Goal: Task Accomplishment & Management: Manage account settings

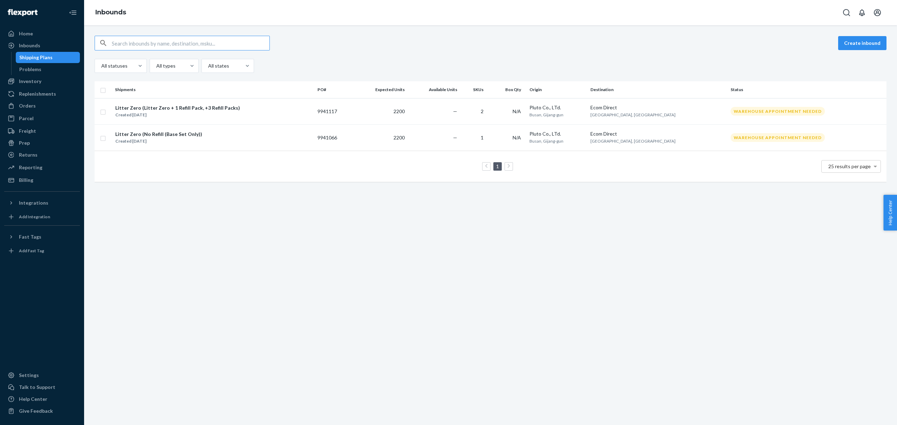
click at [334, 228] on div "Create inbound All statuses All types All states Shipments PO# Expected Units A…" at bounding box center [490, 225] width 813 height 400
click at [48, 80] on div "Inventory" at bounding box center [42, 81] width 74 height 10
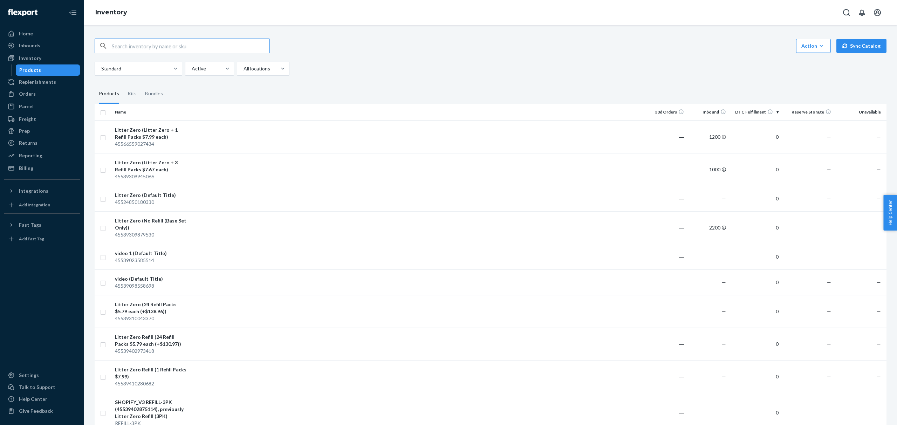
click at [441, 62] on div "Standard Active All locations" at bounding box center [488, 69] width 786 height 14
click at [438, 90] on fieldset "Products Kits Bundles" at bounding box center [491, 94] width 792 height 20
click at [38, 367] on div "Home Inbounds Shipping Plans Problems Inventory Products Replenishments Orders …" at bounding box center [42, 212] width 84 height 425
click at [34, 384] on div "Talk to Support" at bounding box center [37, 387] width 36 height 7
click at [54, 48] on div "Inbounds" at bounding box center [42, 46] width 74 height 10
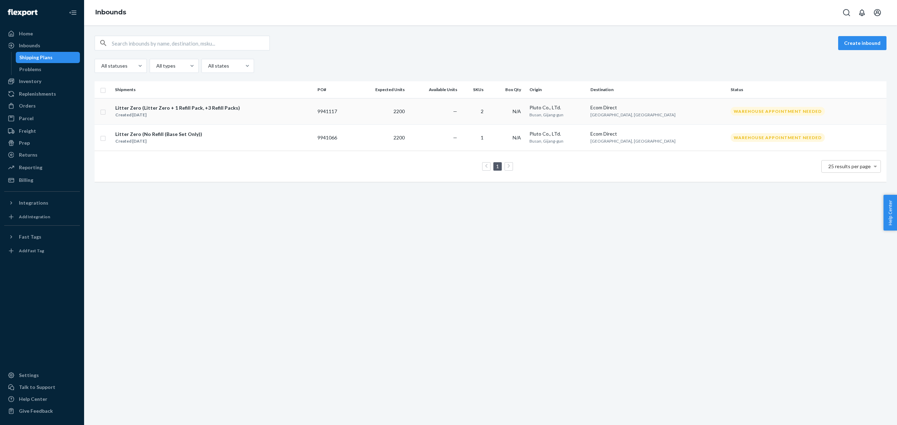
click at [398, 112] on td "2200" at bounding box center [380, 111] width 54 height 26
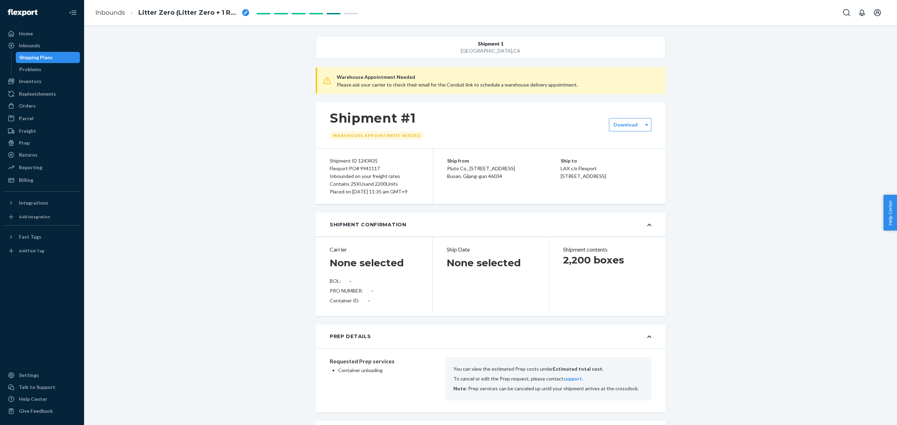
drag, startPoint x: 329, startPoint y: 159, endPoint x: 508, endPoint y: 214, distance: 187.2
click at [438, 199] on div "Shipment ID 1243435 Flexport PO# 9941117 Inbounded on your freight rates Contai…" at bounding box center [491, 176] width 350 height 56
drag, startPoint x: 573, startPoint y: 196, endPoint x: 351, endPoint y: 165, distance: 224.1
click at [364, 166] on div "Shipment ID 1243435 Flexport PO# 9941117 Inbounded on your freight rates Contai…" at bounding box center [491, 176] width 350 height 56
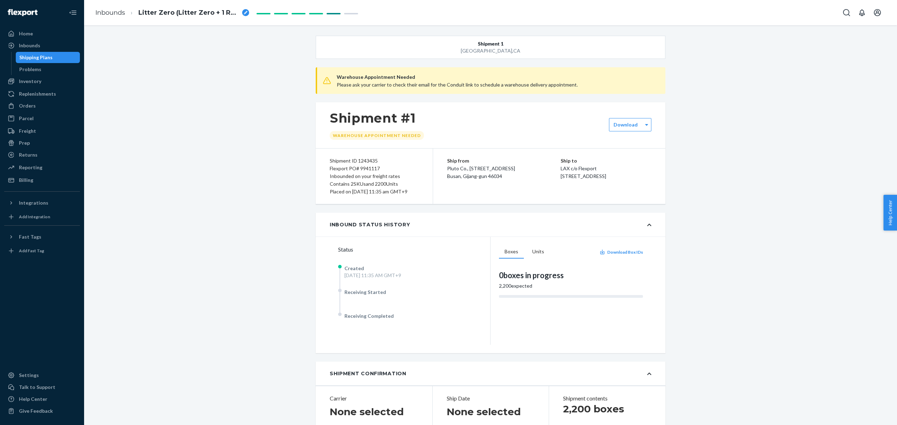
drag, startPoint x: 560, startPoint y: 169, endPoint x: 627, endPoint y: 183, distance: 68.0
click at [616, 180] on div "Ship to LAX c/o Flexport 2615 E 3rd Street San Bernardino, CA 92408" at bounding box center [605, 168] width 91 height 23
click at [627, 180] on div "Ship to LAX c/o Flexport 2615 E 3rd Street San Bernardino, CA 92408" at bounding box center [605, 168] width 91 height 23
drag, startPoint x: 603, startPoint y: 180, endPoint x: 544, endPoint y: 171, distance: 60.3
click at [544, 171] on div "Ship from Pluto Co., LTd. 3 Ballyongsandan 3-ro, Jangan-eup Busan, Gijang-gun 4…" at bounding box center [549, 175] width 232 height 55
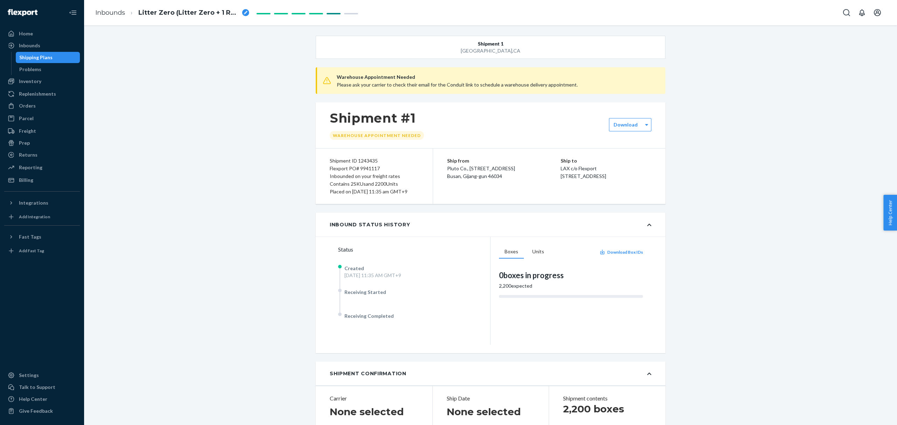
click at [546, 171] on div "Ship from Pluto Co., LTd. 3 Ballyongsandan 3-ro, Jangan-eup Busan, Gijang-gun 4…" at bounding box center [503, 168] width 113 height 23
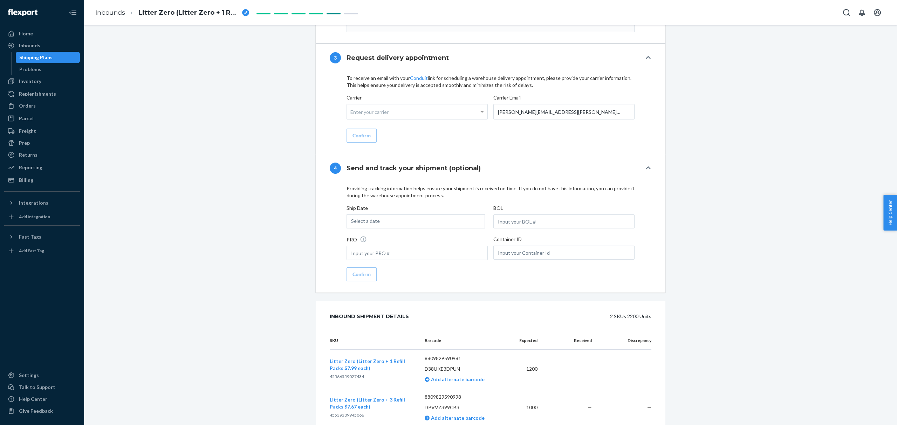
scroll to position [1030, 0]
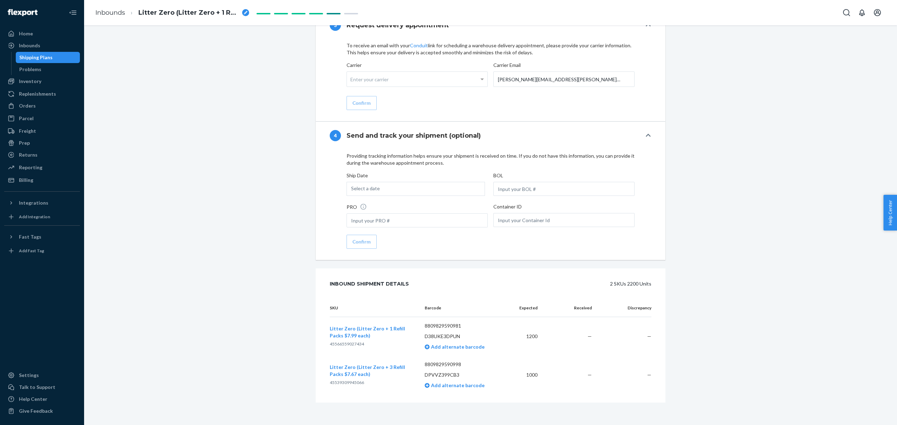
drag, startPoint x: 707, startPoint y: 386, endPoint x: 181, endPoint y: 302, distance: 532.3
drag, startPoint x: 551, startPoint y: 361, endPoint x: 702, endPoint y: 392, distance: 153.8
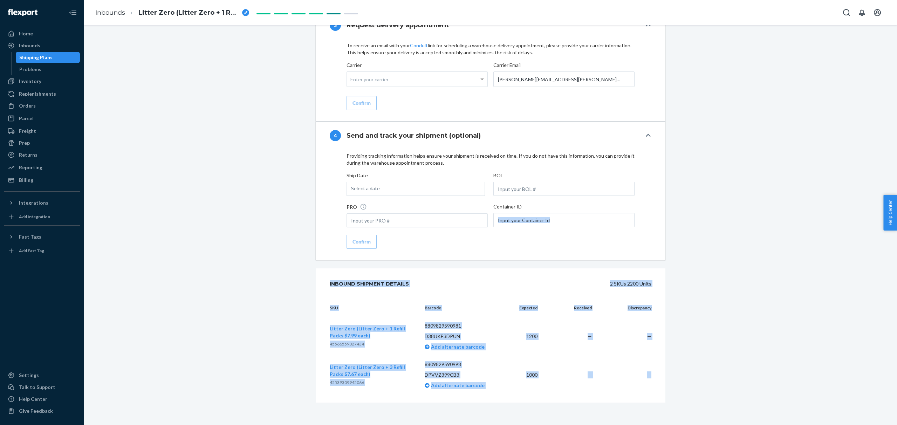
drag, startPoint x: 702, startPoint y: 392, endPoint x: 295, endPoint y: 260, distance: 427.2
drag, startPoint x: 301, startPoint y: 262, endPoint x: 753, endPoint y: 364, distance: 462.7
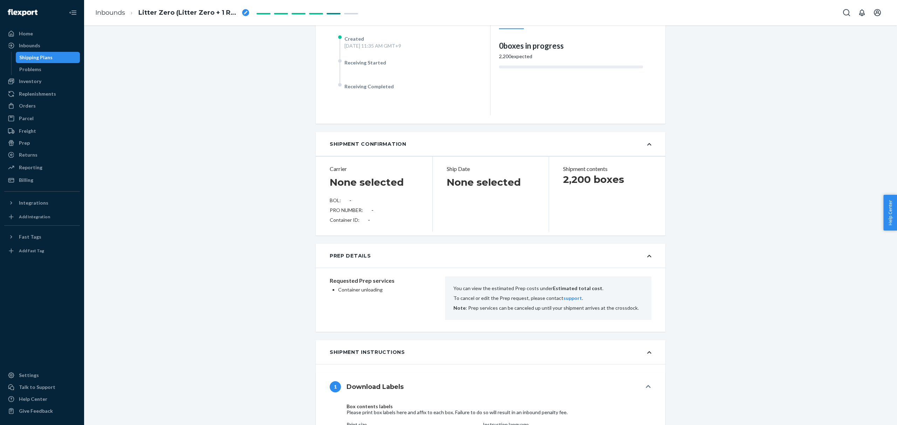
scroll to position [13, 0]
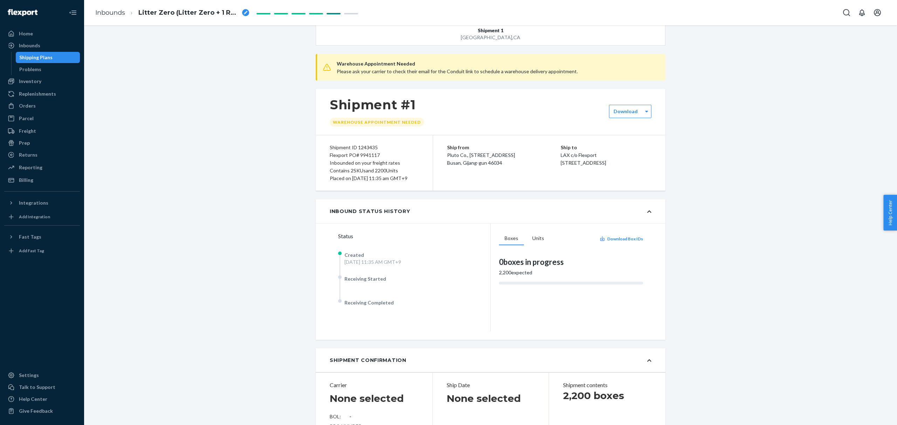
drag, startPoint x: 641, startPoint y: 169, endPoint x: 565, endPoint y: 155, distance: 77.6
click at [565, 155] on div "Ship to LAX c/o Flexport 2615 E 3rd Street San Bernardino, CA 92408" at bounding box center [605, 155] width 91 height 23
click at [561, 156] on p "LAX c/o Flexport" at bounding box center [605, 155] width 91 height 8
drag, startPoint x: 553, startPoint y: 155, endPoint x: 664, endPoint y: 185, distance: 115.4
click at [664, 185] on div "Ship from Pluto Co., LTd. 3 Ballyongsandan 3-ro, Jangan-eup Busan, Gijang-gun 4…" at bounding box center [549, 162] width 232 height 55
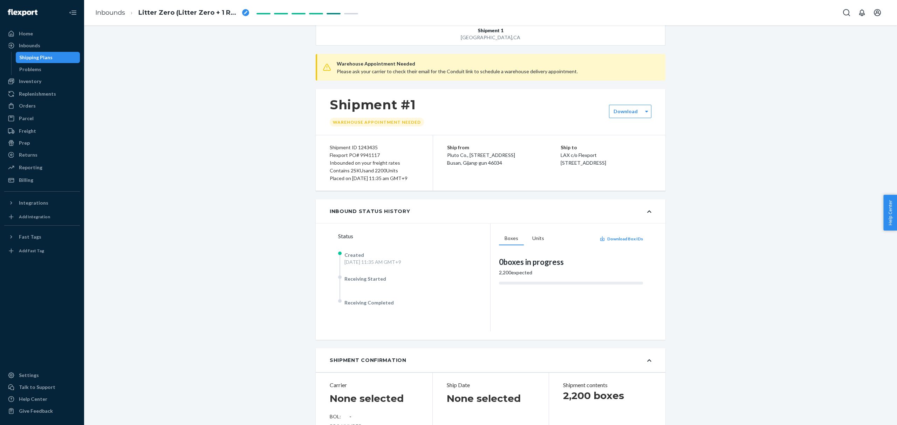
click at [617, 167] on div "Ship to LAX c/o Flexport 2615 E 3rd Street San Bernardino, CA 92408" at bounding box center [605, 155] width 91 height 23
drag, startPoint x: 640, startPoint y: 180, endPoint x: 558, endPoint y: 159, distance: 84.3
click at [558, 159] on div "Ship from Pluto Co., LTd. 3 Ballyongsandan 3-ro, Jangan-eup Busan, Gijang-gun 4…" at bounding box center [549, 162] width 232 height 55
copy div "LAX c/o Flexport 2615 E 3rd Street San Bernardino, CA 92408"
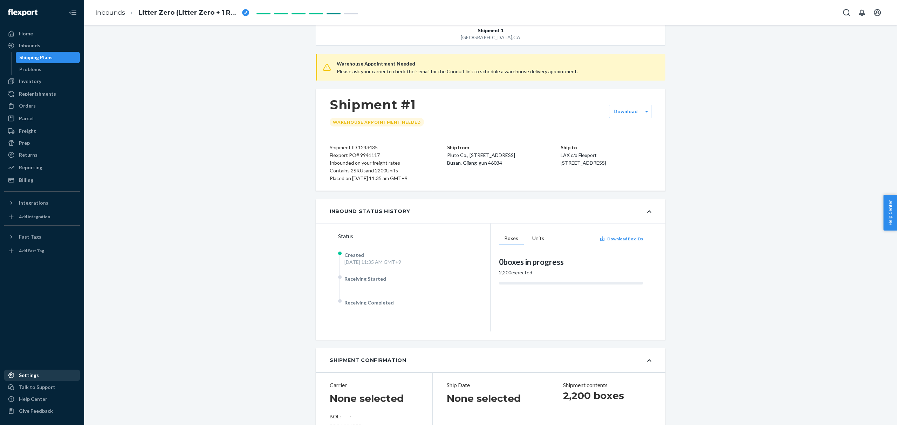
click at [59, 372] on div "Settings" at bounding box center [42, 375] width 74 height 10
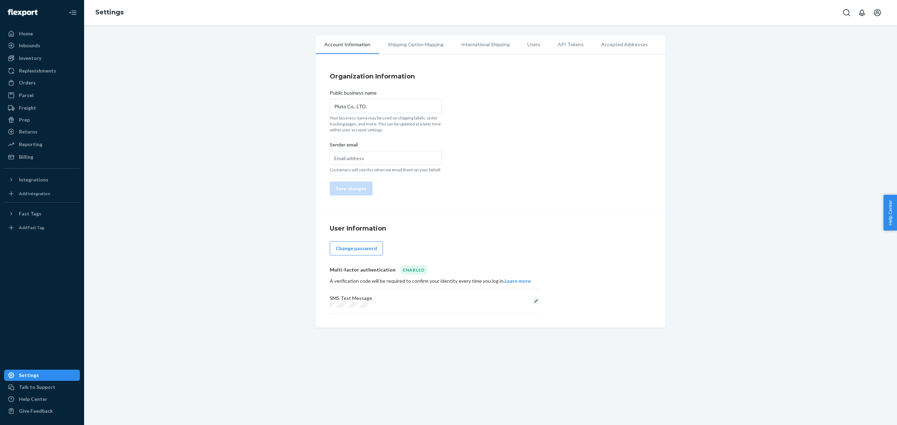
click at [419, 56] on div "Account Information Shipping Option Mapping International Shipping Users API To…" at bounding box center [491, 182] width 350 height 292
click at [420, 47] on li "Shipping Option Mapping" at bounding box center [415, 45] width 73 height 18
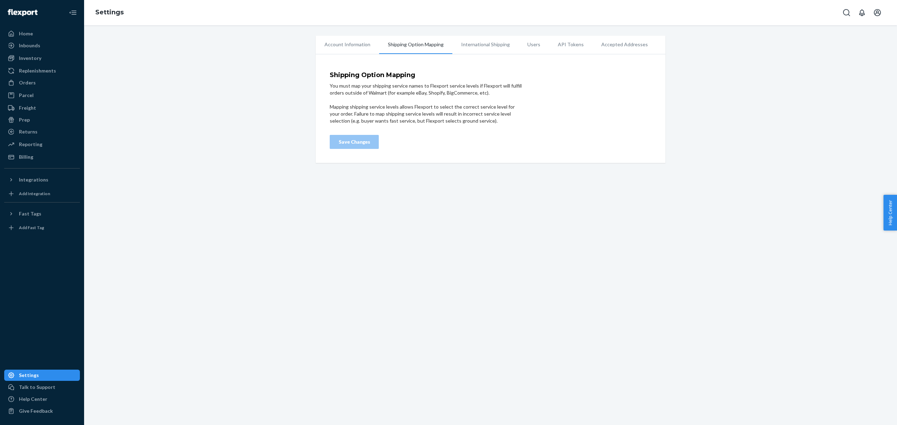
click at [348, 45] on li "Account Information" at bounding box center [347, 45] width 63 height 18
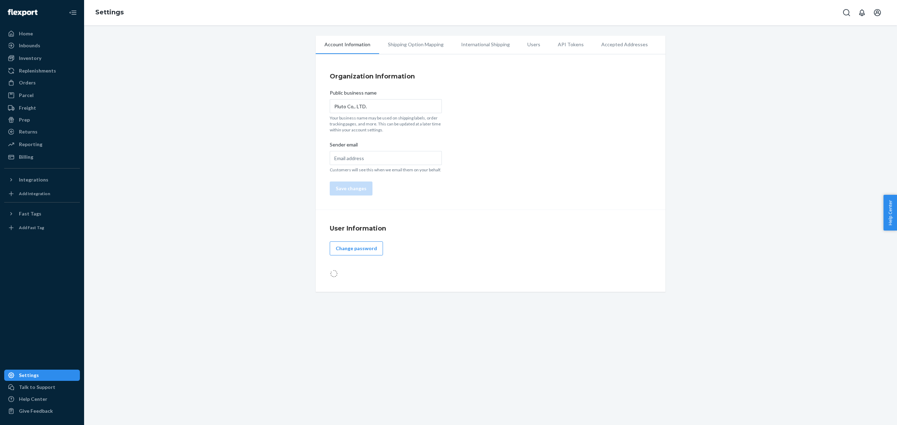
click at [542, 39] on li "Users" at bounding box center [533, 45] width 30 height 18
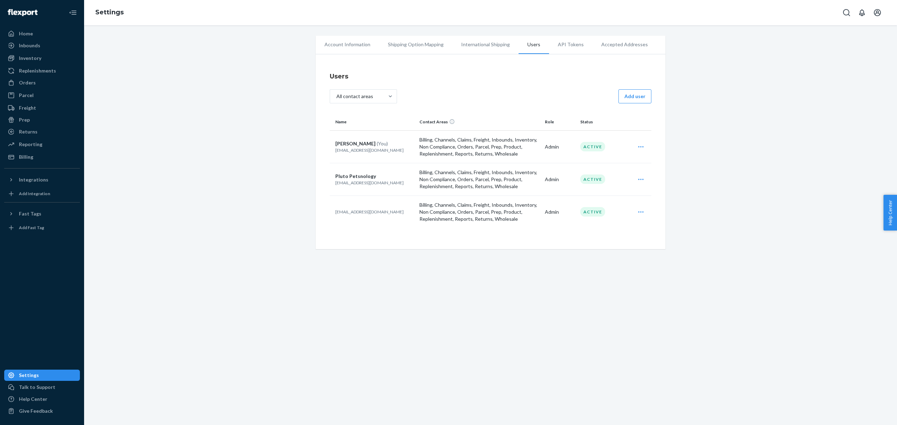
click at [485, 43] on li "International Shipping" at bounding box center [485, 45] width 66 height 18
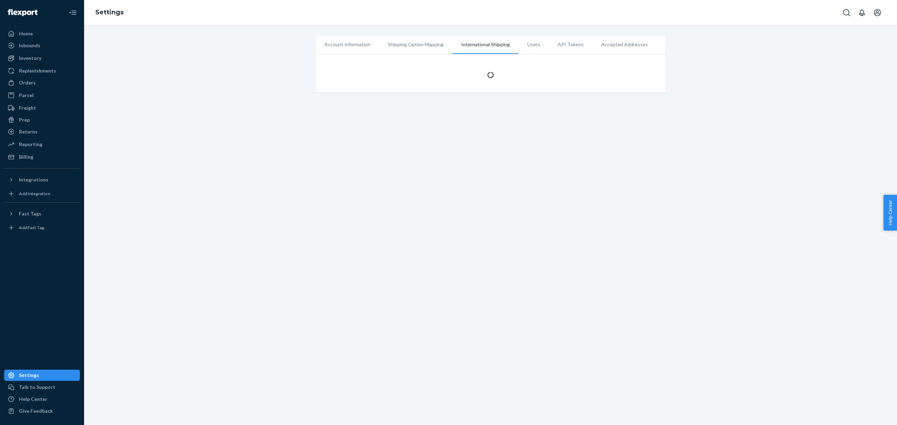
click at [592, 46] on li "Accepted Addresses" at bounding box center [624, 45] width 64 height 18
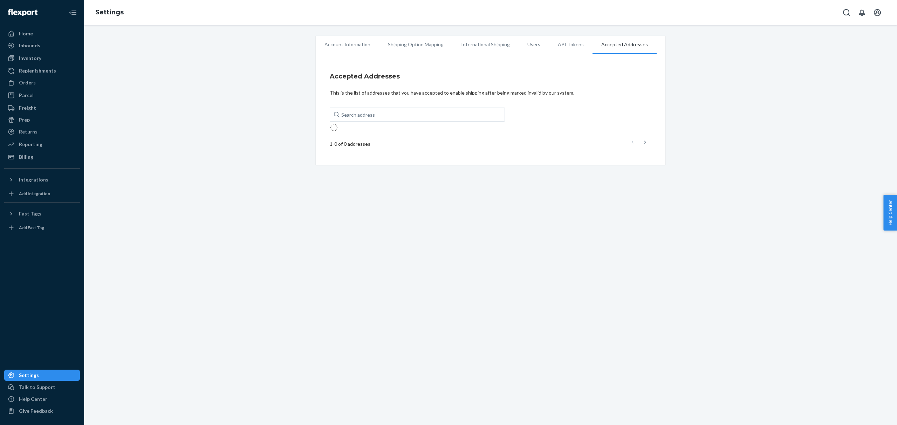
drag, startPoint x: 530, startPoint y: 46, endPoint x: 523, endPoint y: 46, distance: 7.0
click at [530, 46] on li "Users" at bounding box center [533, 45] width 30 height 18
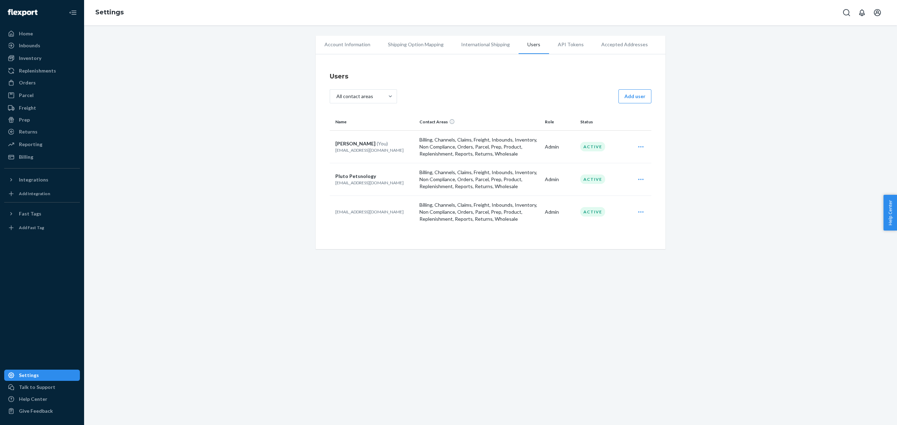
click at [435, 45] on li "Shipping Option Mapping" at bounding box center [415, 45] width 73 height 18
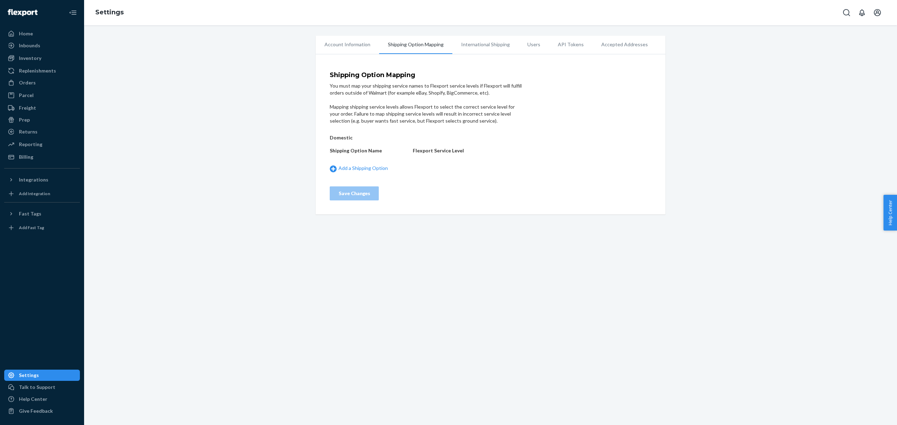
click at [320, 41] on li "Account Information" at bounding box center [347, 45] width 63 height 18
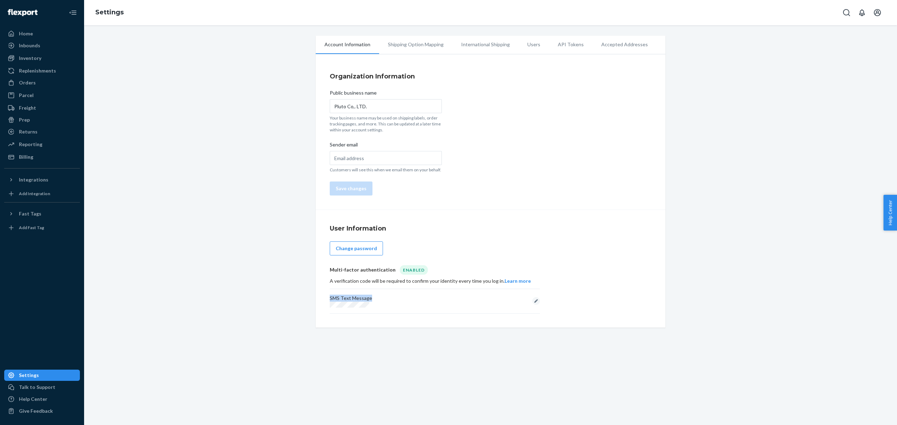
drag, startPoint x: 387, startPoint y: 302, endPoint x: 300, endPoint y: 290, distance: 87.2
click at [300, 290] on div "Account Information Shipping Option Mapping International Shipping Users API To…" at bounding box center [490, 182] width 802 height 292
drag, startPoint x: 343, startPoint y: 290, endPoint x: 325, endPoint y: 278, distance: 22.2
click at [305, 271] on div "Account Information Shipping Option Mapping International Shipping Users API To…" at bounding box center [490, 182] width 802 height 292
click at [385, 306] on div "SMS Text Message" at bounding box center [435, 301] width 210 height 24
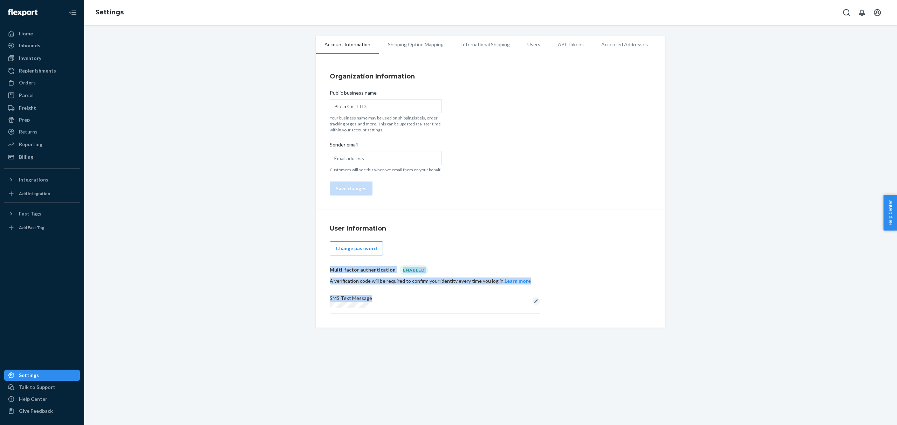
drag, startPoint x: 406, startPoint y: 311, endPoint x: 284, endPoint y: 263, distance: 130.8
click at [289, 265] on div "Account Information Shipping Option Mapping International Shipping Users API To…" at bounding box center [490, 182] width 802 height 292
click at [419, 291] on div "SMS Text Message" at bounding box center [435, 301] width 210 height 24
click at [400, 51] on li "Shipping Option Mapping" at bounding box center [415, 45] width 73 height 18
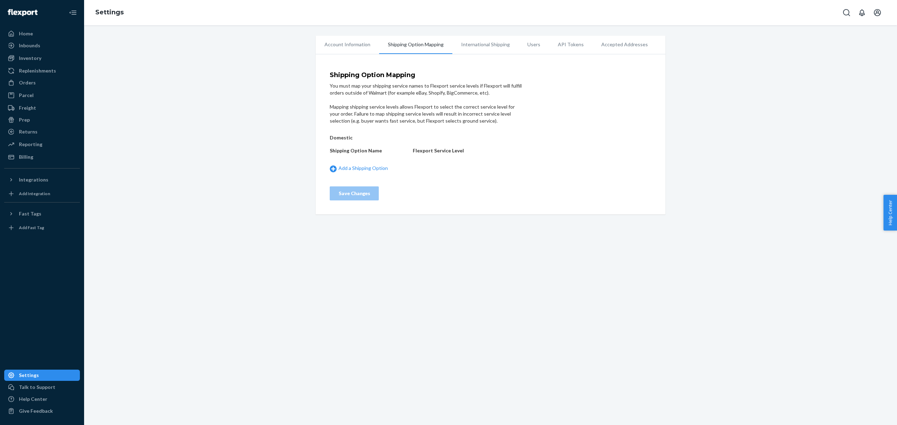
click at [481, 47] on li "International Shipping" at bounding box center [485, 45] width 66 height 18
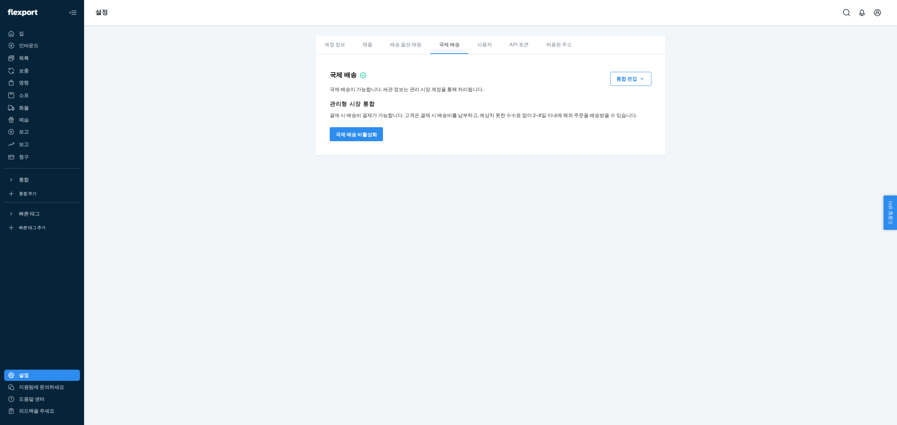
click at [581, 43] on ul "계정 정보 채움 배송 옵션 매핑 국제 배송 사용자 API 토큰 허용된 주소" at bounding box center [491, 45] width 350 height 19
click at [500, 50] on li "API 토큰" at bounding box center [518, 45] width 37 height 18
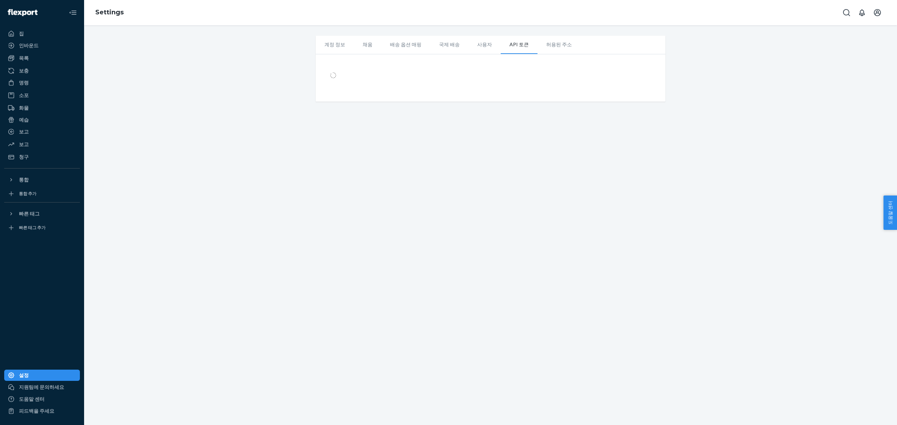
click at [469, 49] on li "사용자" at bounding box center [484, 45] width 32 height 18
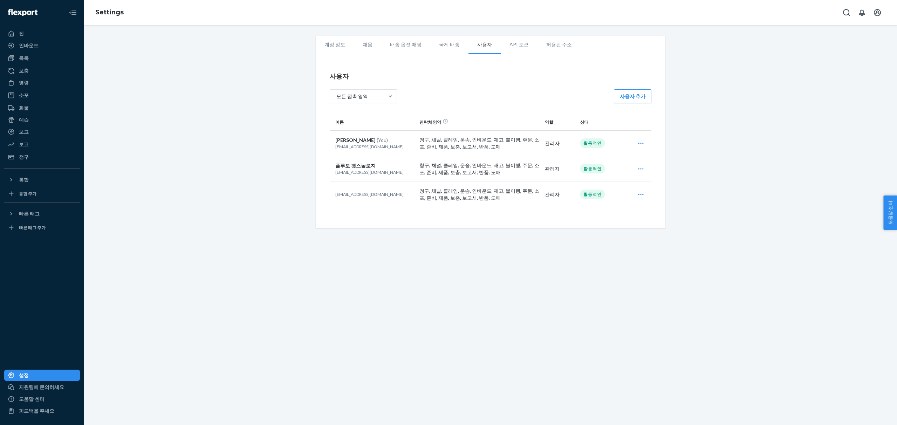
click at [500, 46] on li "API 토큰" at bounding box center [518, 45] width 37 height 18
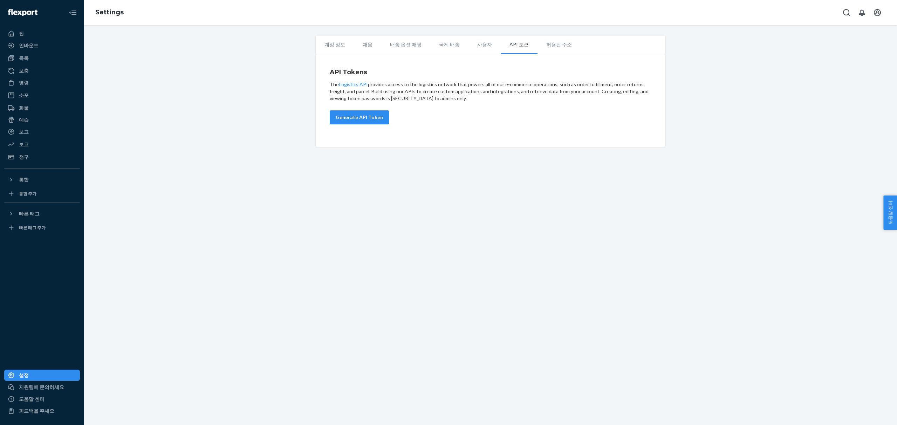
click at [546, 46] on font "허용된 주소" at bounding box center [559, 44] width 26 height 6
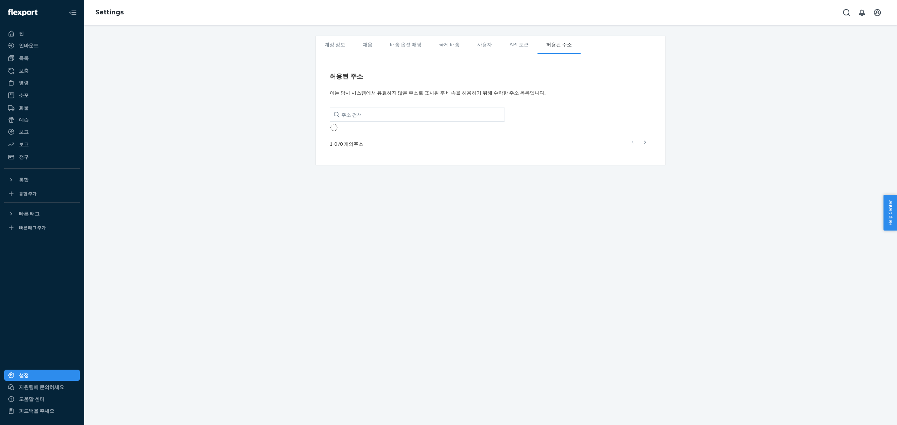
click at [385, 42] on li "배송 옵션 매핑" at bounding box center [405, 45] width 49 height 18
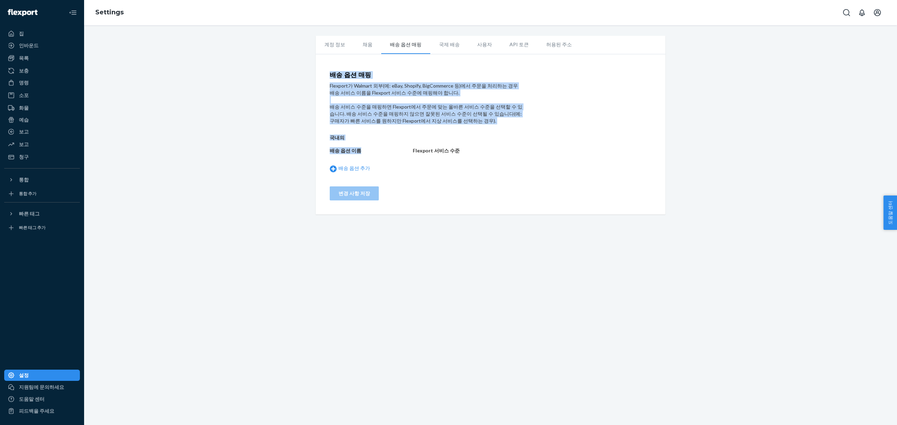
drag, startPoint x: 326, startPoint y: 69, endPoint x: 466, endPoint y: 130, distance: 152.6
click at [465, 130] on div "배송 옵션 매핑 Flexport가 Walmart 외부(예: eBay, Shopify, BigCommerce 등)에서 주문을 처리하는 경우 배송…" at bounding box center [491, 136] width 350 height 157
click at [466, 130] on form "배송 옵션 매핑 Flexport가 Walmart 외부(예: eBay, Shopify, BigCommerce 등)에서 주문을 처리하는 경우 배송…" at bounding box center [426, 136] width 193 height 129
drag, startPoint x: 475, startPoint y: 125, endPoint x: 300, endPoint y: 68, distance: 184.3
click at [300, 68] on div "계정 정보 채움 배송 옵션 매핑 국제 배송 사용자 API 토큰 허용된 주소 배송 옵션 매핑 Flexport가 Walmart 외부(예: eBay…" at bounding box center [490, 125] width 802 height 179
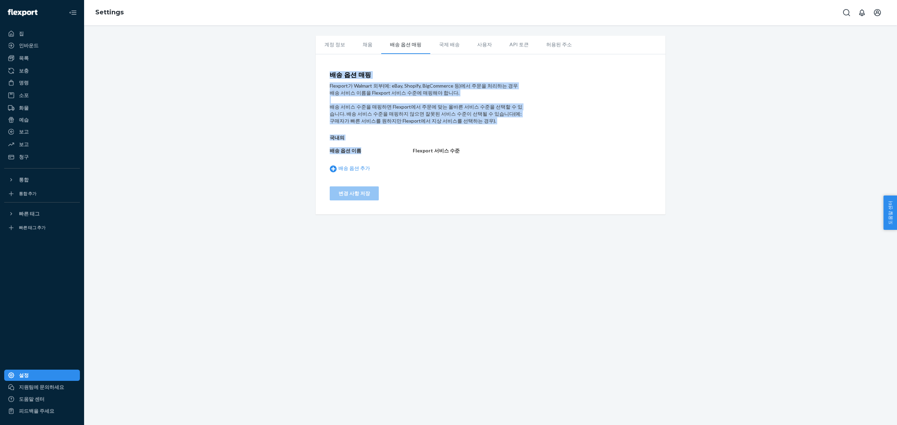
click at [300, 68] on div "계정 정보 채움 배송 옵션 매핑 국제 배송 사용자 API 토큰 허용된 주소 배송 옵션 매핑 Flexport가 Walmart 외부(예: eBay…" at bounding box center [490, 125] width 802 height 179
drag, startPoint x: 340, startPoint y: 83, endPoint x: 499, endPoint y: 122, distance: 163.8
click at [499, 122] on div "계정 정보 채움 배송 옵션 매핑 국제 배송 사용자 API 토큰 허용된 주소 배송 옵션 매핑 Flexport가 Walmart 외부(예: eBay…" at bounding box center [490, 125] width 360 height 179
click at [499, 122] on div "배송 서비스 수준을 매핑하면 Flexport에서 주문에 맞는 올바른 서비스 수준을 선택할 수 있습니다. 배송 서비스 수준을 매핑하지 않으면 잘…" at bounding box center [426, 113] width 193 height 21
drag, startPoint x: 499, startPoint y: 122, endPoint x: 337, endPoint y: 64, distance: 171.6
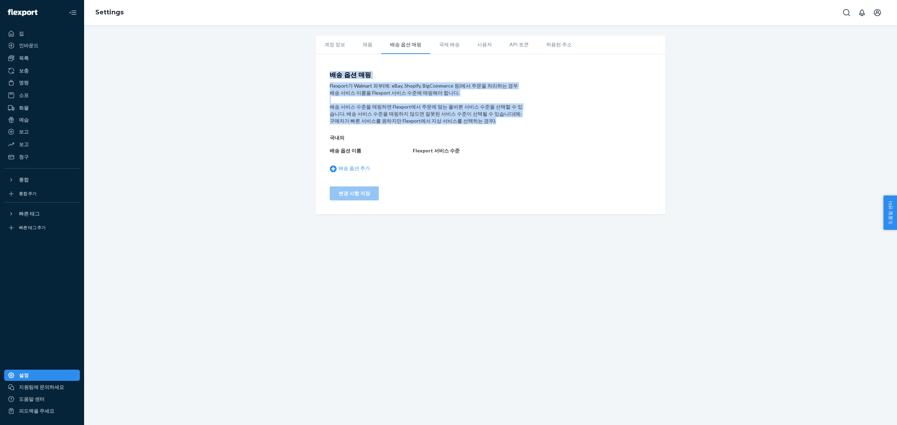
click at [337, 64] on div "배송 옵션 매핑 Flexport가 Walmart 외부(예: eBay, Shopify, BigCommerce 등)에서 주문을 처리하는 경우 배송…" at bounding box center [491, 136] width 350 height 157
drag, startPoint x: 328, startPoint y: 71, endPoint x: 539, endPoint y: 117, distance: 216.2
click at [539, 117] on div "배송 옵션 매핑 Flexport가 Walmart 외부(예: eBay, Shopify, BigCommerce 등)에서 주문을 처리하는 경우 배송…" at bounding box center [491, 136] width 350 height 157
click at [539, 117] on div "배송 옵션 매핑 Flexport가 Walmart 외부(예: eBay, Shopify, BigCommerce 등)에서 주문을 처리하는 경우 배송…" at bounding box center [491, 136] width 322 height 129
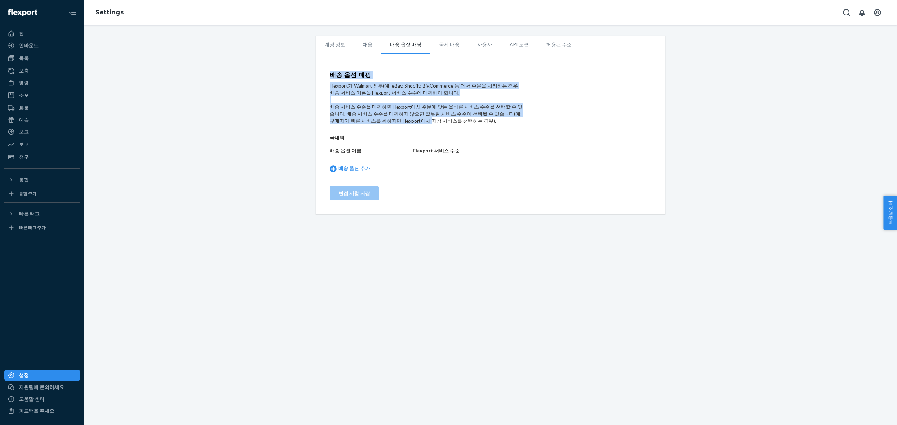
drag, startPoint x: 543, startPoint y: 119, endPoint x: 322, endPoint y: 72, distance: 225.9
click at [322, 72] on div "배송 옵션 매핑 Flexport가 Walmart 외부(예: eBay, Shopify, BigCommerce 등)에서 주문을 처리하는 경우 배송…" at bounding box center [491, 136] width 350 height 157
drag, startPoint x: 322, startPoint y: 72, endPoint x: 552, endPoint y: 120, distance: 235.0
click at [552, 120] on div "배송 옵션 매핑 Flexport가 Walmart 외부(예: eBay, Shopify, BigCommerce 등)에서 주문을 처리하는 경우 배송…" at bounding box center [491, 136] width 350 height 157
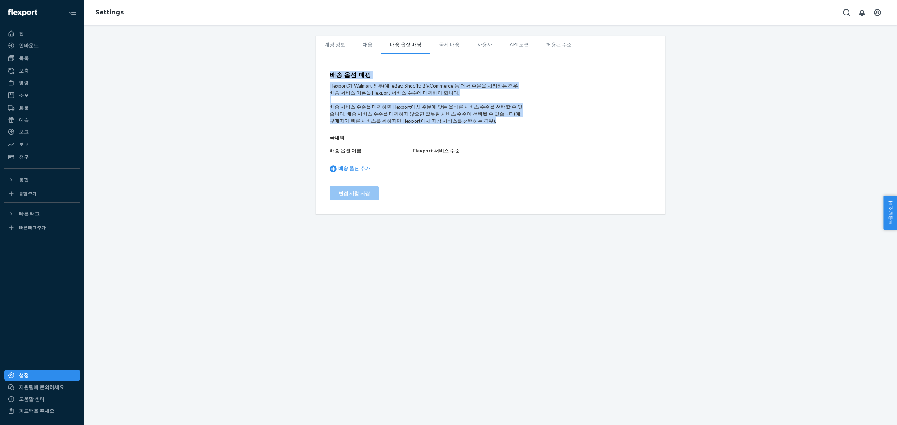
click at [552, 120] on div "배송 옵션 매핑 Flexport가 Walmart 외부(예: eBay, Shopify, BigCommerce 등)에서 주문을 처리하는 경우 배송…" at bounding box center [491, 136] width 322 height 129
drag, startPoint x: 552, startPoint y: 120, endPoint x: 323, endPoint y: 75, distance: 233.0
click at [323, 75] on div "배송 옵션 매핑 Flexport가 Walmart 외부(예: eBay, Shopify, BigCommerce 등)에서 주문을 처리하는 경우 배송…" at bounding box center [491, 136] width 350 height 157
drag, startPoint x: 323, startPoint y: 75, endPoint x: 473, endPoint y: 131, distance: 160.4
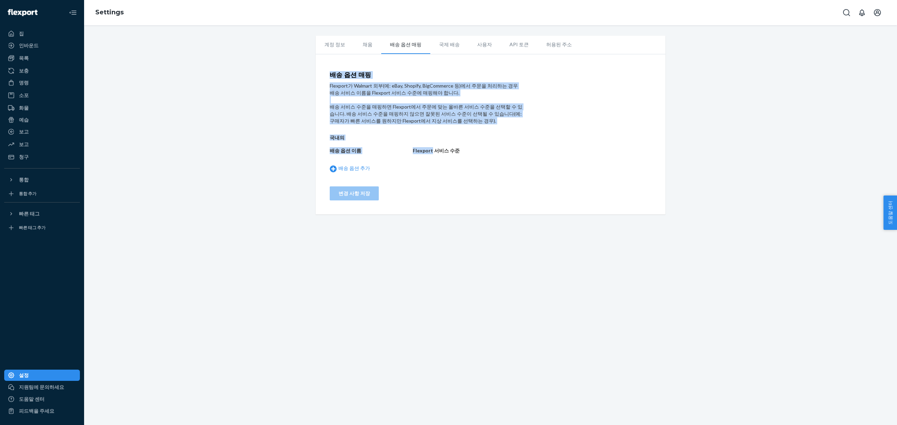
click at [473, 131] on div "배송 옵션 매핑 Flexport가 Walmart 외부(예: eBay, Shopify, BigCommerce 등)에서 주문을 처리하는 경우 배송…" at bounding box center [491, 136] width 350 height 157
click at [473, 131] on div "국내의 배송 옵션 이름 Flexport 서비스 수준 배송 옵션 추가" at bounding box center [426, 153] width 193 height 44
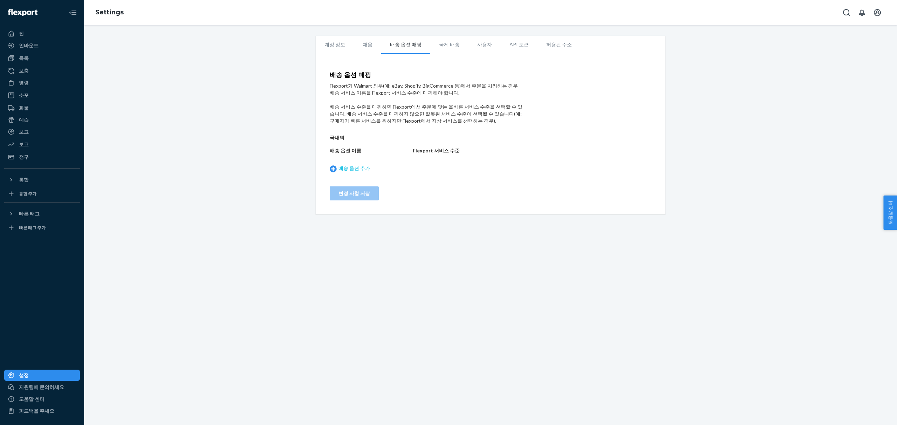
click at [360, 168] on font "배송 옵션 추가" at bounding box center [354, 168] width 32 height 6
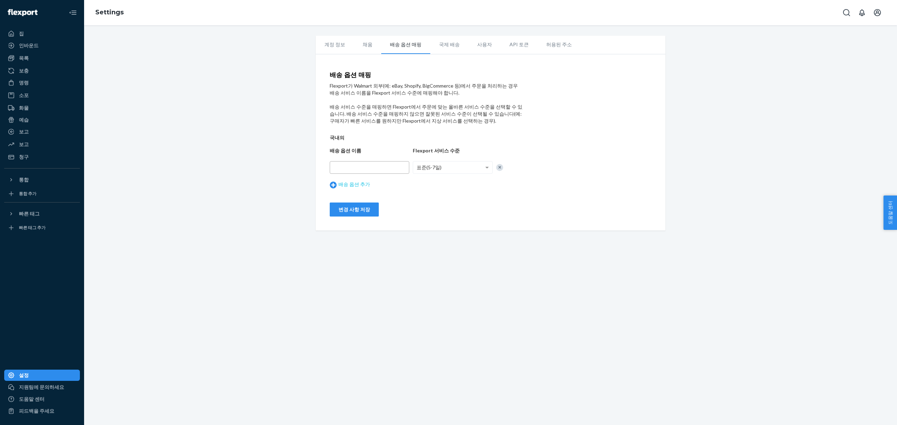
click at [360, 168] on input "text" at bounding box center [370, 167] width 80 height 13
click at [357, 142] on div "국내의 배송 옵션 이름 Flexport 서비스 수준 표준(5-7일) 배송 옵션 추가" at bounding box center [426, 161] width 193 height 61
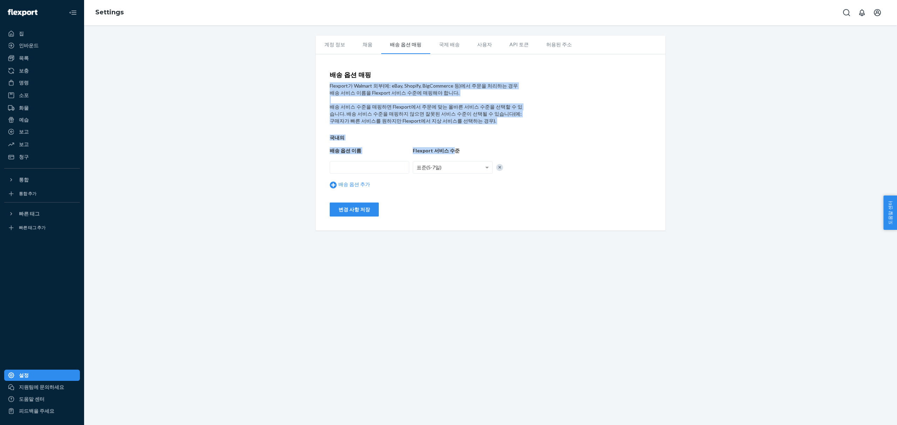
drag, startPoint x: 449, startPoint y: 151, endPoint x: 318, endPoint y: 97, distance: 141.7
click at [316, 98] on div "배송 옵션 매핑 Flexport가 Walmart 외부(예: eBay, Shopify, BigCommerce 등)에서 주문을 처리하는 경우 배송…" at bounding box center [491, 144] width 350 height 173
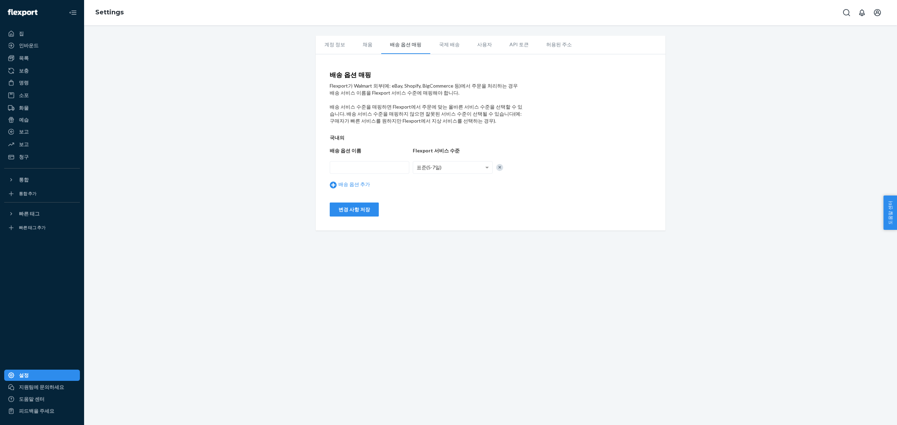
click at [399, 126] on form "배송 옵션 매핑 Flexport가 Walmart 외부(예: eBay, Shopify, BigCommerce 등)에서 주문을 처리하는 경우 배송…" at bounding box center [426, 144] width 193 height 145
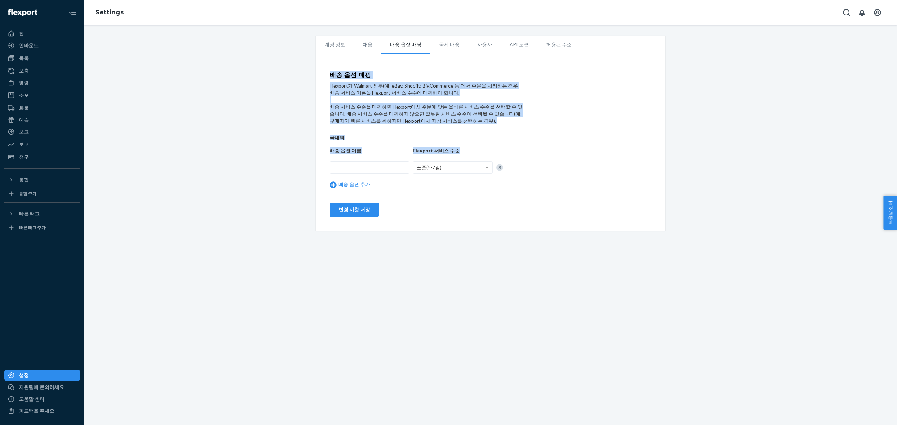
drag, startPoint x: 491, startPoint y: 149, endPoint x: 315, endPoint y: 74, distance: 190.8
click at [316, 74] on div "배송 옵션 매핑 Flexport가 Walmart 외부(예: eBay, Shopify, BigCommerce 등)에서 주문을 처리하는 경우 배송…" at bounding box center [491, 144] width 350 height 173
drag, startPoint x: 315, startPoint y: 74, endPoint x: 493, endPoint y: 148, distance: 192.8
click at [493, 148] on div "배송 옵션 매핑 Flexport가 Walmart 외부(예: eBay, Shopify, BigCommerce 등)에서 주문을 처리하는 경우 배송…" at bounding box center [491, 144] width 350 height 173
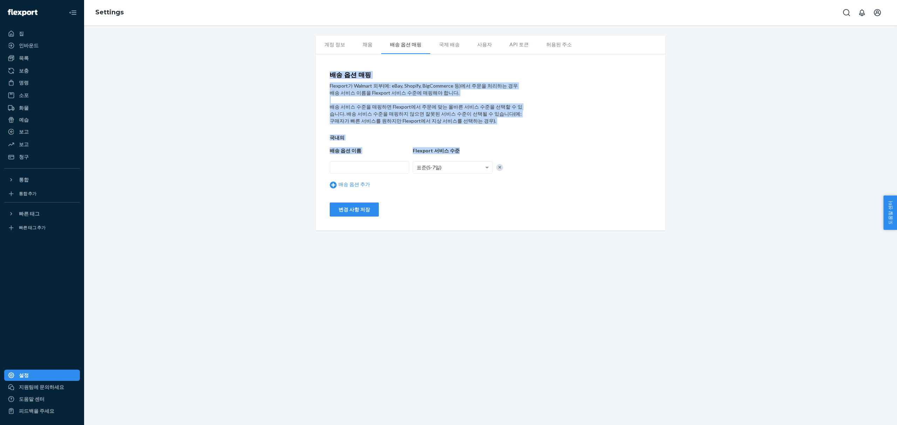
click at [493, 148] on div "배송 옵션 이름 Flexport 서비스 수준" at bounding box center [426, 150] width 193 height 7
drag, startPoint x: 477, startPoint y: 132, endPoint x: 295, endPoint y: 63, distance: 194.8
click at [295, 63] on div "계정 정보 채움 배송 옵션 매핑 국제 배송 사용자 API 토큰 허용된 주소 배송 옵션 매핑 Flexport가 Walmart 외부(예: eBay…" at bounding box center [490, 133] width 802 height 195
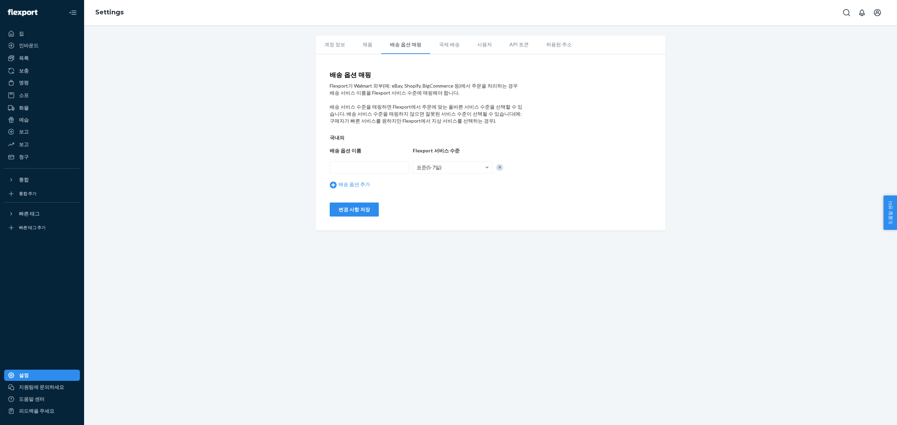
click at [440, 111] on font "배송 서비스 수준을 매핑하면 Flexport에서 주문에 맞는 올바른 서비스 수준을 선택할 수 있습니다. 배송 서비스 수준을 매핑하지 않으면 잘…" at bounding box center [426, 114] width 193 height 20
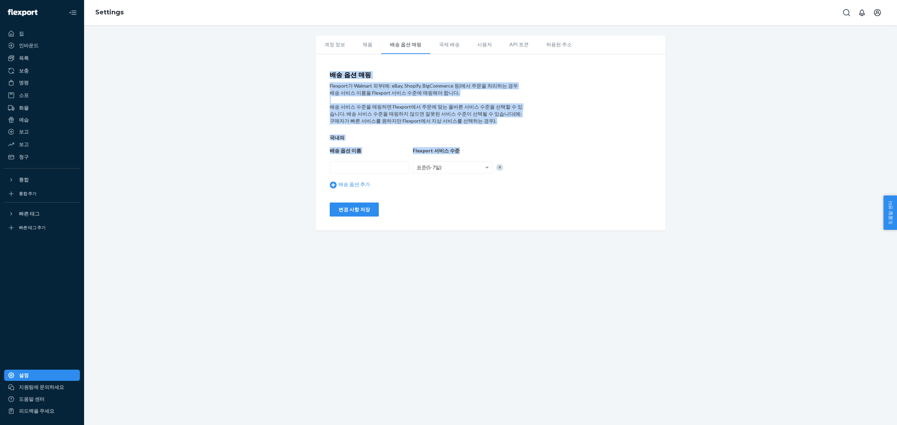
drag, startPoint x: 522, startPoint y: 128, endPoint x: 271, endPoint y: 63, distance: 258.8
click at [271, 63] on div "계정 정보 채움 배송 옵션 매핑 국제 배송 사용자 API 토큰 허용된 주소 배송 옵션 매핑 Flexport가 Walmart 외부(예: eBay…" at bounding box center [490, 133] width 802 height 195
click at [441, 109] on font "배송 서비스 수준을 매핑하면 Flexport에서 주문에 맞는 올바른 서비스 수준을 선택할 수 있습니다. 배송 서비스 수준을 매핑하지 않으면 잘…" at bounding box center [426, 114] width 193 height 20
drag, startPoint x: 476, startPoint y: 113, endPoint x: 278, endPoint y: 73, distance: 202.3
click at [278, 73] on div "계정 정보 채움 배송 옵션 매핑 국제 배송 사용자 API 토큰 허용된 주소 배송 옵션 매핑 Flexport가 Walmart 외부(예: eBay…" at bounding box center [490, 133] width 802 height 195
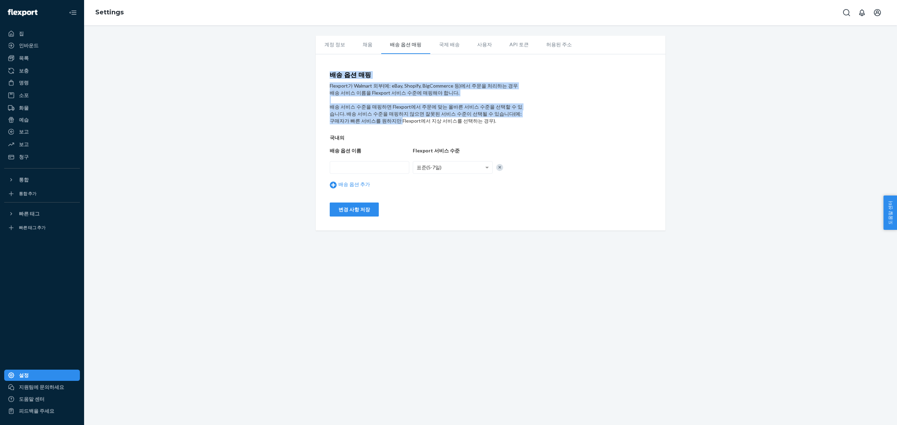
click at [297, 77] on div "계정 정보 채움 배송 옵션 매핑 국제 배송 사용자 API 토큰 허용된 주소 배송 옵션 매핑 Flexport가 Walmart 외부(예: eBay…" at bounding box center [490, 133] width 802 height 195
drag, startPoint x: 313, startPoint y: 74, endPoint x: 504, endPoint y: 110, distance: 194.3
click at [504, 110] on div "계정 정보 채움 배송 옵션 매핑 국제 배송 사용자 API 토큰 허용된 주소 배송 옵션 매핑 Flexport가 Walmart 외부(예: eBay…" at bounding box center [490, 133] width 360 height 195
click at [504, 110] on div "배송 서비스 수준을 매핑하면 Flexport에서 주문에 맞는 올바른 서비스 수준을 선택할 수 있습니다. 배송 서비스 수준을 매핑하지 않으면 잘…" at bounding box center [426, 113] width 193 height 21
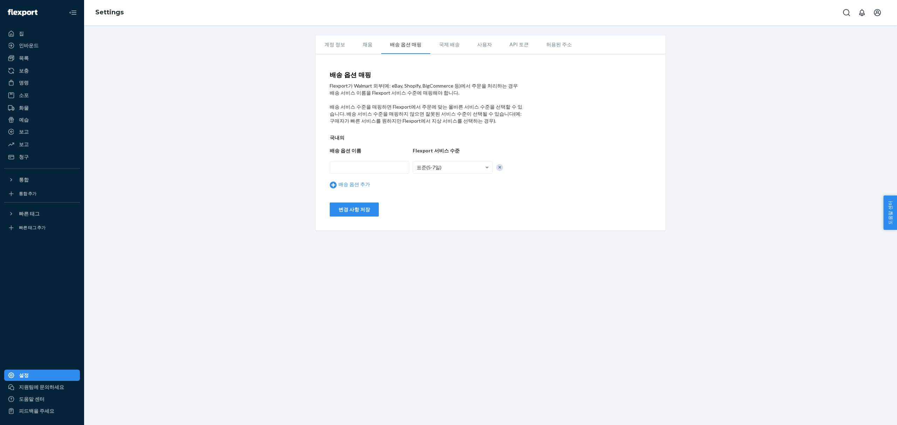
click at [789, 45] on div "계정 정보 채움 배송 옵션 매핑 국제 배송 사용자 API 토큰 허용된 주소 배송 옵션 매핑 Flexport가 Walmart 외부(예: eBay…" at bounding box center [490, 133] width 802 height 195
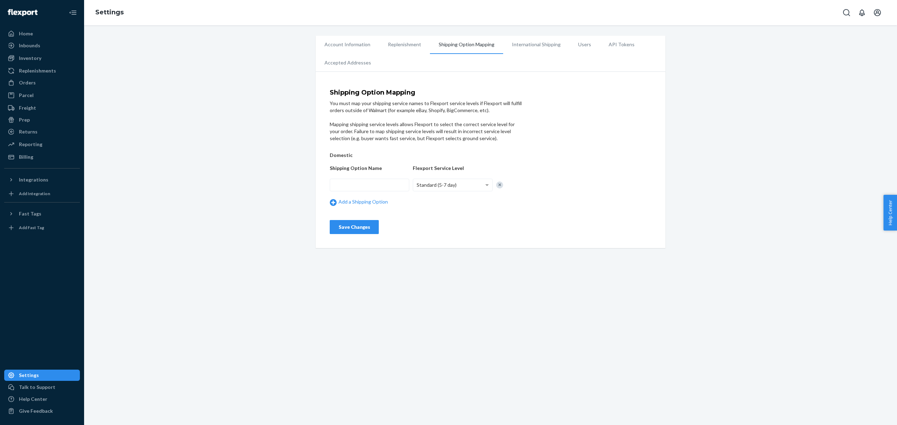
click at [345, 107] on div "You must map your shipping service names to Flexport service levels if Flexport…" at bounding box center [426, 107] width 193 height 14
click at [399, 89] on h4 "Shipping Option Mapping" at bounding box center [426, 92] width 193 height 7
click at [398, 89] on h4 "Shipping Option Mapping" at bounding box center [426, 92] width 193 height 7
click at [417, 95] on h4 "Shipping Option Mapping" at bounding box center [426, 92] width 193 height 7
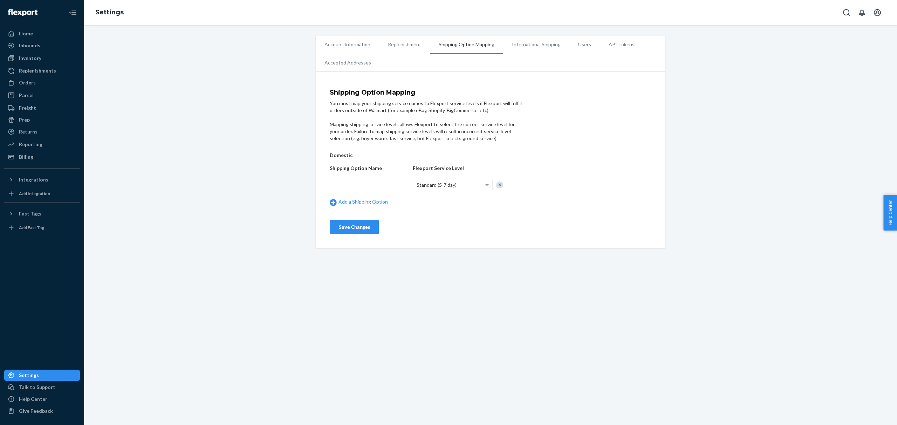
click at [417, 95] on h4 "Shipping Option Mapping" at bounding box center [426, 92] width 193 height 7
click at [408, 95] on h4 "Shipping Option Mapping" at bounding box center [426, 92] width 193 height 7
copy h4 "Mapping"
click at [656, 117] on div "Shipping Option Mapping You must map your shipping service names to Flexport se…" at bounding box center [491, 161] width 350 height 173
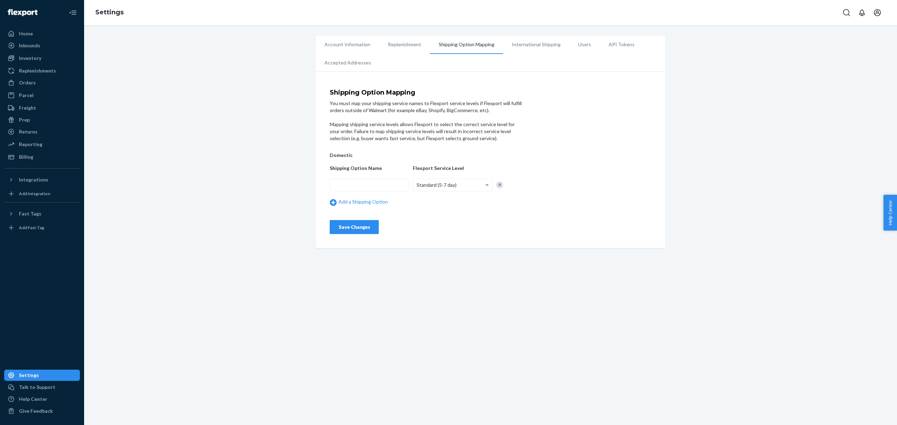
click at [884, 216] on span "Help Center" at bounding box center [890, 213] width 14 height 36
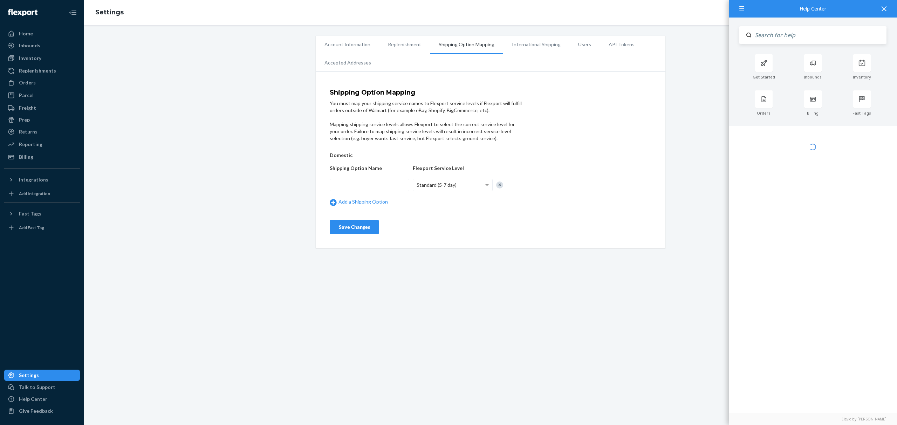
click at [826, 36] on input "Search" at bounding box center [818, 35] width 135 height 18
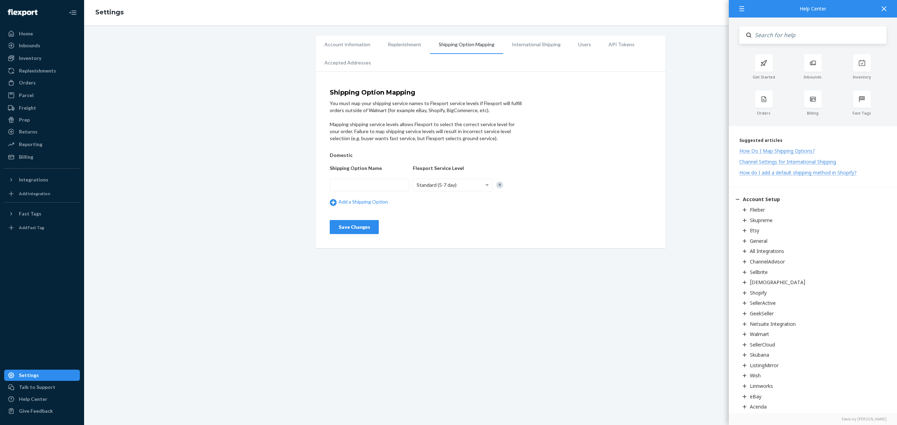
paste input "Mapping"
type input "option Mapping"
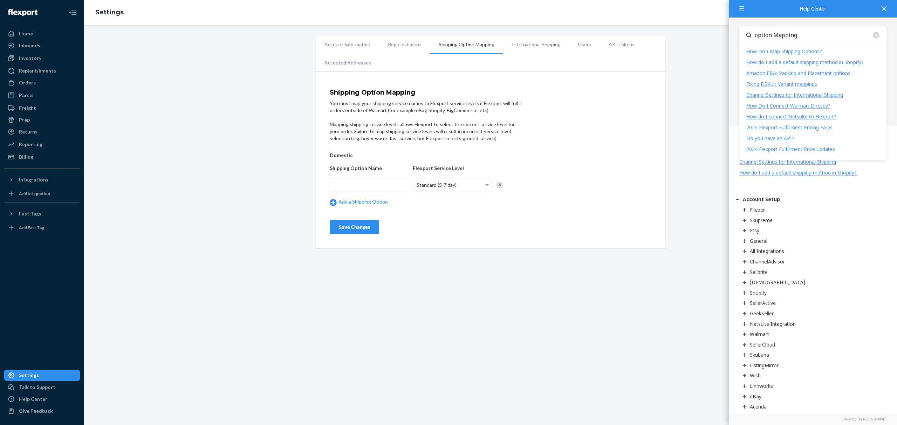
click at [812, 52] on div "How Do I Map Shipping Options?" at bounding box center [784, 51] width 76 height 7
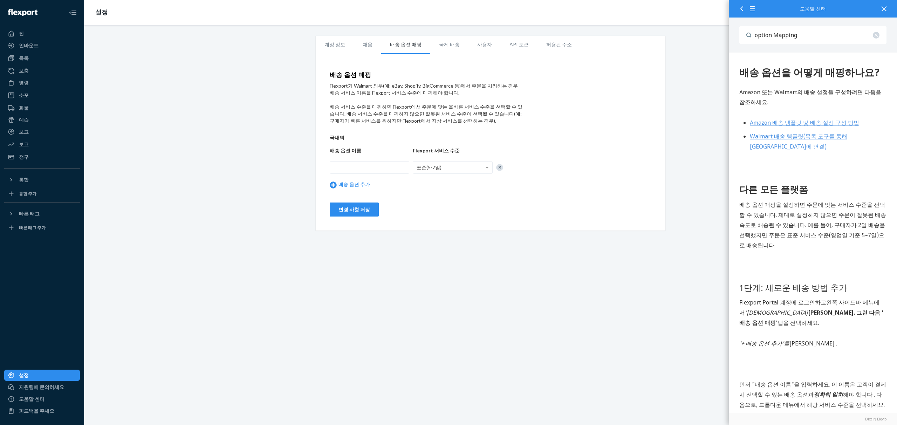
click at [830, 92] on font "Amazon 또는 Walmart의 배송 설정을 구성하려면 다음을 참조하세요." at bounding box center [810, 97] width 142 height 18
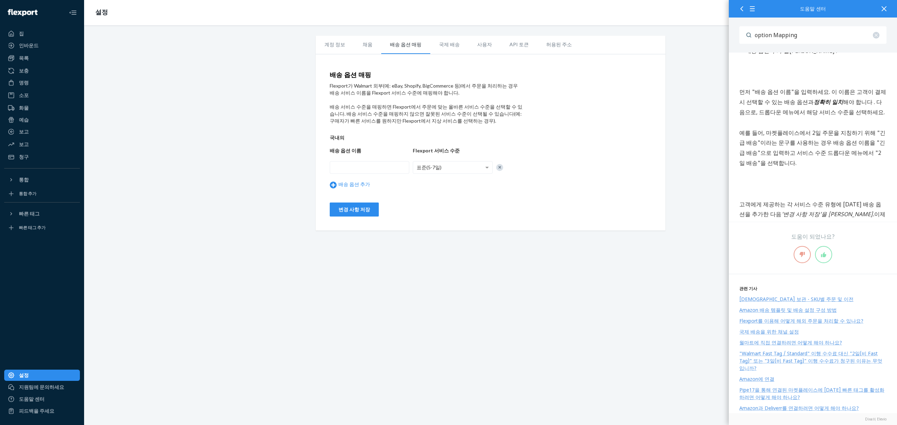
scroll to position [313, 0]
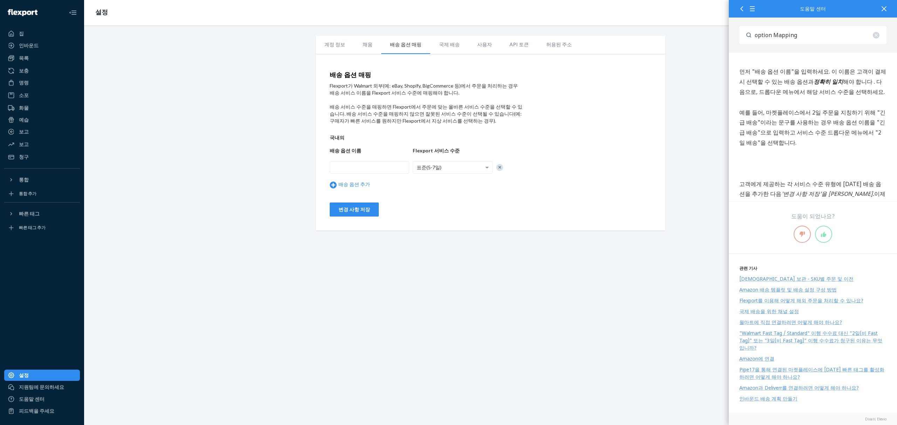
click at [742, 12] on div at bounding box center [740, 8] width 13 height 17
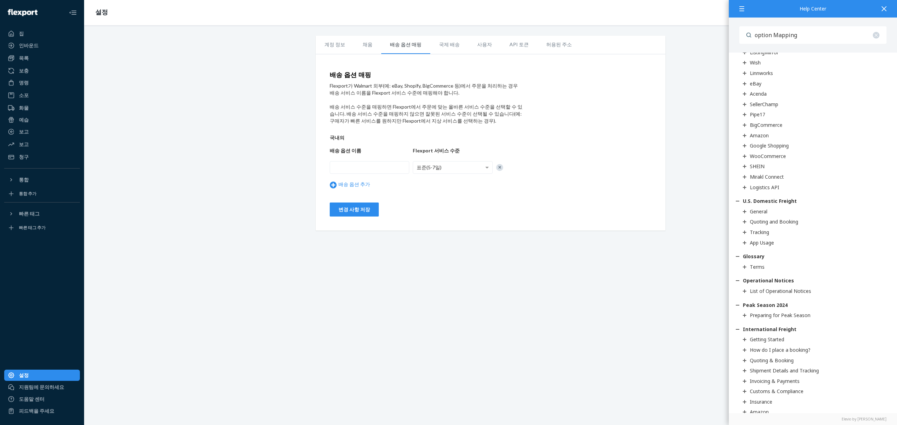
scroll to position [0, 0]
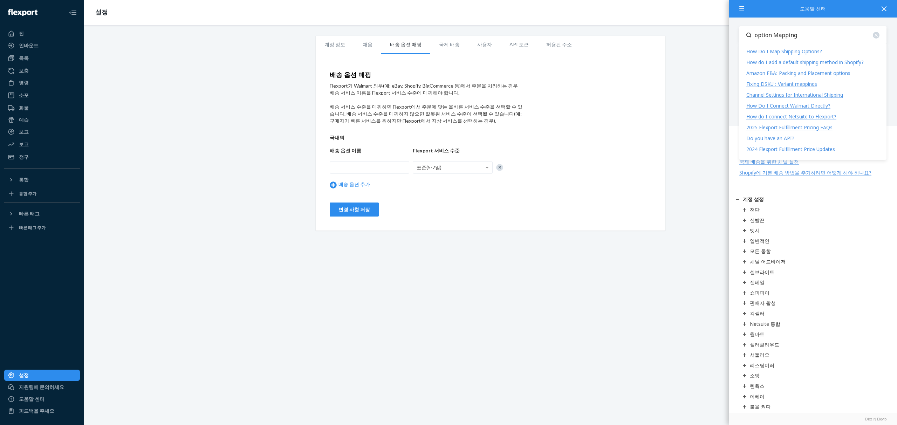
click at [802, 35] on input "option Mapping" at bounding box center [818, 35] width 135 height 18
click at [824, 64] on font "Shopify에 기본 배송 방법을 추가하려면 어떻게 해야 하나요?" at bounding box center [812, 62] width 132 height 7
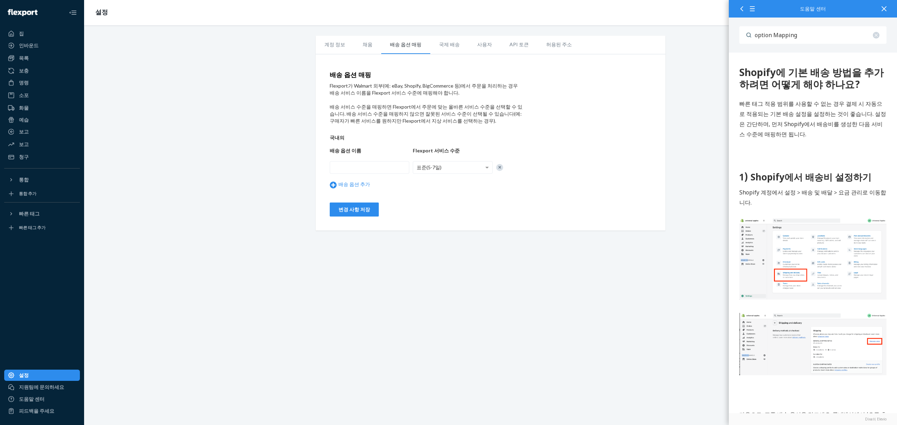
drag, startPoint x: 755, startPoint y: 81, endPoint x: 786, endPoint y: 199, distance: 122.7
click at [786, 199] on p "Shopify 계정에서 설정 > 배송 및 배달 > 요금 관리로 이동합니다." at bounding box center [812, 197] width 147 height 20
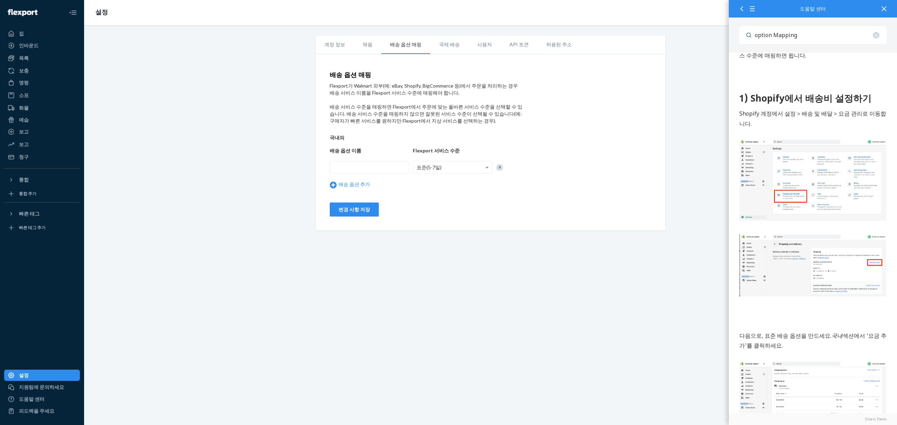
scroll to position [194, 0]
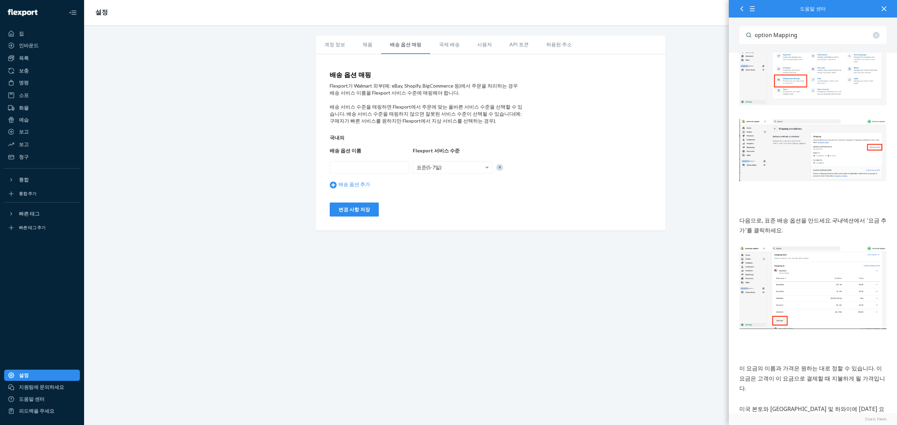
drag, startPoint x: 793, startPoint y: 227, endPoint x: 756, endPoint y: 212, distance: 39.9
click at [755, 216] on p "다음으로, 표준 배송 옵션을 만드세요. 국내 섹션에서 '요금 추가'를 클릭하세요." at bounding box center [812, 226] width 147 height 20
click at [773, 217] on font "다음으로, 표준 배송 옵션을 만드세요." at bounding box center [785, 221] width 92 height 8
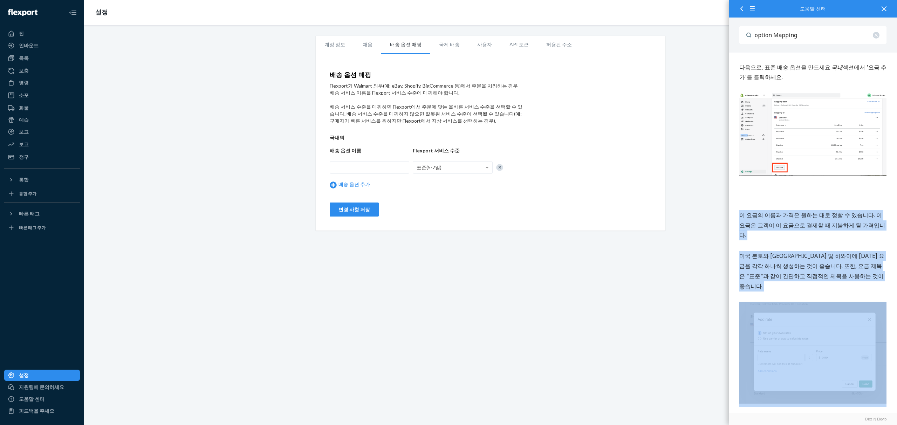
drag, startPoint x: 741, startPoint y: 208, endPoint x: 842, endPoint y: 267, distance: 117.4
click at [842, 267] on div "1) Shopify에서 배송비 설정하기 Shopify 계정에서 설정 > 배송 및 배달 > 요금 관리로 이동합니다. 다음으로, 표준 배송 옵션을…" at bounding box center [812, 355] width 147 height 1065
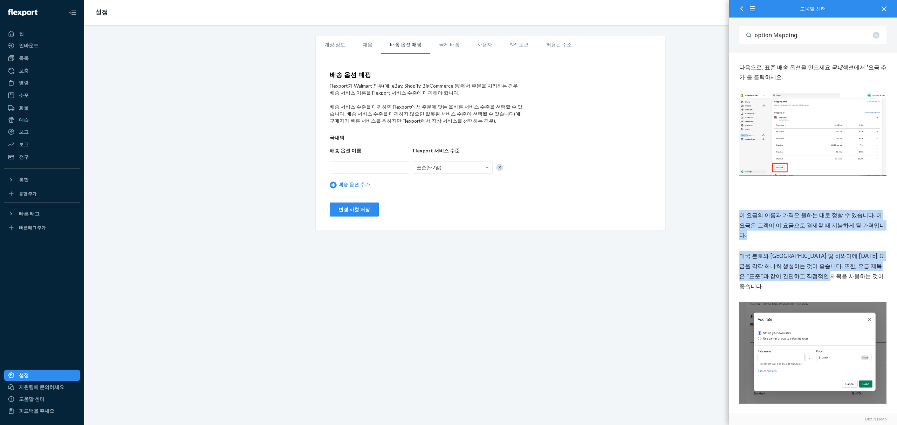
drag, startPoint x: 853, startPoint y: 261, endPoint x: 738, endPoint y: 206, distance: 128.0
click at [738, 206] on div "Shopify에 기본 배송 방법을 추가하려면 어떻게 해야 하나요? 빠른 태그 적용 범위를 사용할 수 없는 경우 결제 시 자동으로 적용되는 기본…" at bounding box center [812, 303] width 168 height 1194
click at [783, 215] on p "이 요금의 이름과 가격은 원하는 대로 정할 수 있습니다. 이 요금은 고객이 이 요금으로 결제할 때 지불하게 될 가격입니다." at bounding box center [812, 225] width 147 height 30
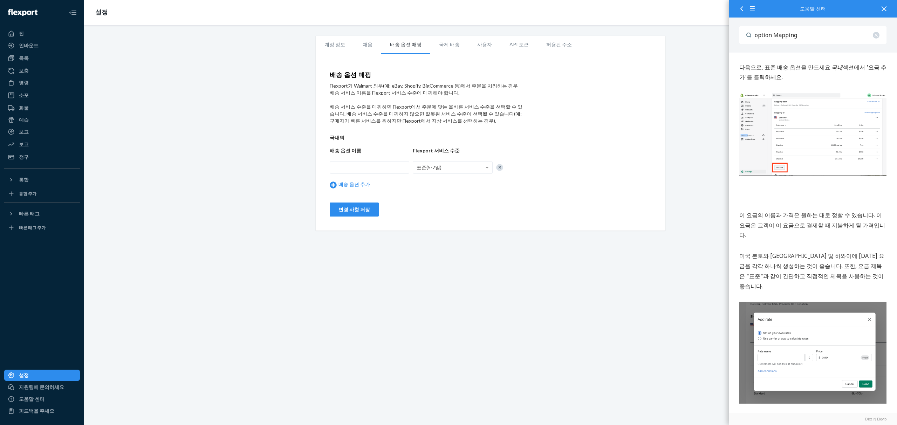
click at [787, 159] on img at bounding box center [812, 134] width 147 height 83
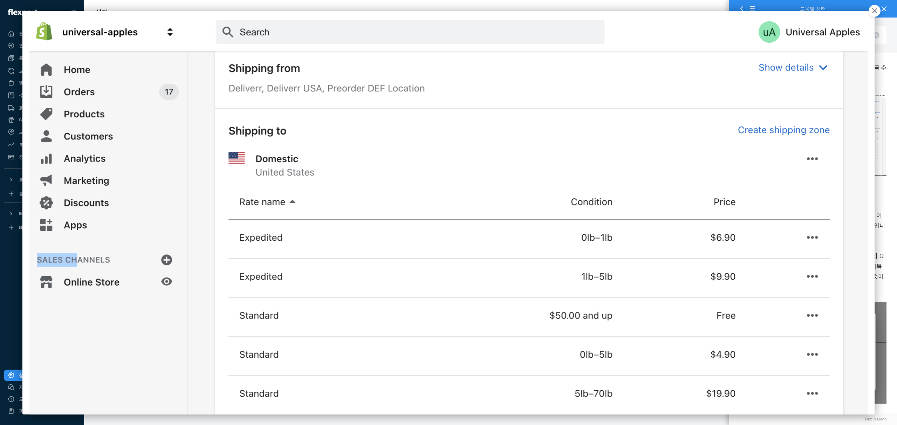
click at [869, 6] on button "button" at bounding box center [874, 11] width 12 height 12
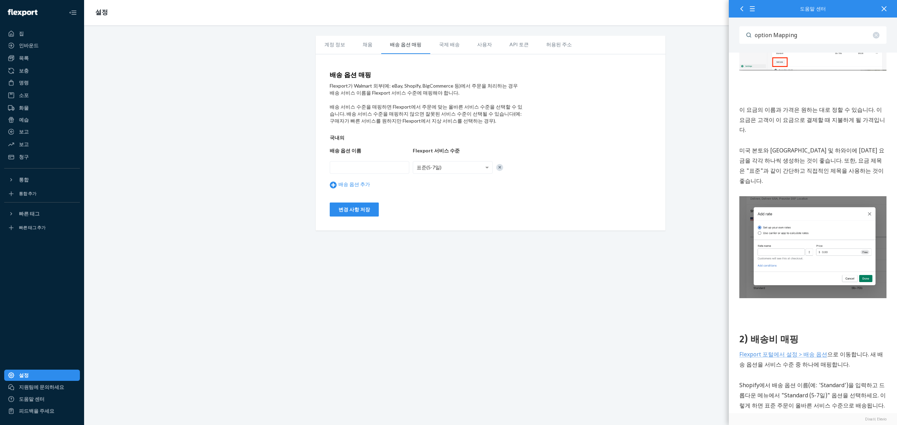
scroll to position [534, 0]
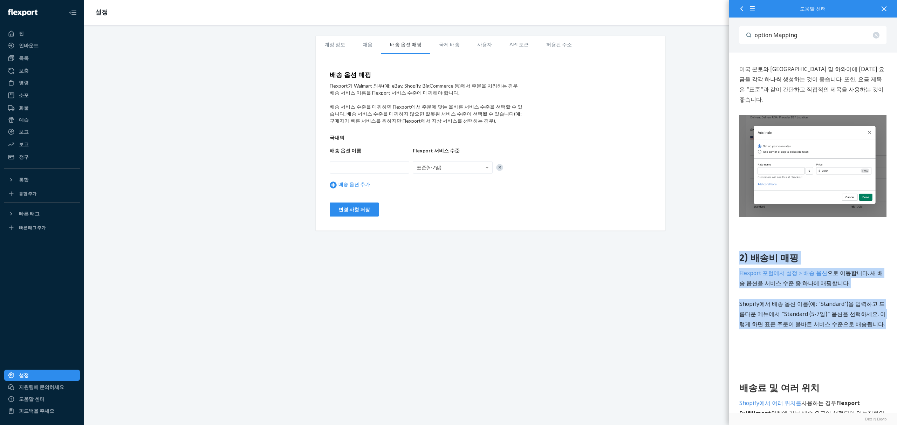
drag, startPoint x: 739, startPoint y: 236, endPoint x: 837, endPoint y: 305, distance: 119.6
click at [830, 302] on div "1) Shopify에서 배송비 설정하기 Shopify 계정에서 설정 > 배송 및 배달 > 요금 관리로 이동합니다. 다음으로, 표준 배송 옵션을…" at bounding box center [812, 169] width 147 height 1065
click at [837, 305] on div "1) Shopify에서 배송비 설정하기 Shopify 계정에서 설정 > 배송 및 배달 > 요금 관리로 이동합니다. 다음으로, 표준 배송 옵션을…" at bounding box center [812, 169] width 147 height 1065
drag, startPoint x: 856, startPoint y: 301, endPoint x: 731, endPoint y: 229, distance: 143.7
click at [731, 229] on div "Shopify에 기본 배송 방법을 추가하려면 어떻게 해야 하나요? 빠른 태그 적용 범위를 사용할 수 없는 경우 결제 시 자동으로 적용되는 기본…" at bounding box center [812, 116] width 168 height 1194
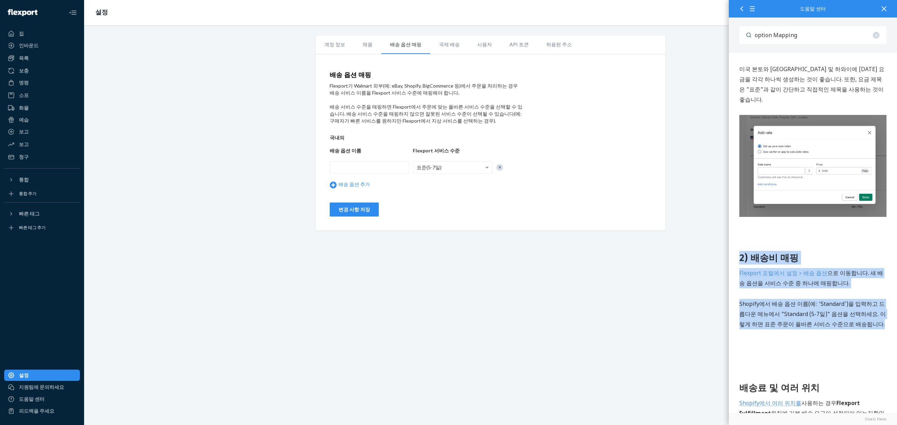
click at [731, 229] on div "Shopify에 기본 배송 방법을 추가하려면 어떻게 해야 하나요? 빠른 태그 적용 범위를 사용할 수 없는 경우 결제 시 자동으로 적용되는 기본…" at bounding box center [812, 116] width 168 height 1194
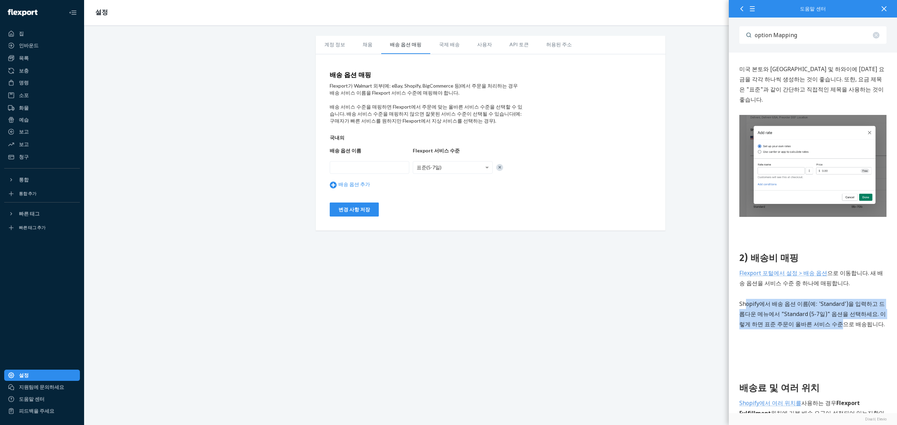
drag, startPoint x: 744, startPoint y: 277, endPoint x: 817, endPoint y: 291, distance: 75.0
click at [817, 299] on p "Shopify에서 배송 옵션 이름(예: 'Standard')을 입력하고 드롭다운 메뉴에서 "Standard (5-7일)" 옵션을 선택하세요. …" at bounding box center [812, 314] width 147 height 30
drag, startPoint x: 864, startPoint y: 294, endPoint x: 1457, endPoint y: -211, distance: 778.7
click at [728, 270] on html "Shopify에 기본 배송 방법을 추가하려면 어떻게 해야 하나요? 빠른 태그 적용 범위를 사용할 수 없는 경우 결제 시 자동으로 적용되는 기본…" at bounding box center [812, 116] width 168 height 1194
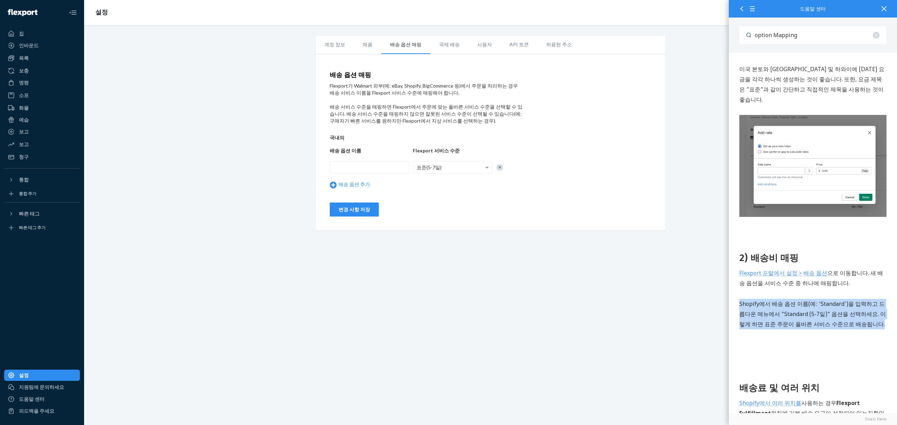
click at [746, 300] on font "Shopify에서 배송 옵션 이름(예: 'Standard')을 입력하고 드롭다운 메뉴에서 "Standard (5-7일)" 옵션을 선택하세요. …" at bounding box center [812, 314] width 146 height 28
drag, startPoint x: 728, startPoint y: 269, endPoint x: 855, endPoint y: 299, distance: 130.4
click at [855, 299] on div "Shopify에 기본 배송 방법을 추가하려면 어떻게 해야 하나요? 빠른 태그 적용 범위를 사용할 수 없는 경우 결제 시 자동으로 적용되는 기본…" at bounding box center [812, 116] width 168 height 1194
click at [855, 300] on font "Shopify에서 배송 옵션 이름(예: 'Standard')을 입력하고 드롭다운 메뉴에서 "Standard (5-7일)" 옵션을 선택하세요. …" at bounding box center [812, 314] width 146 height 28
drag, startPoint x: 864, startPoint y: 300, endPoint x: 727, endPoint y: 274, distance: 139.0
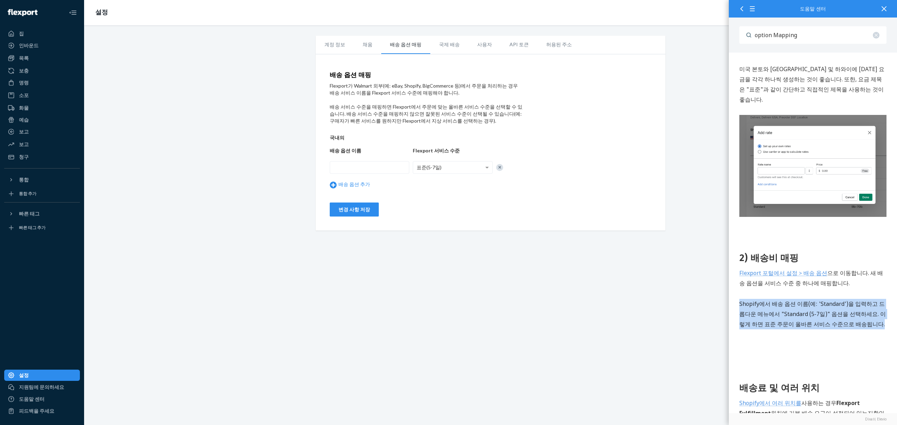
click at [728, 274] on html "Shopify에 기본 배송 방법을 추가하려면 어떻게 해야 하나요? 빠른 태그 적용 범위를 사용할 수 없는 경우 결제 시 자동으로 적용되는 기본…" at bounding box center [812, 116] width 168 height 1194
click at [727, 274] on div "계정 정보 채움 배송 옵션 매핑 국제 배송 사용자 API 토큰 허용된 주소 배송 옵션 매핑 Flexport가 Walmart 외부(예: eBay…" at bounding box center [490, 225] width 813 height 400
click at [819, 300] on font "Shopify에서 배송 옵션 이름(예: 'Standard')을 입력하고 드롭다운 메뉴에서 "Standard (5-7일)" 옵션을 선택하세요. …" at bounding box center [812, 314] width 146 height 28
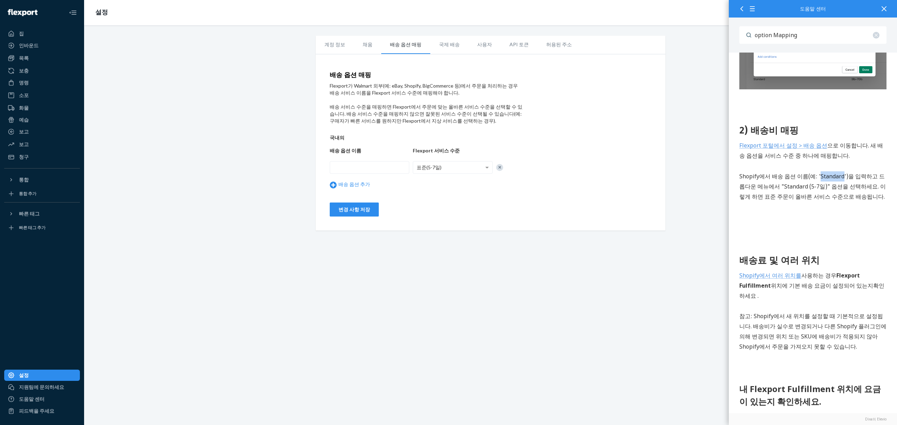
scroll to position [697, 0]
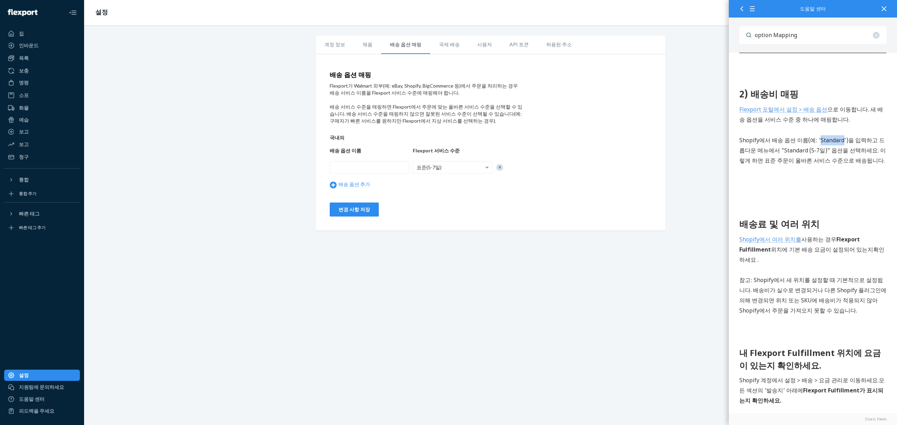
drag, startPoint x: 862, startPoint y: 283, endPoint x: 725, endPoint y: 196, distance: 162.2
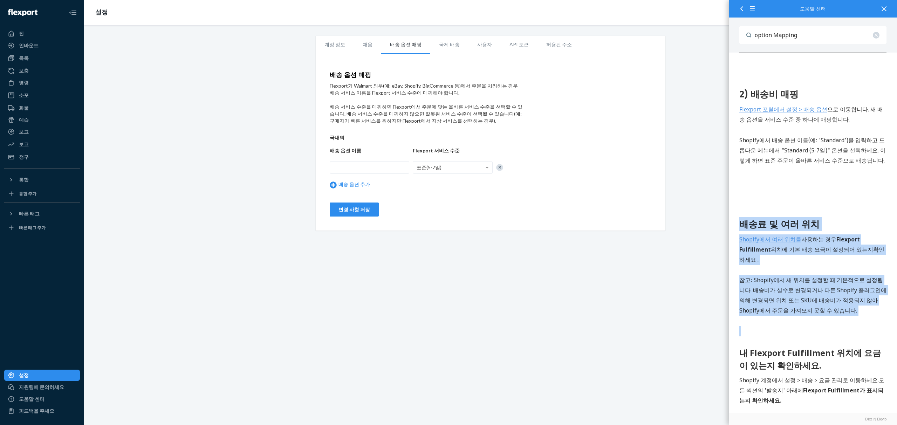
drag, startPoint x: 734, startPoint y: 195, endPoint x: 807, endPoint y: 290, distance: 119.9
click at [807, 290] on div "1) Shopify에서 배송비 설정하기 Shopify 계정에서 설정 > 배송 및 배달 > 요금 관리로 이동합니다. 다음으로, 표준 배송 옵션을…" at bounding box center [812, 5] width 147 height 1065
drag, startPoint x: 844, startPoint y: 283, endPoint x: 718, endPoint y: 198, distance: 152.7
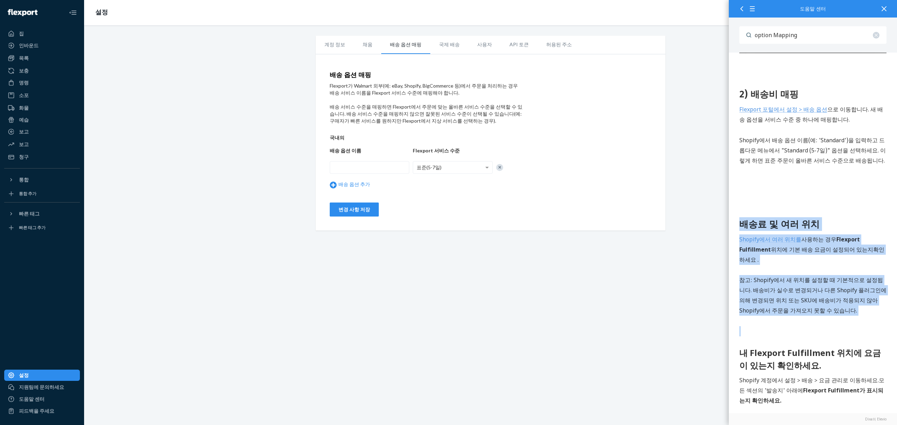
click at [744, 218] on font "배송료 및 여러 위치" at bounding box center [779, 224] width 80 height 13
drag, startPoint x: 736, startPoint y: 195, endPoint x: 822, endPoint y: 279, distance: 120.1
click at [822, 279] on p "참고 : Shopify에서 새 위치를 설정할 때 기본적으로 설정됩니다. 배송비가 실수로 변경되거나 다른 Shopify 플러그인에 의해 변경되면…" at bounding box center [812, 295] width 147 height 40
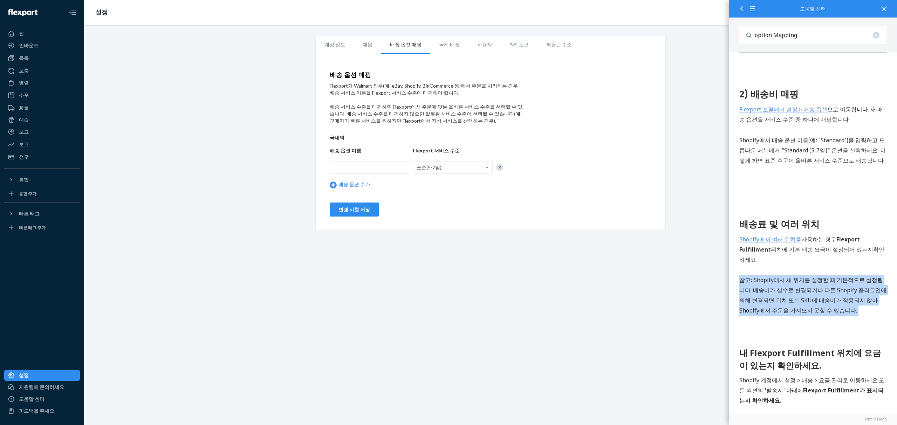
drag, startPoint x: 738, startPoint y: 251, endPoint x: 817, endPoint y: 294, distance: 90.6
click at [817, 294] on div "1) Shopify에서 배송비 설정하기 Shopify 계정에서 설정 > 배송 및 배달 > 요금 관리로 이동합니다. 다음으로, 표준 배송 옵션을…" at bounding box center [812, 5] width 147 height 1065
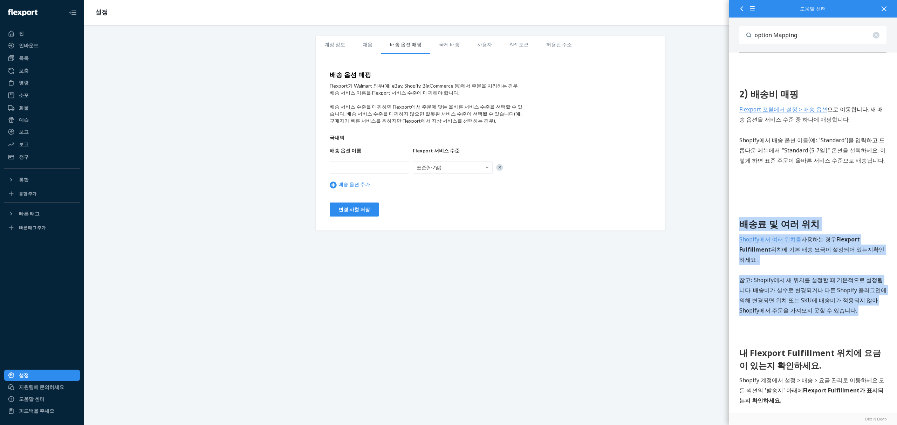
drag, startPoint x: 843, startPoint y: 291, endPoint x: 719, endPoint y: 201, distance: 152.8
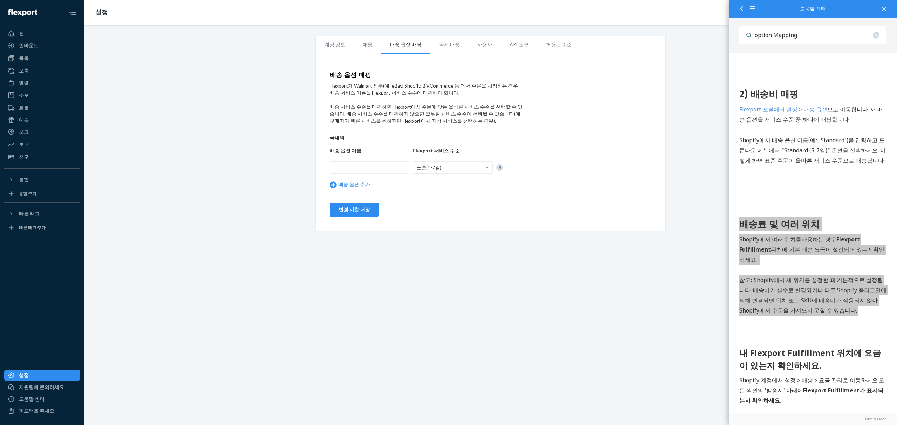
click at [726, 198] on div "계정 정보 채움 배송 옵션 매핑 국제 배송 사용자 API 토큰 허용된 주소 배송 옵션 매핑 Flexport가 Walmart 외부(예: eBay…" at bounding box center [490, 133] width 802 height 195
drag, startPoint x: 1456, startPoint y: -447, endPoint x: 792, endPoint y: 269, distance: 976.7
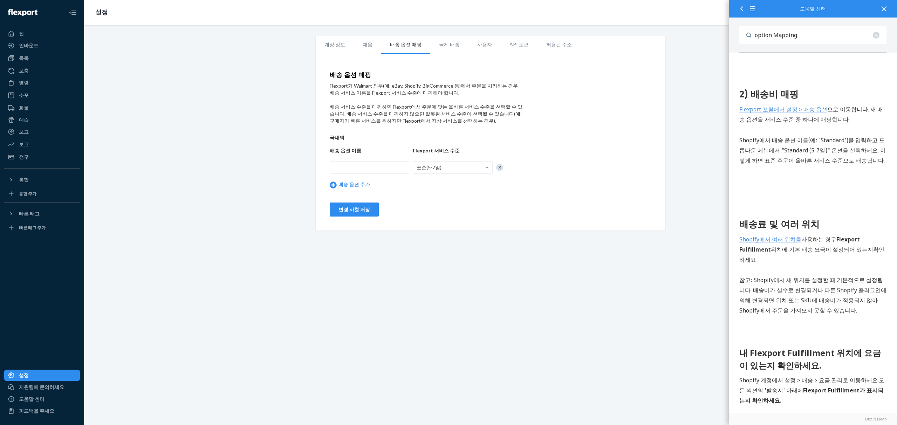
click at [809, 276] on font ": Shopify에서 새 위치를 설정할 때 기본적으로 설정됩니다. 배송비가 실수로 변경되거나 다른 Shopify 플러그인에 의해 변경되면 위치…" at bounding box center [812, 295] width 147 height 38
drag, startPoint x: 836, startPoint y: 278, endPoint x: 723, endPoint y: 192, distance: 142.4
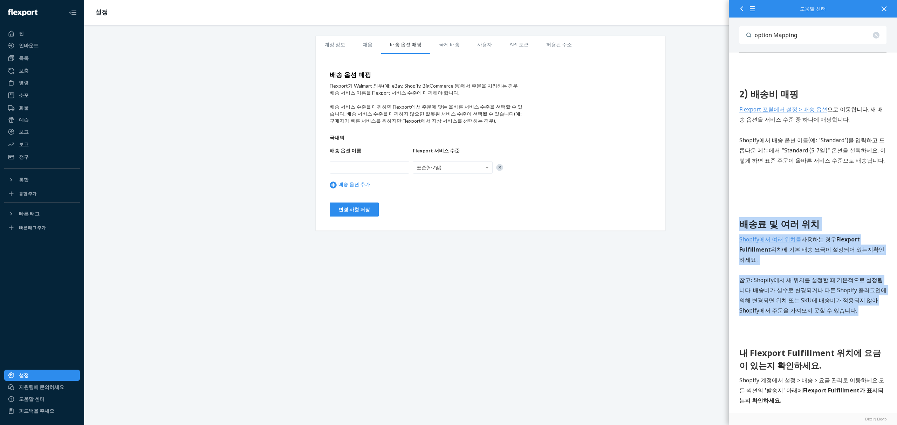
drag, startPoint x: 738, startPoint y: 193, endPoint x: 837, endPoint y: 279, distance: 131.9
click at [837, 279] on p "참고 : Shopify에서 새 위치를 설정할 때 기본적으로 설정됩니다. 배송비가 실수로 변경되거나 다른 Shopify 플러그인에 의해 변경되면…" at bounding box center [812, 295] width 147 height 40
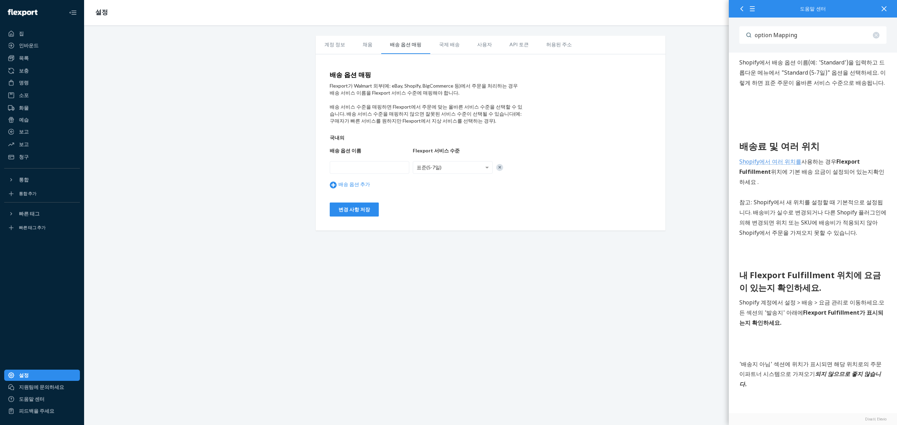
scroll to position [811, 0]
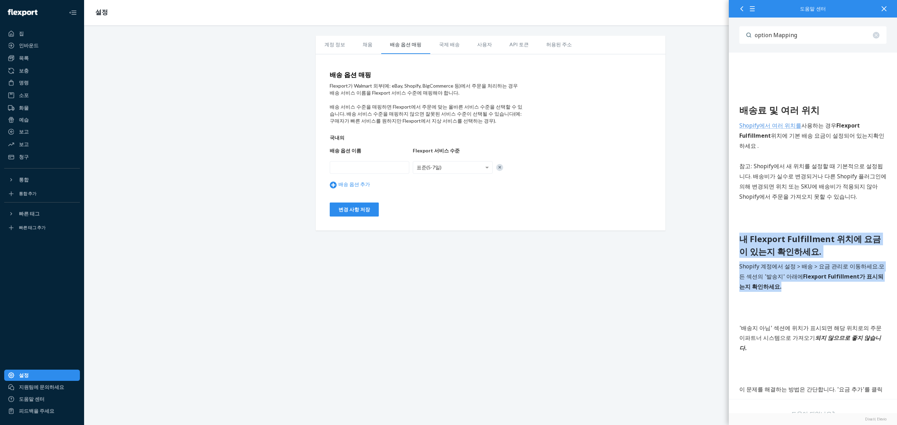
drag, startPoint x: 826, startPoint y: 262, endPoint x: 738, endPoint y: 212, distance: 101.7
drag, startPoint x: 735, startPoint y: 214, endPoint x: 835, endPoint y: 281, distance: 120.6
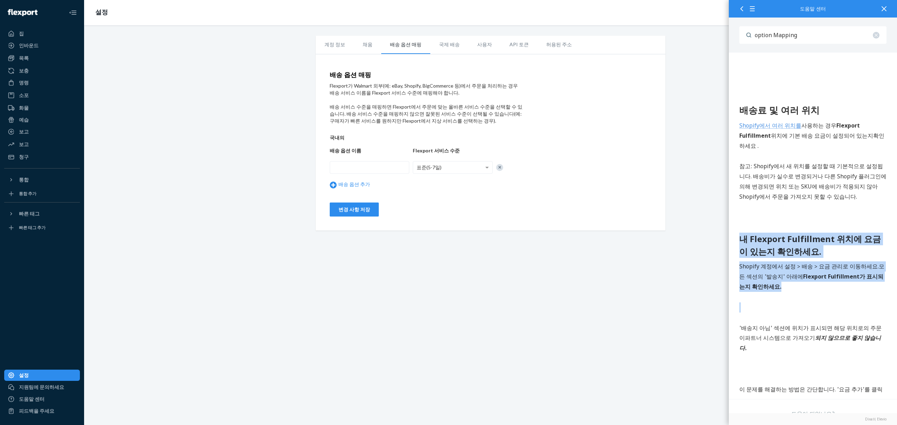
click at [830, 262] on p "Shopify 계정에서 설정 > 배송 > 요금 관리로 이동하세요. 모든 섹션의 '발송지' 아래에 Flexport Fulfillment가 표시되…" at bounding box center [812, 277] width 147 height 30
drag, startPoint x: 830, startPoint y: 258, endPoint x: 740, endPoint y: 207, distance: 103.2
click at [740, 233] on font "내 Flexport Fulfillment 위치에 요금이 있는지 확인하세요." at bounding box center [809, 245] width 141 height 24
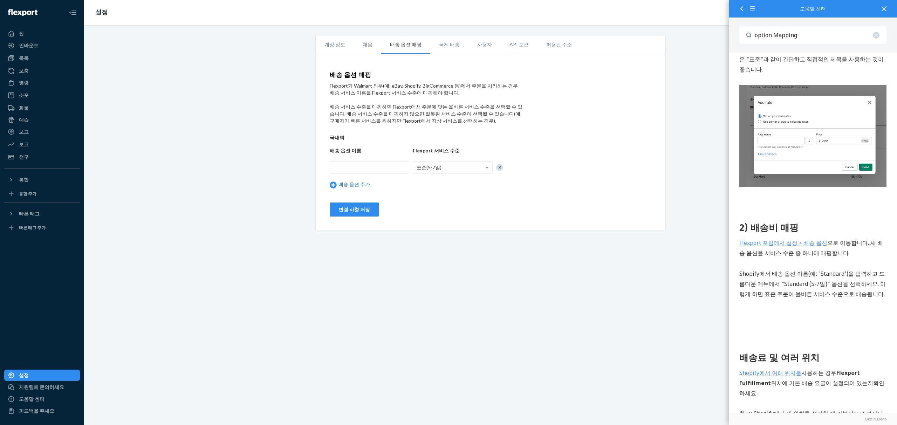
scroll to position [0, 0]
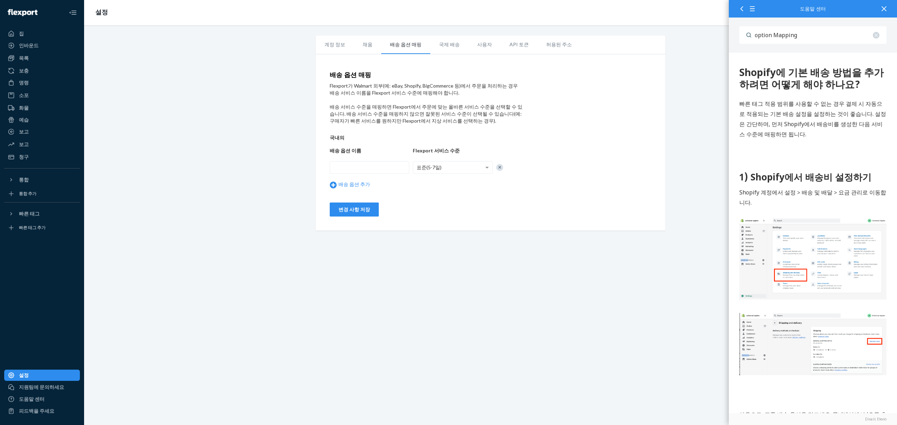
click at [581, 123] on div "배송 옵션 매핑 Flexport가 Walmart 외부(예: eBay, Shopify, BigCommerce 등)에서 주문을 처리하는 경우 배송…" at bounding box center [491, 144] width 322 height 145
click at [408, 143] on div "국내의 배송 옵션 이름 Flexport 서비스 수준 표준(5-7일) 배송 옵션 추가" at bounding box center [426, 161] width 193 height 61
click at [367, 169] on input "text" at bounding box center [370, 167] width 80 height 13
paste input "Advanced Shipping Rules"
click at [543, 118] on div "배송 옵션 매핑 Flexport가 Walmart 외부(예: eBay, Shopify, BigCommerce 등)에서 주문을 처리하는 경우 배송…" at bounding box center [491, 144] width 322 height 145
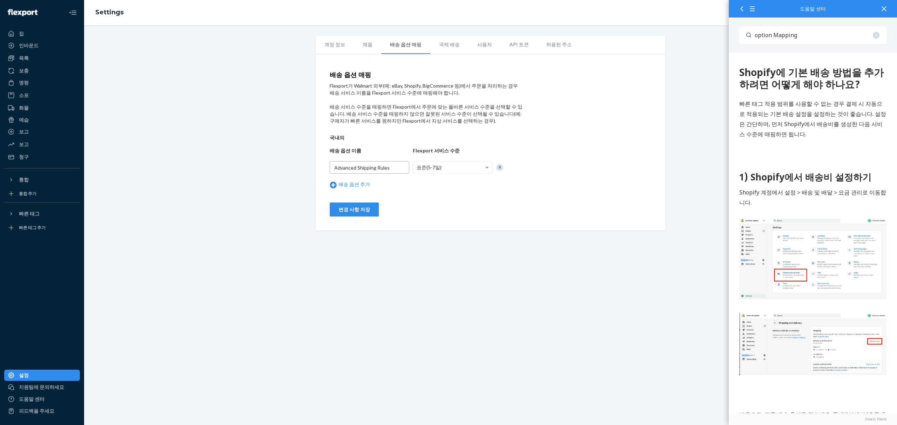
drag, startPoint x: 403, startPoint y: 166, endPoint x: 256, endPoint y: 170, distance: 147.5
click at [256, 170] on div "계정 정보 채움 배송 옵션 매핑 국제 배송 사용자 API 토큰 허용된 주소 배송 옵션 매핑 Flexport가 Walmart 외부(예: eBay…" at bounding box center [490, 133] width 802 height 195
type input "ㄴ"
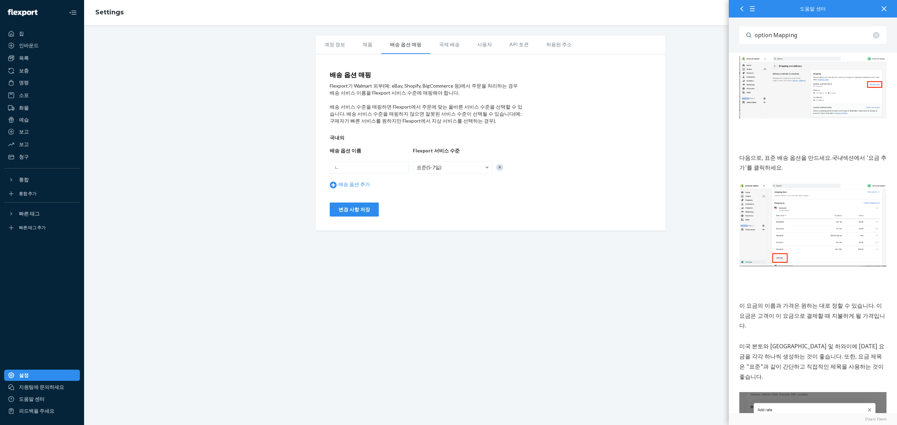
scroll to position [410, 0]
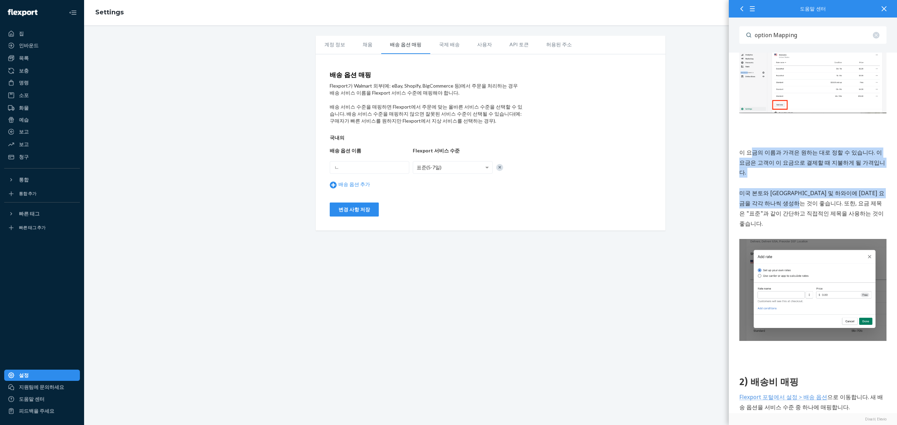
drag, startPoint x: 752, startPoint y: 144, endPoint x: 806, endPoint y: 186, distance: 68.9
click at [806, 186] on div "1) Shopify에서 배송비 설정하기 Shopify 계정에서 설정 > 배송 및 배달 > 요금 관리로 이동합니다. 다음으로, 표준 배송 옵션을…" at bounding box center [812, 293] width 147 height 1065
click at [806, 189] on font "미국 본토와 알래스카 및 하와이에 대한 요금을 각각 하나씩 생성하는 것이 좋습니다. 또한, 요금 제목은 "표준"과 같이 간단하고 직접적인 제목…" at bounding box center [811, 208] width 145 height 38
drag, startPoint x: 834, startPoint y: 199, endPoint x: 1453, endPoint y: -223, distance: 749.8
click at [728, 133] on html "Shopify에 기본 배송 방법을 추가하려면 어떻게 해야 하나요? 빠른 태그 적용 범위를 사용할 수 없는 경우 결제 시 자동으로 적용되는 기본…" at bounding box center [812, 240] width 168 height 1194
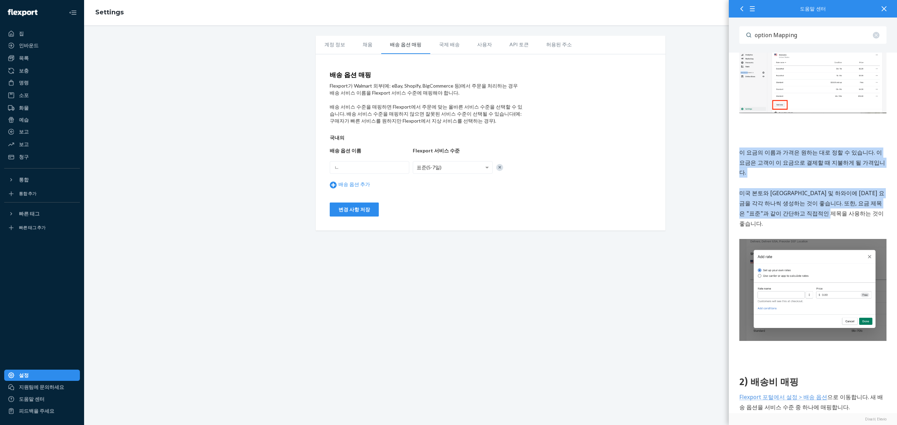
click at [754, 148] on p "이 요금의 이름과 가격은 원하는 대로 정할 수 있습니다. 이 요금은 고객이 이 요금으로 결제할 때 지불하게 될 가격입니다." at bounding box center [812, 163] width 147 height 30
drag, startPoint x: 740, startPoint y: 152, endPoint x: 837, endPoint y: 202, distance: 109.0
click at [837, 202] on div "Shopify에 기본 배송 방법을 추가하려면 어떻게 해야 하나요? 빠른 태그 적용 범위를 사용할 수 없는 경우 결제 시 자동으로 적용되는 기본…" at bounding box center [812, 240] width 168 height 1194
click at [837, 202] on p "미국 본토와 알래스카 및 하와이에 대한 요금을 각각 하나씩 생성하는 것이 좋습니다. 또한, 요금 제목은 "표준"과 같이 간단하고 직접적인 제목…" at bounding box center [812, 208] width 147 height 40
drag, startPoint x: 833, startPoint y: 194, endPoint x: 1450, endPoint y: -231, distance: 749.6
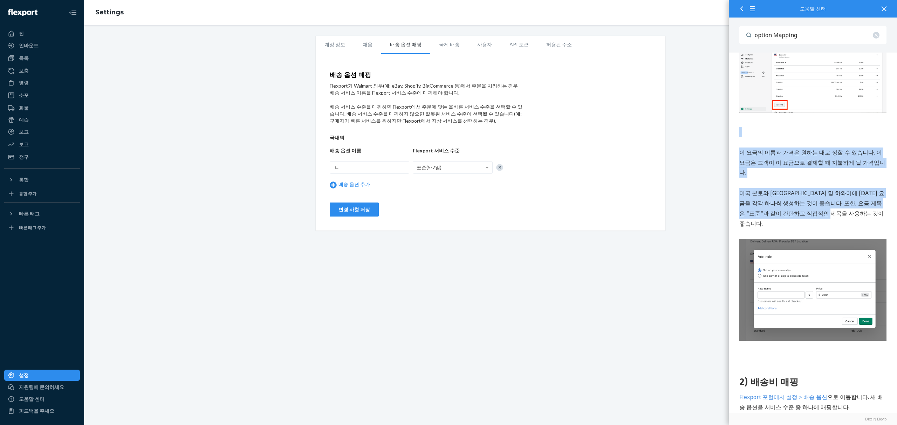
click at [728, 126] on html "Shopify에 기본 배송 방법을 추가하려면 어떻게 해야 하나요? 빠른 태그 적용 범위를 사용할 수 없는 경우 결제 시 자동으로 적용되는 기본…" at bounding box center [812, 240] width 168 height 1194
click at [807, 170] on div "1) Shopify에서 배송비 설정하기 Shopify 계정에서 설정 > 배송 및 배달 > 요금 관리로 이동합니다. 다음으로, 표준 배송 옵션을…" at bounding box center [812, 293] width 147 height 1065
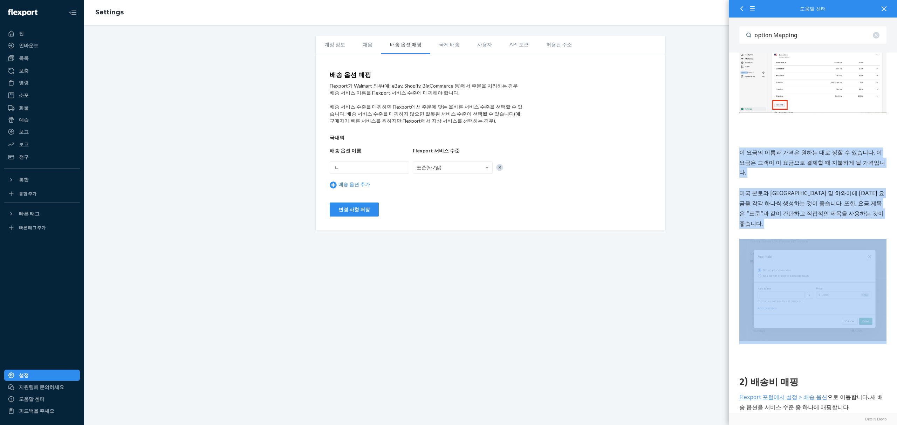
drag, startPoint x: 867, startPoint y: 211, endPoint x: 737, endPoint y: 144, distance: 146.1
click at [737, 144] on div "Shopify에 기본 배송 방법을 추가하려면 어떻게 해야 하나요? 빠른 태그 적용 범위를 사용할 수 없는 경우 결제 시 자동으로 적용되는 기본…" at bounding box center [812, 240] width 168 height 1194
drag, startPoint x: 737, startPoint y: 144, endPoint x: 856, endPoint y: 201, distance: 131.3
click at [856, 201] on div "Shopify에 기본 배송 방법을 추가하려면 어떻게 해야 하나요? 빠른 태그 적용 범위를 사용할 수 없는 경우 결제 시 자동으로 적용되는 기본…" at bounding box center [812, 240] width 168 height 1194
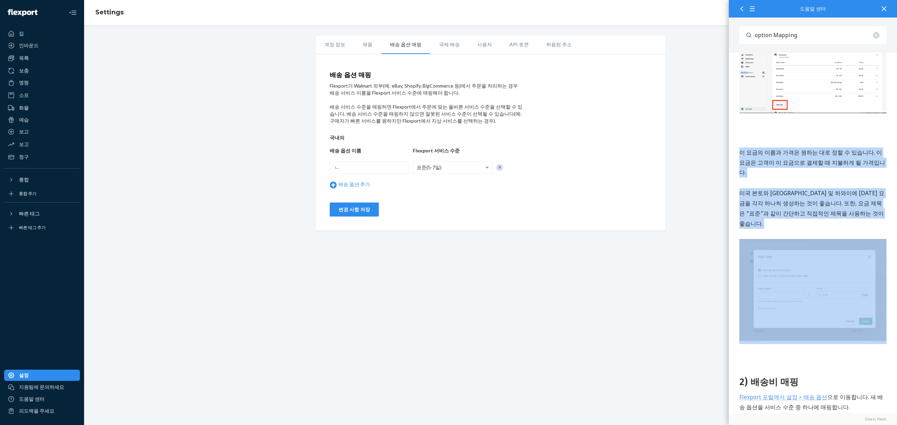
click at [856, 201] on p "미국 본토와 알래스카 및 하와이에 대한 요금을 각각 하나씩 생성하는 것이 좋습니다. 또한, 요금 제목은 "표준"과 같이 간단하고 직접적인 제목…" at bounding box center [812, 208] width 147 height 40
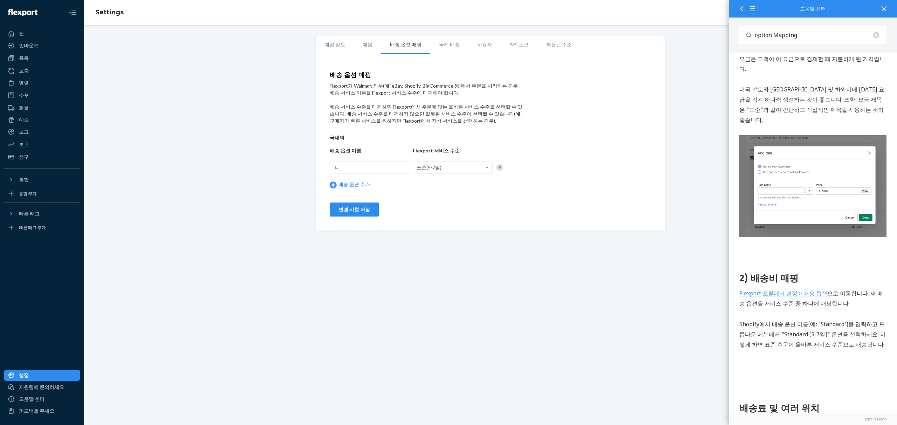
scroll to position [550, 0]
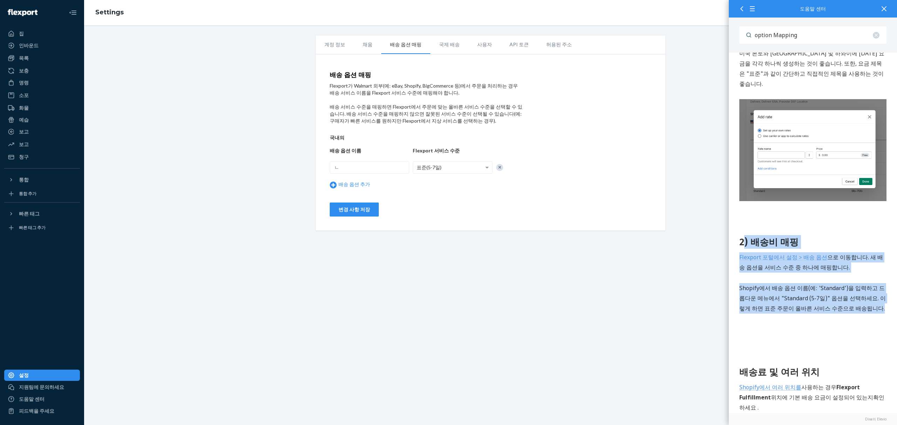
drag, startPoint x: 867, startPoint y: 284, endPoint x: 744, endPoint y: 220, distance: 138.5
click at [744, 220] on div "1) Shopify에서 배송비 설정하기 Shopify 계정에서 설정 > 배송 및 배달 > 요금 관리로 이동합니다. 다음으로, 표준 배송 옵션을…" at bounding box center [812, 153] width 147 height 1065
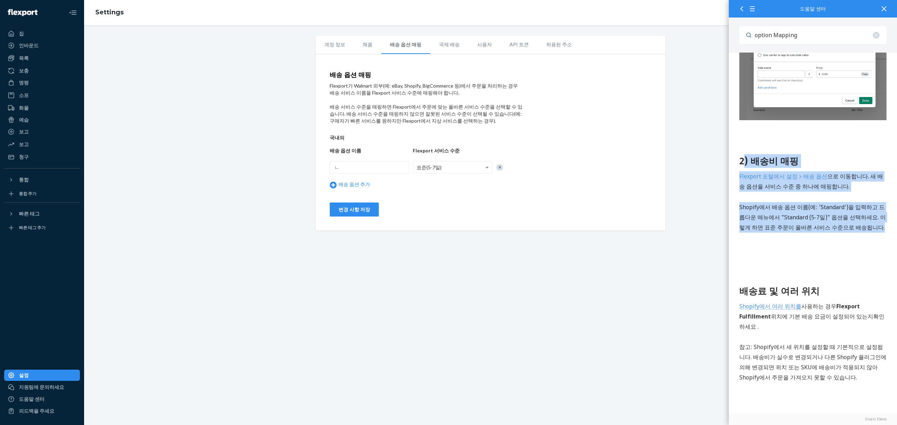
scroll to position [703, 0]
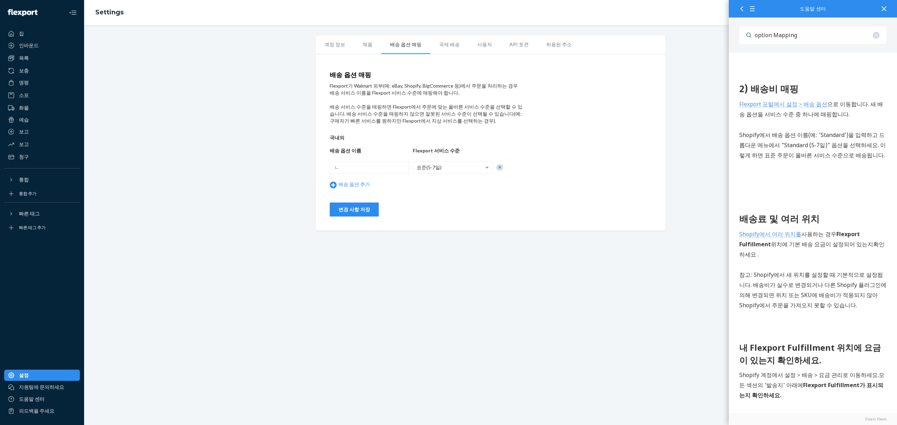
click at [806, 229] on p "Shopify에서 여러 위치를 사용하는 경우 Flexport Fulfillment 위치에 기본 배송 요금이 설정되어 있는지 확인하세요 ." at bounding box center [812, 244] width 147 height 30
click at [770, 230] on font "Shopify에서 여러 위치를" at bounding box center [770, 234] width 62 height 8
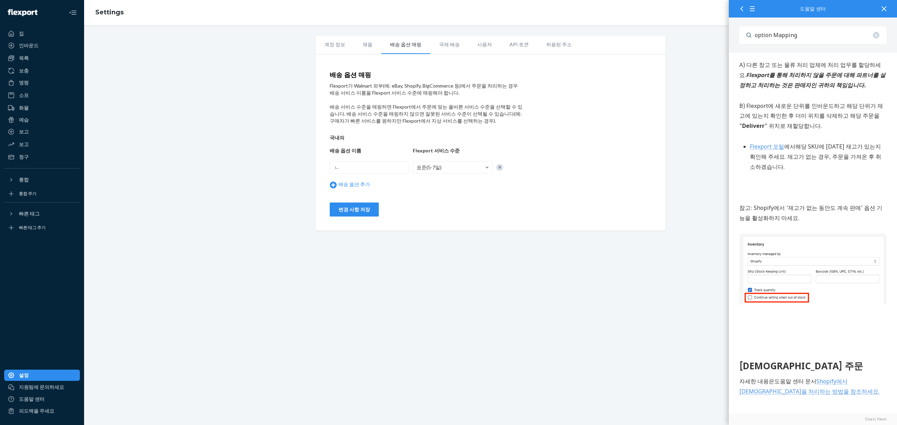
scroll to position [1222, 0]
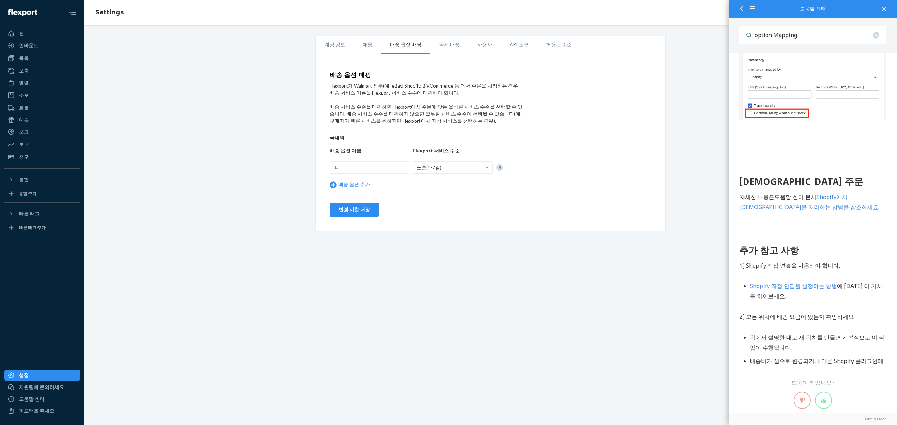
click at [739, 9] on icon at bounding box center [741, 8] width 5 height 5
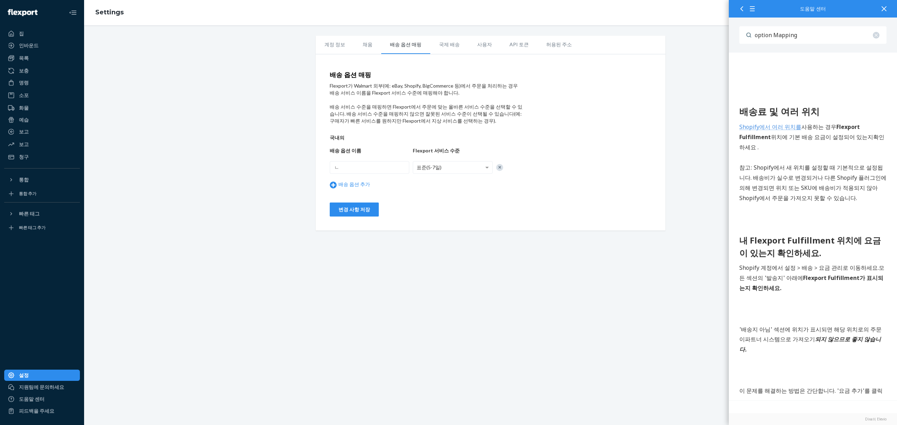
scroll to position [661, 0]
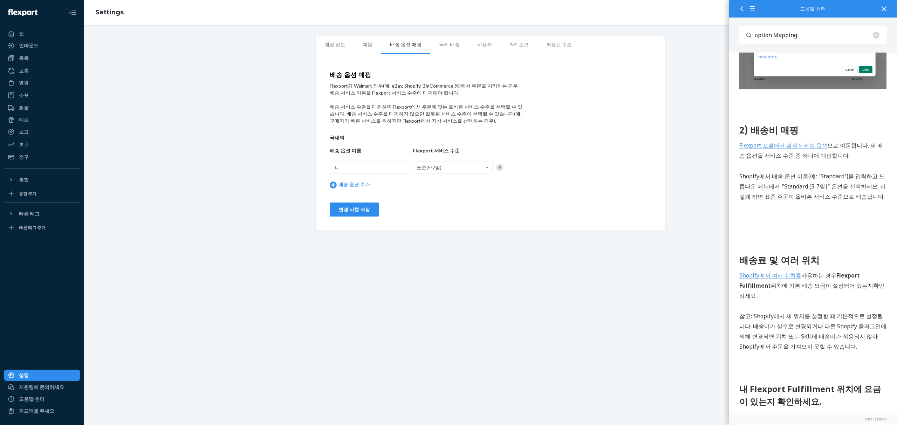
click at [865, 173] on font "Shopify에서 배송 옵션 이름(예: 'Standard')을 입력하고 드롭다운 메뉴에서 "Standard (5-7일)" 옵션을 선택하세요. …" at bounding box center [812, 187] width 146 height 28
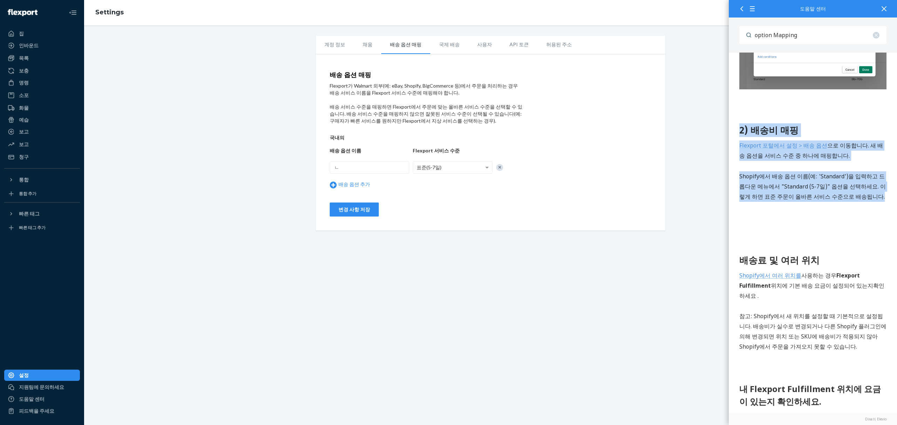
drag, startPoint x: 878, startPoint y: 167, endPoint x: 737, endPoint y: 101, distance: 156.4
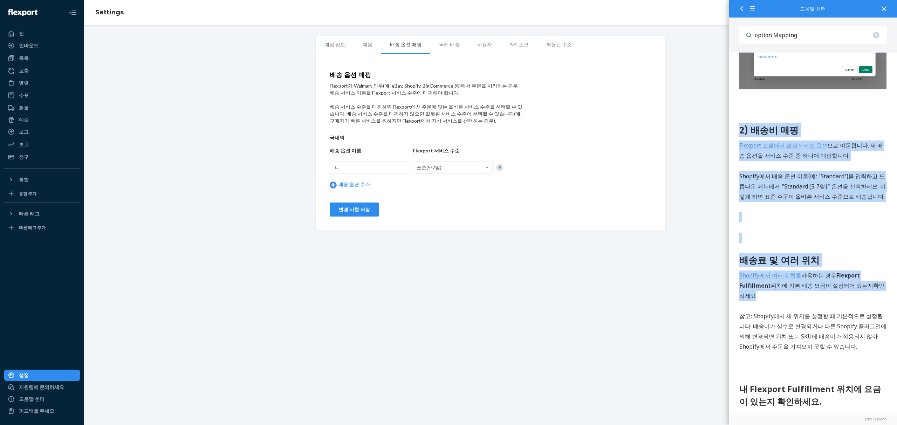
scroll to position [766, 0]
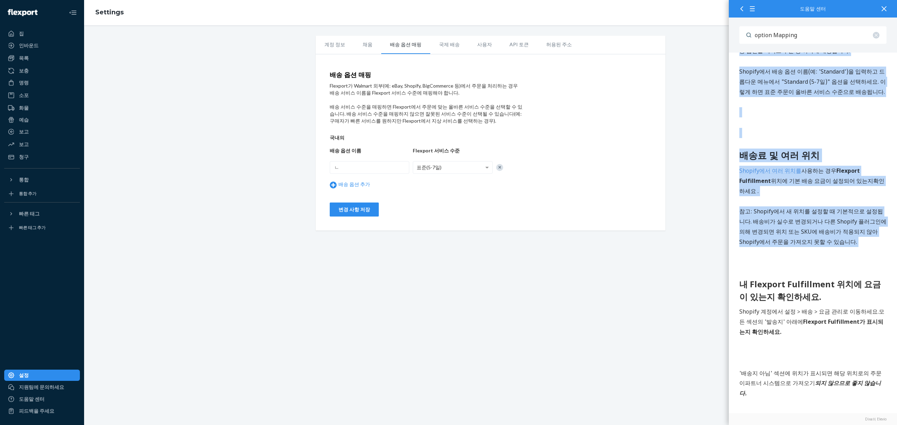
drag, startPoint x: 737, startPoint y: -4, endPoint x: 848, endPoint y: 209, distance: 240.6
click at [848, 209] on p "참고 : Shopify에서 새 위치를 설정할 때 기본적으로 설정됩니다. 배송비가 실수로 변경되거나 다른 Shopify 플러그인에 의해 변경되면…" at bounding box center [812, 227] width 147 height 40
drag, startPoint x: 853, startPoint y: 209, endPoint x: 736, endPoint y: 130, distance: 141.0
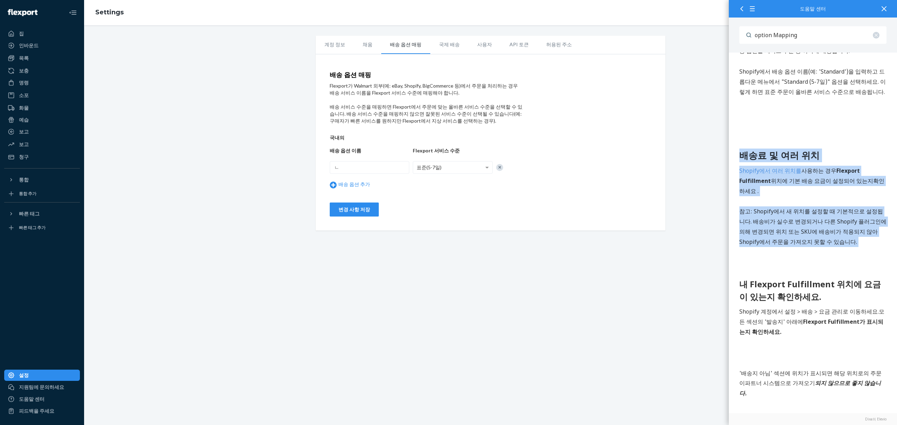
drag, startPoint x: 737, startPoint y: 130, endPoint x: 817, endPoint y: 213, distance: 115.4
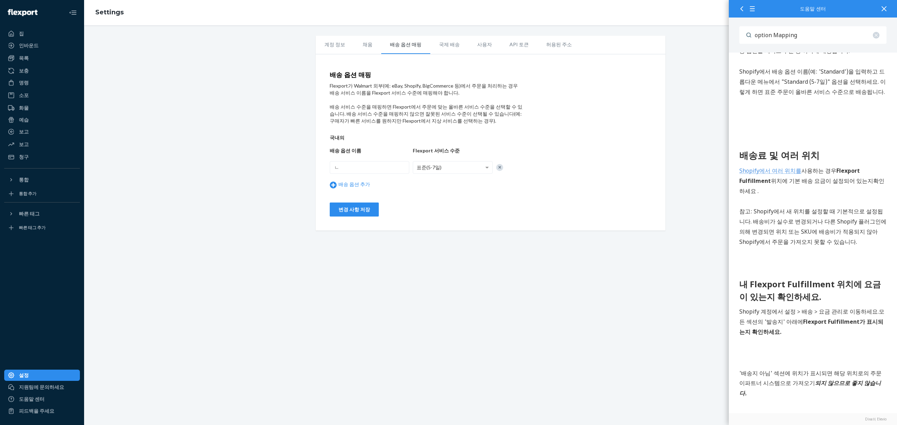
click at [817, 213] on p "참고 : Shopify에서 새 위치를 설정할 때 기본적으로 설정됩니다. 배송비가 실수로 변경되거나 다른 Shopify 플러그인에 의해 변경되면…" at bounding box center [812, 227] width 147 height 40
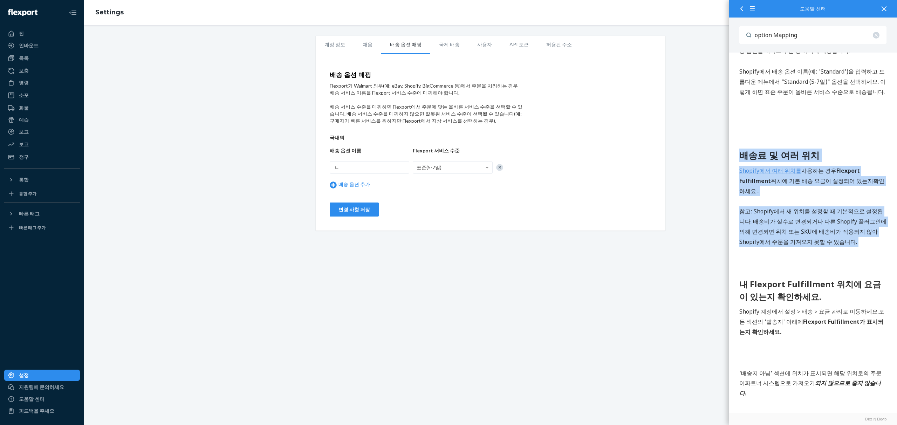
drag, startPoint x: 818, startPoint y: 216, endPoint x: 736, endPoint y: 132, distance: 118.4
click at [742, 149] on font "배송료 및 여러 위치" at bounding box center [779, 155] width 80 height 13
drag, startPoint x: 742, startPoint y: 131, endPoint x: 792, endPoint y: 213, distance: 95.7
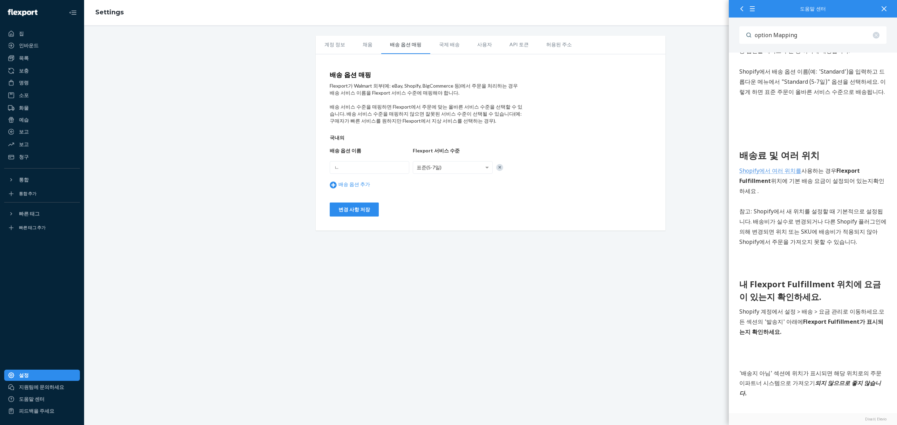
click at [818, 216] on p "참고 : Shopify에서 새 위치를 설정할 때 기본적으로 설정됩니다. 배송비가 실수로 변경되거나 다른 Shopify 플러그인에 의해 변경되면…" at bounding box center [812, 227] width 147 height 40
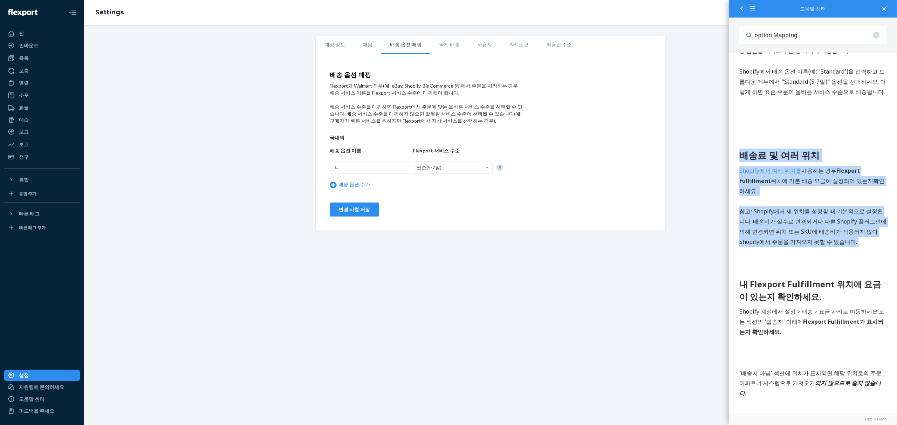
drag, startPoint x: 818, startPoint y: 216, endPoint x: 736, endPoint y: 118, distance: 128.3
click at [751, 149] on font "배송료 및 여러 위치" at bounding box center [779, 155] width 80 height 13
drag, startPoint x: 736, startPoint y: 127, endPoint x: 822, endPoint y: 215, distance: 123.3
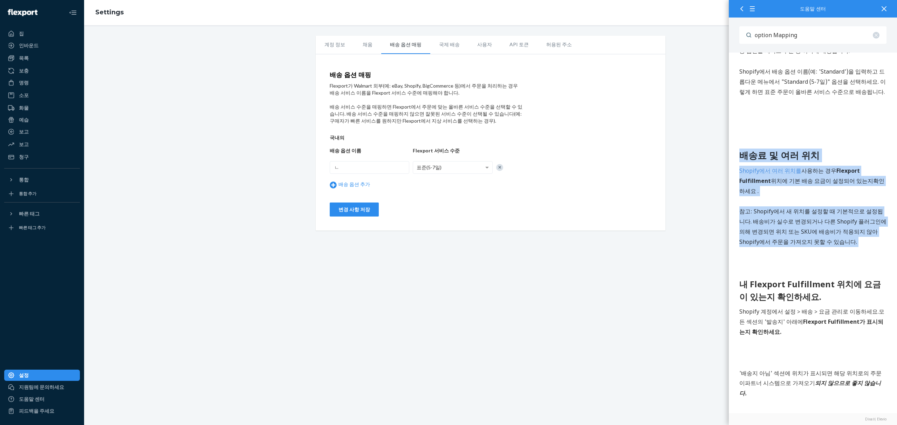
click at [822, 215] on p "참고 : Shopify에서 새 위치를 설정할 때 기본적으로 설정됩니다. 배송비가 실수로 변경되거나 다른 Shopify 플러그인에 의해 변경되면…" at bounding box center [812, 227] width 147 height 40
drag, startPoint x: 822, startPoint y: 215, endPoint x: 731, endPoint y: 127, distance: 126.1
click at [740, 149] on font "배송료 및 여러 위치" at bounding box center [779, 155] width 80 height 13
drag, startPoint x: 740, startPoint y: 124, endPoint x: 807, endPoint y: 209, distance: 108.0
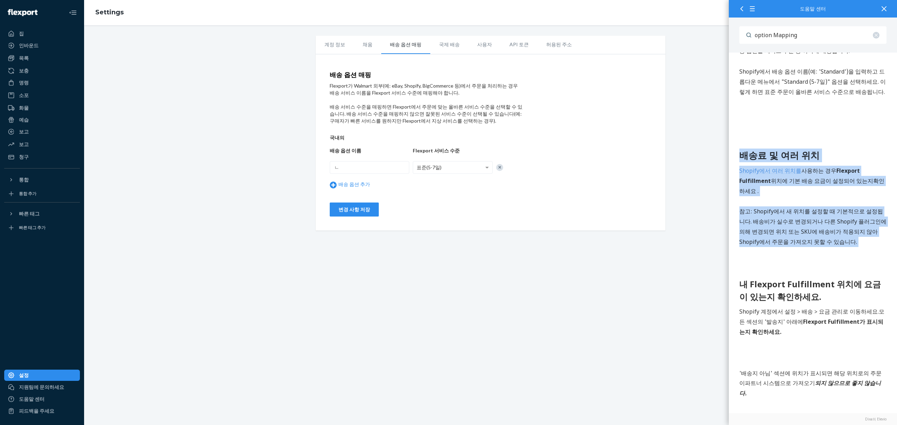
click at [807, 209] on p "참고 : Shopify에서 새 위치를 설정할 때 기본적으로 설정됩니다. 배송비가 실수로 변경되거나 다른 Shopify 플러그인에 의해 변경되면…" at bounding box center [812, 227] width 147 height 40
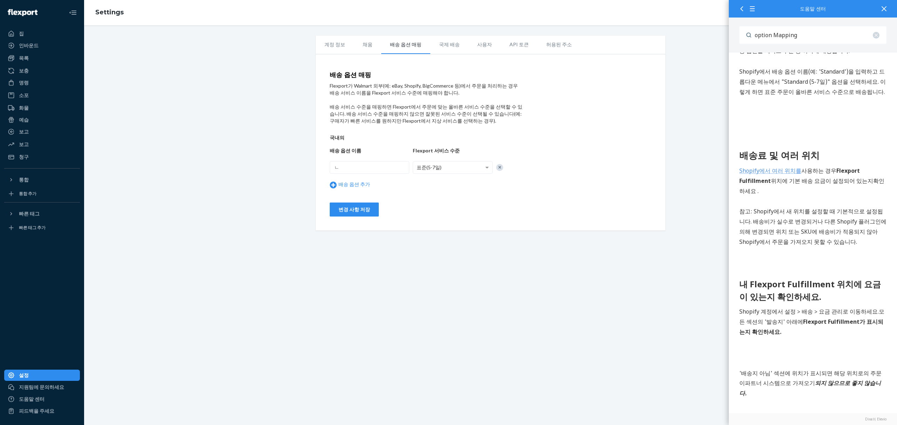
click at [388, 74] on h4 "배송 옵션 매핑" at bounding box center [426, 75] width 193 height 7
click at [332, 168] on input "ㄴ" at bounding box center [370, 167] width 80 height 13
drag, startPoint x: 355, startPoint y: 172, endPoint x: 96, endPoint y: 187, distance: 259.6
click at [212, 179] on div "계정 정보 채움 배송 옵션 매핑 국제 배송 사용자 API 토큰 허용된 주소 배송 옵션 매핑 Flexport가 Walmart 외부(예: eBay…" at bounding box center [490, 133] width 802 height 195
type input "ㄴ"
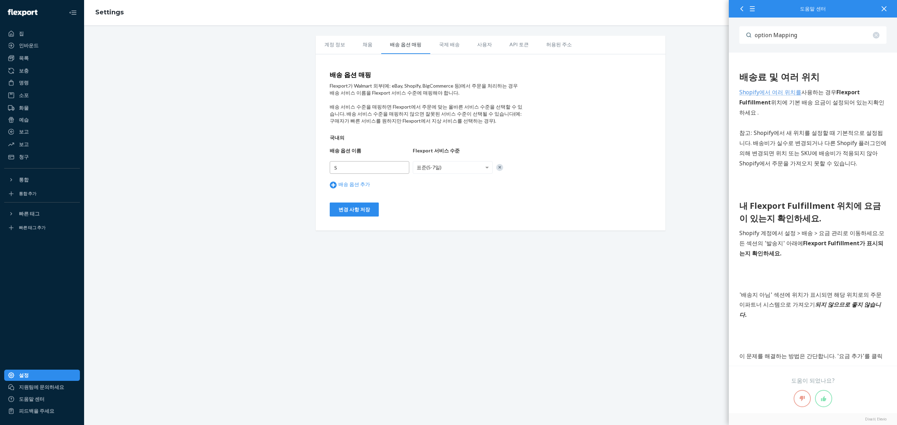
scroll to position [849, 0]
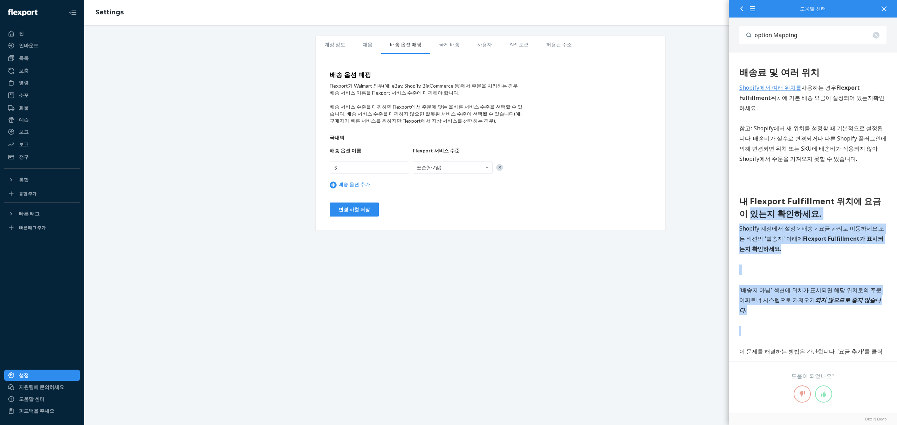
drag, startPoint x: 837, startPoint y: 290, endPoint x: 732, endPoint y: 188, distance: 146.1
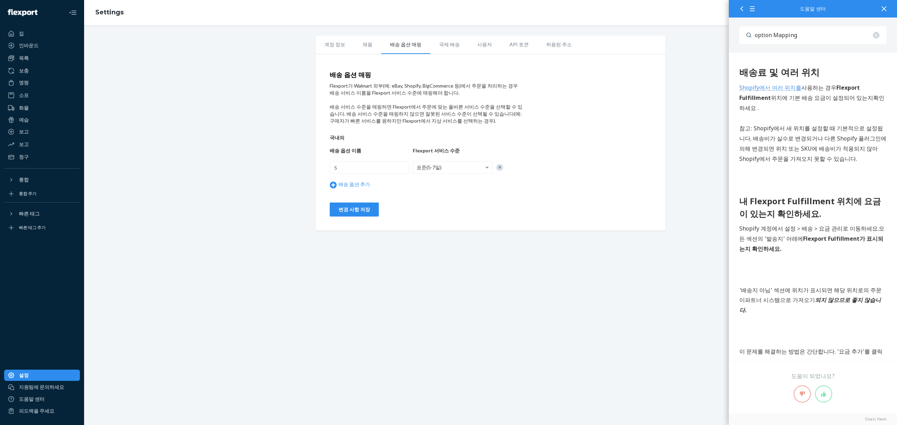
click at [826, 296] on font "되지 않으므로 좋지 않습니다." at bounding box center [809, 305] width 141 height 18
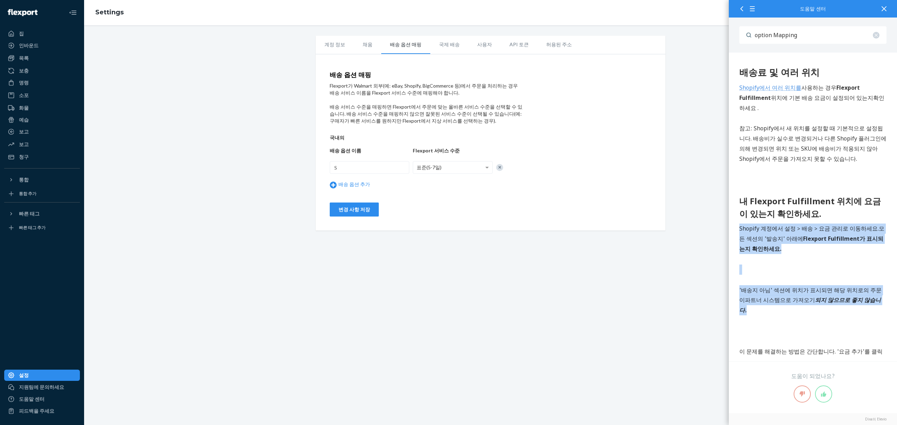
drag, startPoint x: 852, startPoint y: 281, endPoint x: 754, endPoint y: 195, distance: 130.5
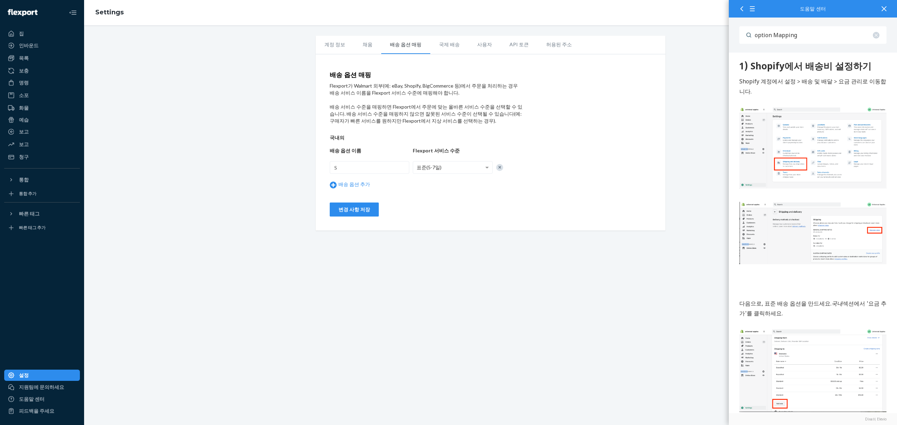
scroll to position [259, 0]
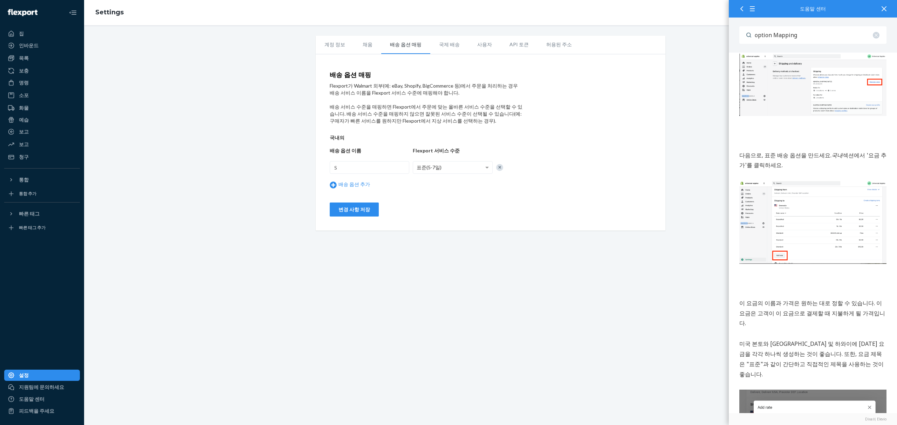
click at [810, 234] on img at bounding box center [812, 222] width 147 height 83
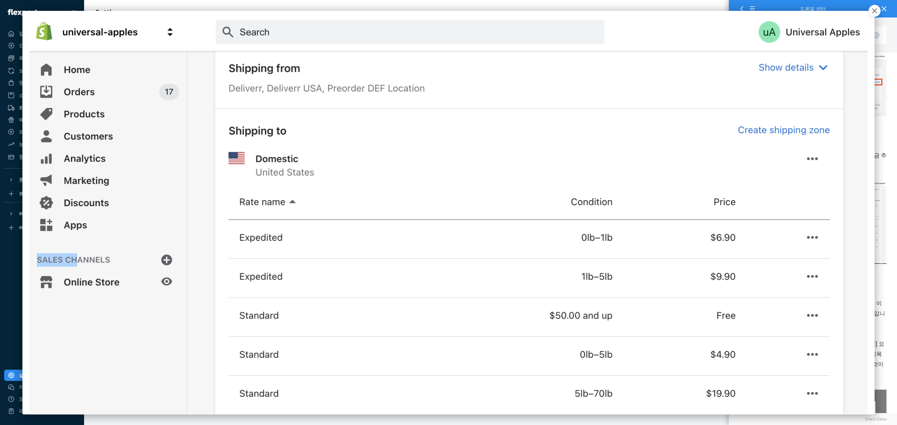
click at [871, 11] on button "button" at bounding box center [874, 11] width 12 height 12
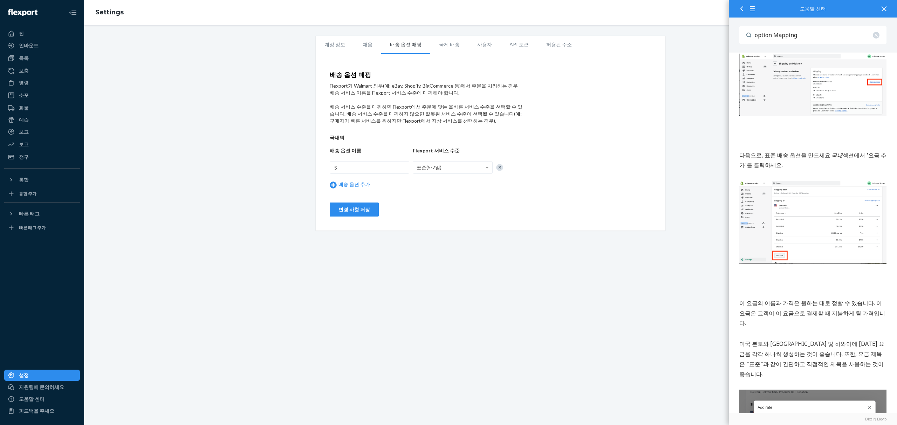
scroll to position [340, 0]
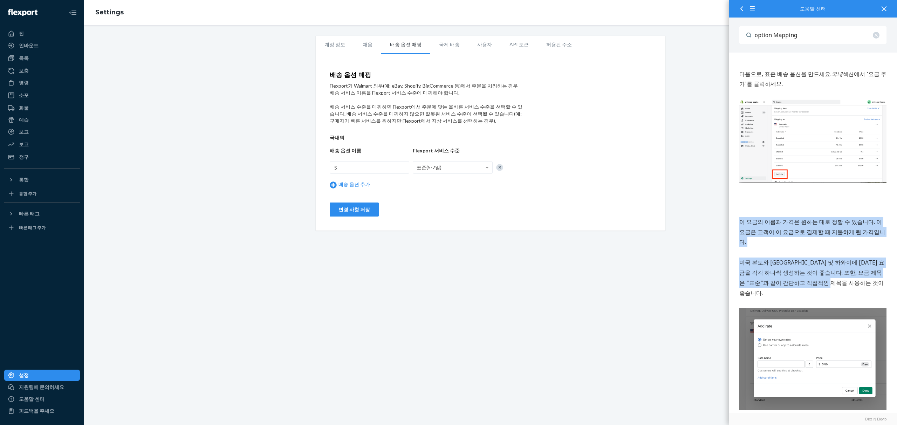
drag, startPoint x: 844, startPoint y: 267, endPoint x: 719, endPoint y: 203, distance: 140.7
click at [728, 203] on html "Shopify에 기본 배송 방법을 추가하려면 어떻게 해야 하나요? 빠른 태그 적용 범위를 사용할 수 없는 경우 결제 시 자동으로 적용되는 기본…" at bounding box center [812, 309] width 168 height 1194
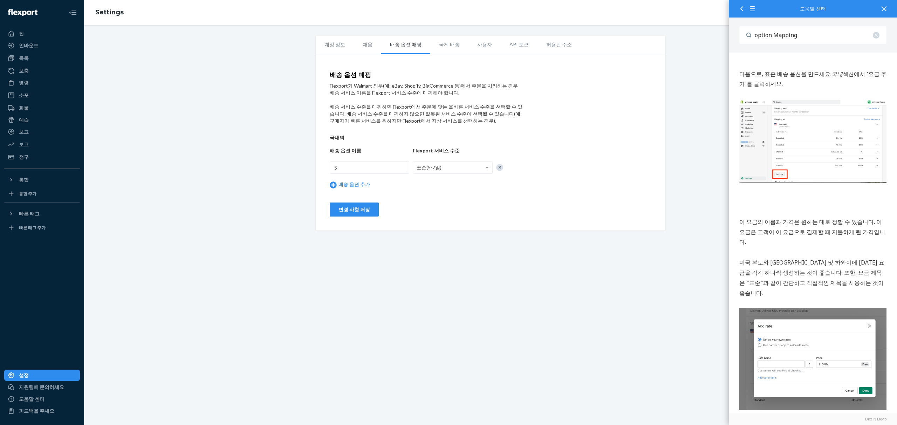
click at [783, 259] on font "미국 본토와 알래스카 및 하와이에 대한 요금을 각각 하나씩 생성하는 것이 좋습니다. 또한, 요금 제목은 "표준"과 같이 간단하고 직접적인 제목…" at bounding box center [811, 278] width 145 height 38
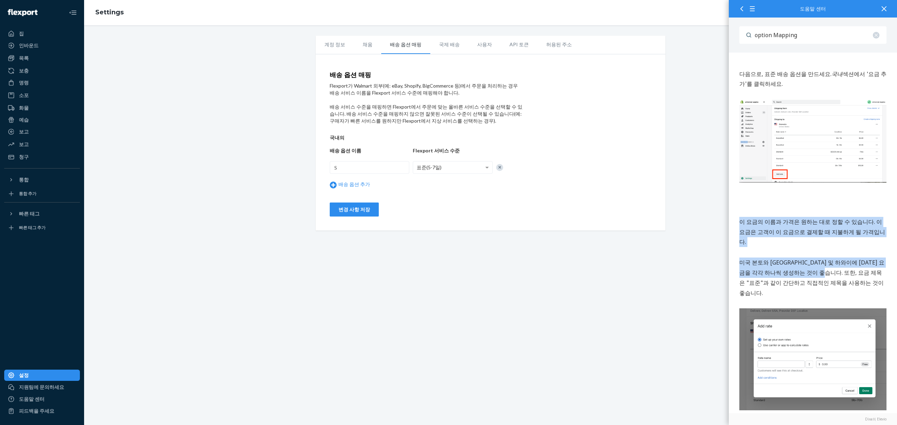
drag, startPoint x: 826, startPoint y: 255, endPoint x: 733, endPoint y: 214, distance: 102.1
click at [733, 214] on div "Shopify에 기본 배송 방법을 추가하려면 어떻게 해야 하나요? 빠른 태그 적용 범위를 사용할 수 없는 경우 결제 시 자동으로 적용되는 기본…" at bounding box center [812, 309] width 168 height 1194
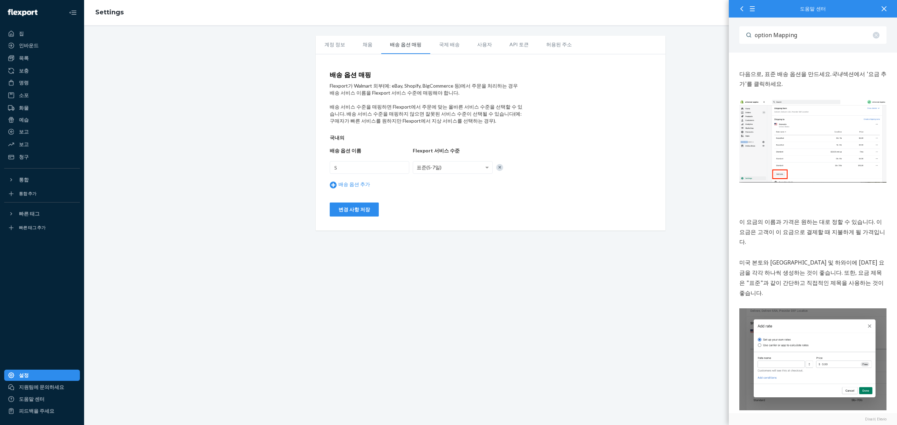
click at [785, 258] on p "미국 본토와 알래스카 및 하와이에 대한 요금을 각각 하나씩 생성하는 것이 좋습니다. 또한, 요금 제목은 "표준"과 같이 간단하고 직접적인 제목…" at bounding box center [812, 278] width 147 height 40
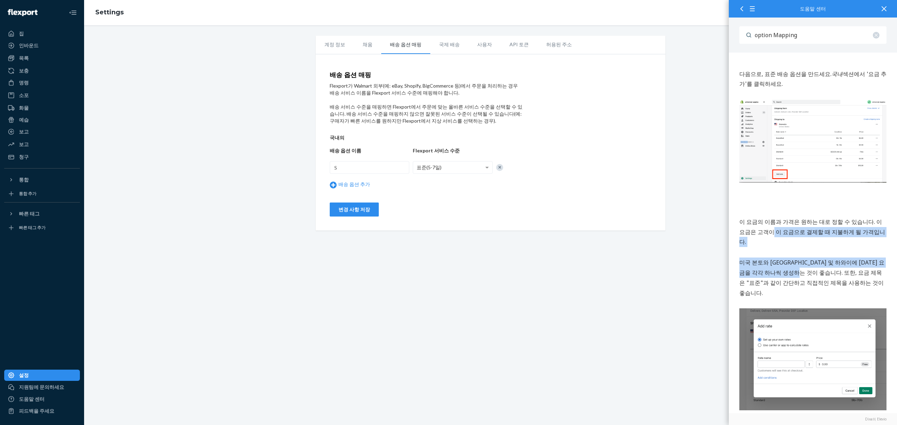
drag, startPoint x: 806, startPoint y: 255, endPoint x: 851, endPoint y: 258, distance: 45.6
click at [748, 226] on div "1) Shopify에서 배송비 설정하기 Shopify 계정에서 설정 > 배송 및 배달 > 요금 관리로 이동합니다. 다음으로, 표준 배송 옵션을…" at bounding box center [812, 362] width 147 height 1065
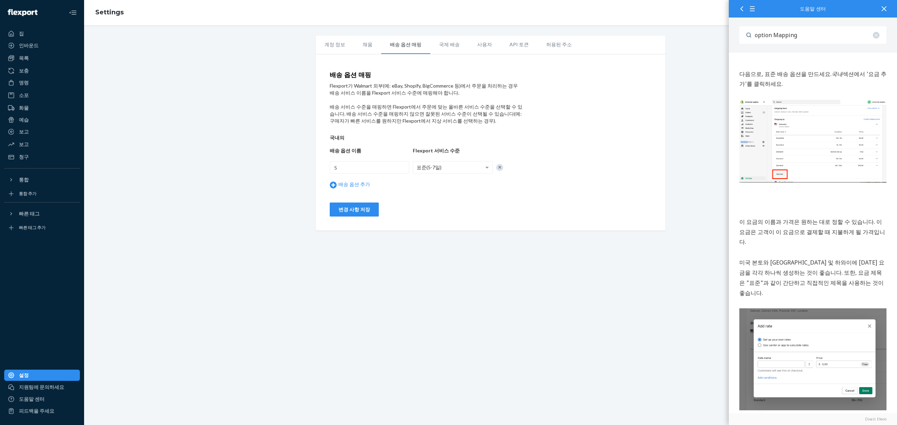
click at [851, 259] on font "미국 본토와 알래스카 및 하와이에 대한 요금을 각각 하나씩 생성하는 것이 좋습니다. 또한, 요금 제목은 "표준"과 같이 간단하고 직접적인 제목…" at bounding box center [811, 278] width 145 height 38
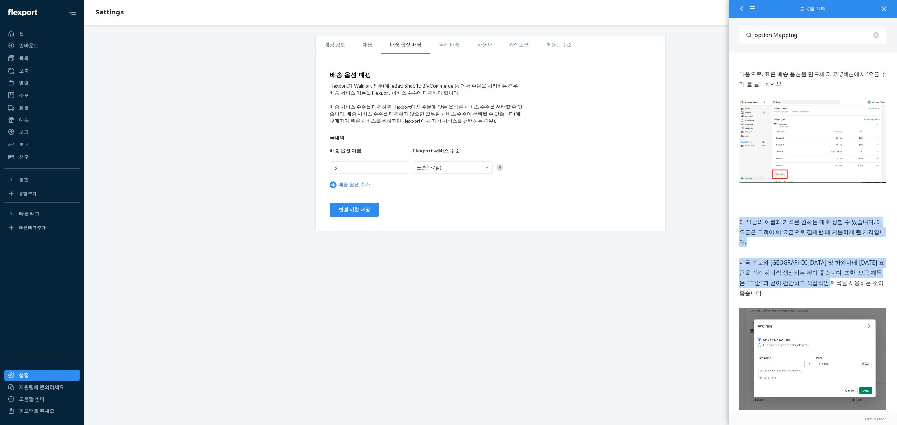
drag, startPoint x: 818, startPoint y: 257, endPoint x: 764, endPoint y: 223, distance: 63.9
click at [740, 209] on div "1) Shopify에서 배송비 설정하기 Shopify 계정에서 설정 > 배송 및 배달 > 요금 관리로 이동합니다. 다음으로, 표준 배송 옵션을…" at bounding box center [812, 362] width 147 height 1065
click at [796, 259] on font "미국 본토와 알래스카 및 하와이에 대한 요금을 각각 하나씩 생성하는 것이 좋습니다. 또한, 요금 제목은 "표준"과 같이 간단하고 직접적인 제목…" at bounding box center [811, 278] width 145 height 38
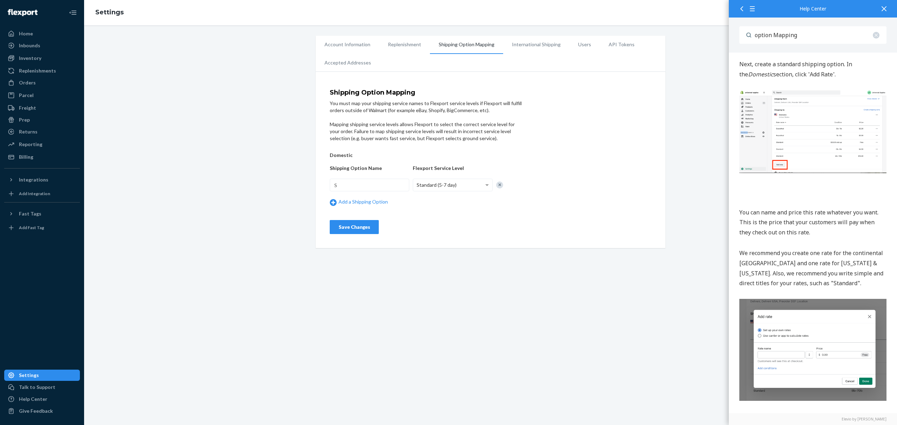
scroll to position [496, 0]
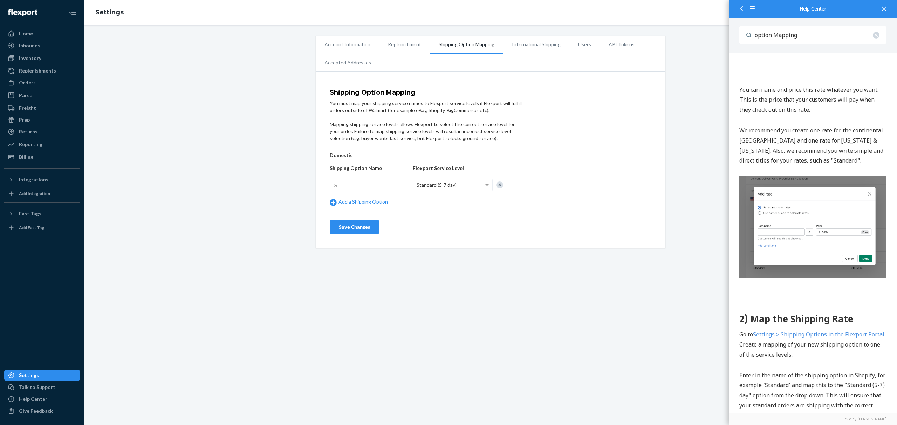
click at [864, 170] on div "1) Create a Shipping Rate in Shopify In your Shopify account, go to Settings > …" at bounding box center [812, 260] width 147 height 1153
click at [840, 152] on p "We recommend you create one rate for the continental [GEOGRAPHIC_DATA] and one …" at bounding box center [812, 146] width 147 height 40
click at [351, 194] on div "S Standard (5-7 day) Add a Shipping Option" at bounding box center [426, 194] width 193 height 30
click at [376, 185] on input "S" at bounding box center [370, 185] width 80 height 13
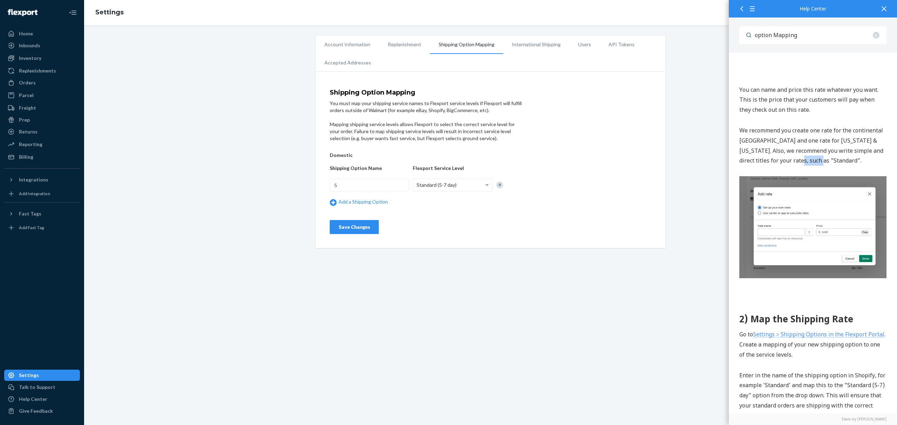
click at [836, 156] on p "We recommend you create one rate for the continental [GEOGRAPHIC_DATA] and one …" at bounding box center [812, 146] width 147 height 40
click at [837, 156] on p "We recommend you create one rate for the continental [GEOGRAPHIC_DATA] and one …" at bounding box center [812, 146] width 147 height 40
drag, startPoint x: 615, startPoint y: 236, endPoint x: 370, endPoint y: 199, distance: 248.3
click at [615, 236] on div "Shipping Option Mapping You must map your shipping service names to Flexport se…" at bounding box center [491, 161] width 350 height 173
click at [368, 198] on link "Add a Shipping Option" at bounding box center [370, 201] width 80 height 7
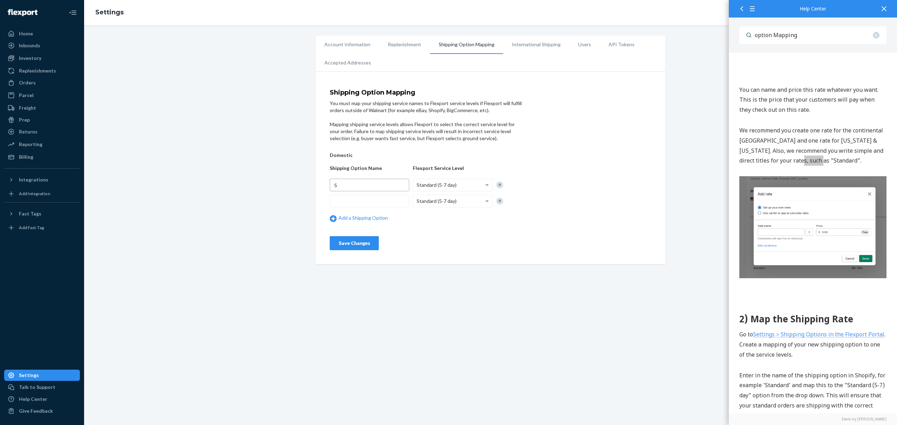
click at [367, 191] on input "S" at bounding box center [370, 185] width 80 height 13
click at [505, 199] on div at bounding box center [509, 202] width 27 height 10
click at [502, 200] on div at bounding box center [499, 201] width 7 height 7
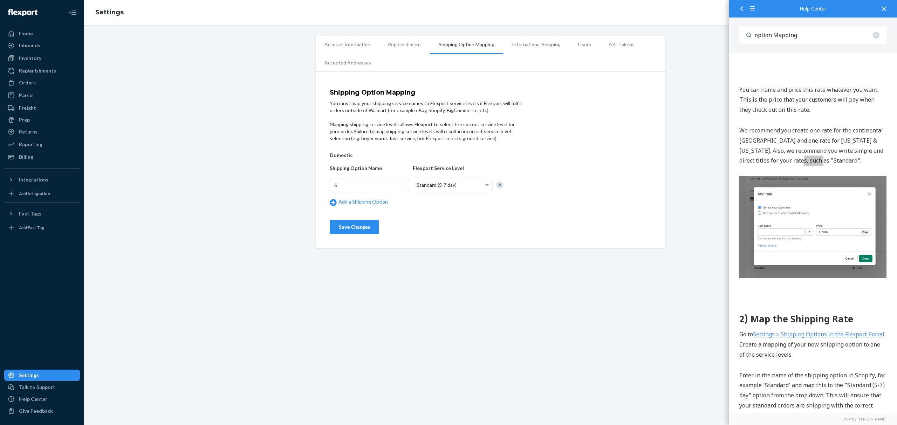
click at [378, 181] on input "S" at bounding box center [370, 185] width 80 height 13
paste input "tandard"
type input "Standard"
click at [520, 130] on div "Mapping shipping service levels allows Flexport to select the correct service l…" at bounding box center [426, 131] width 193 height 21
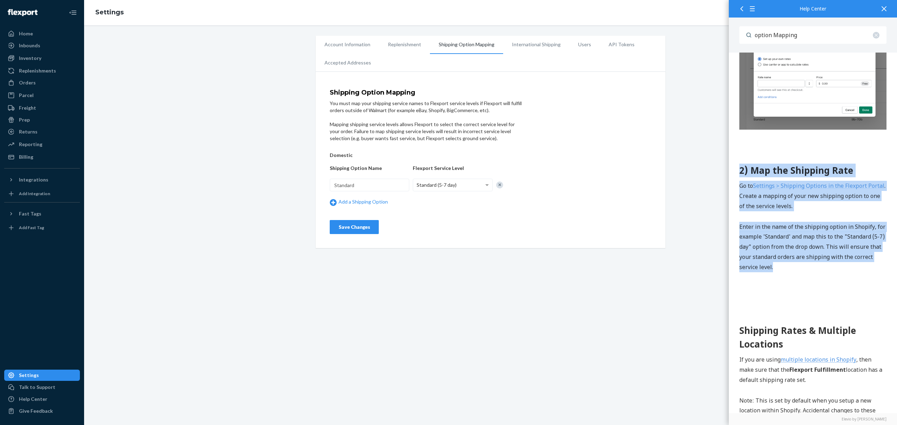
drag, startPoint x: 814, startPoint y: 264, endPoint x: 714, endPoint y: 167, distance: 139.4
click at [728, 167] on html "How do I add a default shipping method in Shopify? We recommend that you set up…" at bounding box center [812, 54] width 168 height 1292
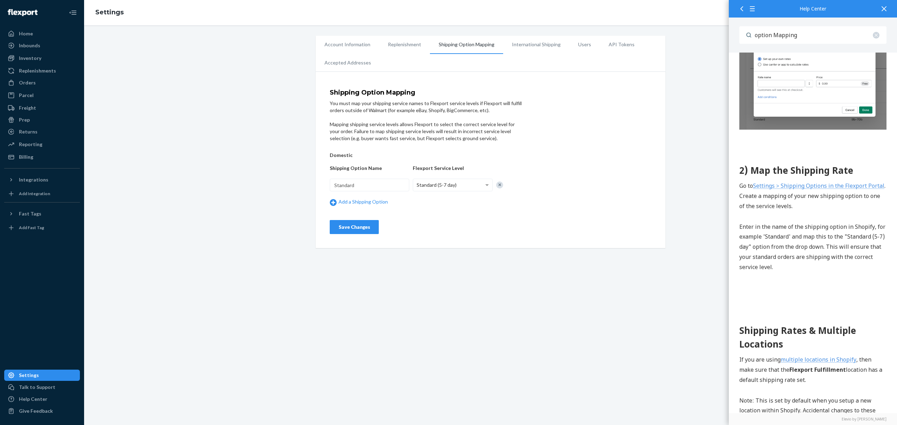
click at [830, 235] on p "Enter in the name of the shipping option in Shopify, for example 'Standard' and…" at bounding box center [812, 247] width 147 height 50
click at [785, 182] on link "Settings > Shipping Options in the Flexport Portal" at bounding box center [818, 186] width 131 height 8
click at [393, 179] on input "Standard" at bounding box center [370, 185] width 80 height 13
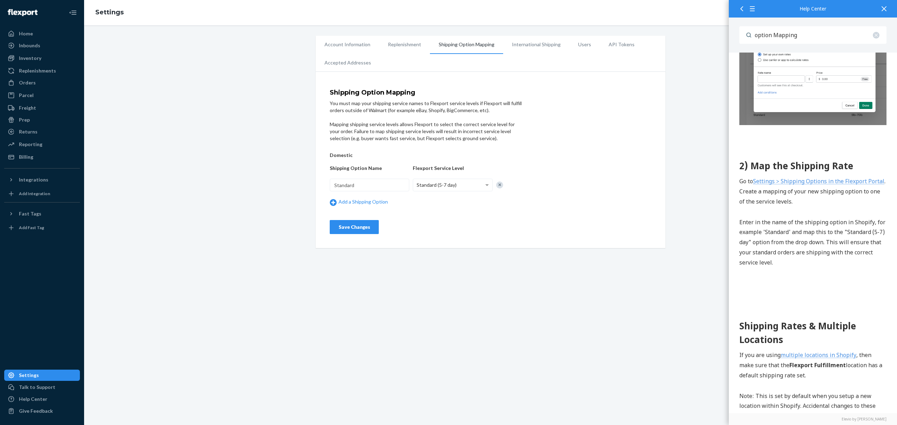
click at [839, 247] on p "Enter in the name of the shipping option in Shopify, for example 'Standard' and…" at bounding box center [812, 242] width 147 height 50
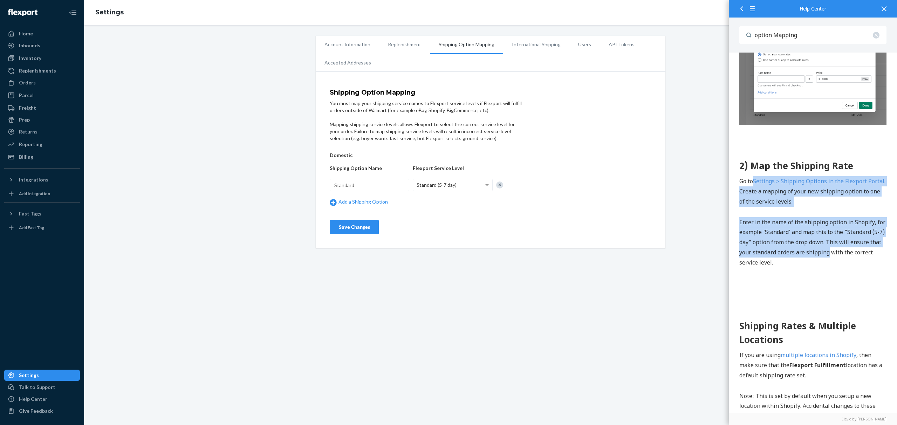
drag, startPoint x: 839, startPoint y: 247, endPoint x: 782, endPoint y: 183, distance: 85.8
click at [773, 169] on div "1) Create a Shipping Rate in Shopify In your Shopify account, go to Settings > …" at bounding box center [812, 107] width 147 height 1153
click at [854, 233] on p "Enter in the name of the shipping option in Shopify, for example 'Standard' and…" at bounding box center [812, 242] width 147 height 50
drag, startPoint x: 856, startPoint y: 251, endPoint x: 1448, endPoint y: -455, distance: 921.3
click at [728, 143] on html "How do I add a default shipping method in Shopify? We recommend that you set up…" at bounding box center [812, 50] width 168 height 1292
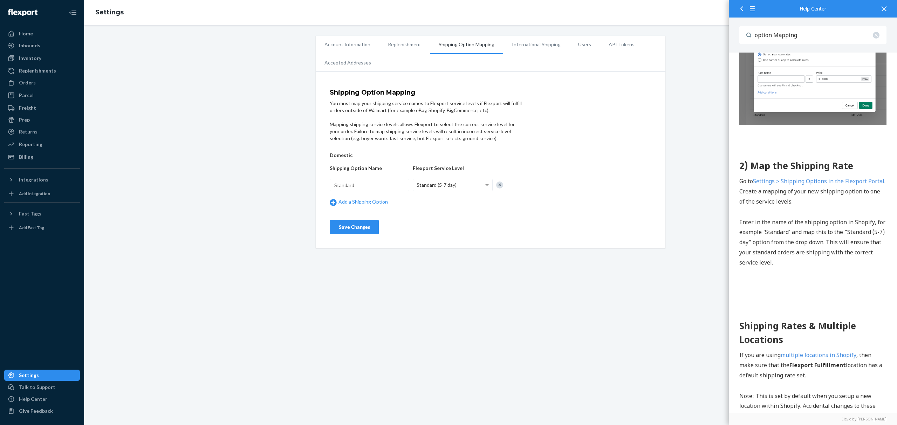
click at [812, 218] on p "Enter in the name of the shipping option in Shopify, for example 'Standard' and…" at bounding box center [812, 242] width 147 height 50
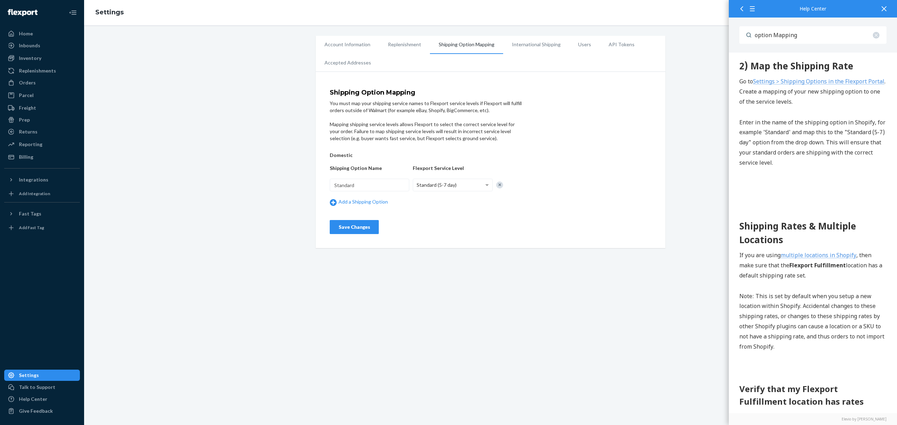
scroll to position [793, 0]
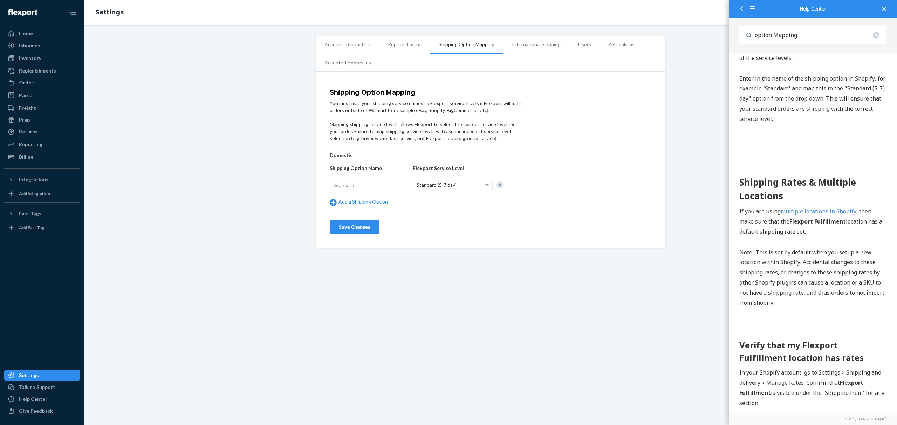
click at [467, 248] on div "Account Information Replenishment Shipping Option Mapping International Shippin…" at bounding box center [490, 225] width 813 height 400
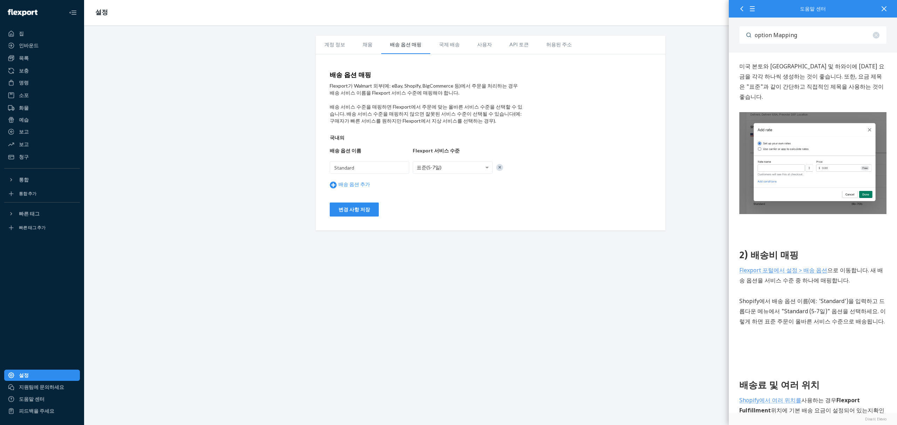
click at [807, 267] on font "Flexport 포털에서 설정 > 배송 옵션" at bounding box center [783, 271] width 88 height 8
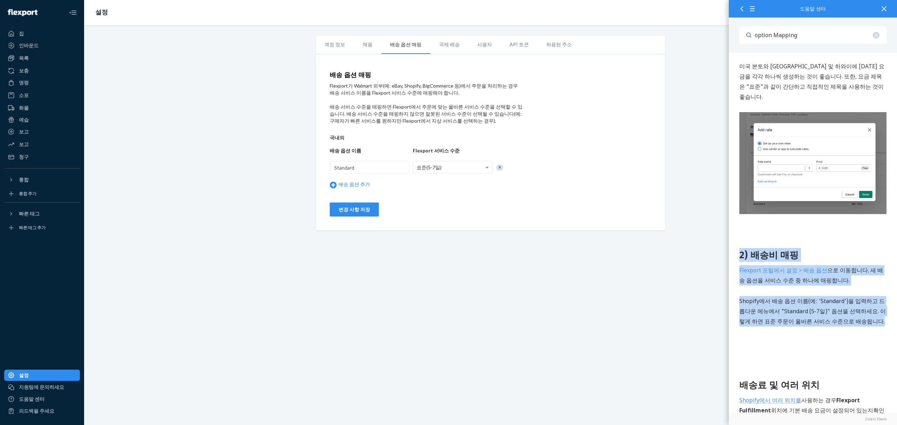
drag, startPoint x: 861, startPoint y: 295, endPoint x: 733, endPoint y: 225, distance: 145.3
click at [733, 225] on div "Shopify에 기본 배송 방법을 추가하려면 어떻게 해야 하나요? 빠른 태그 적용 범위를 사용할 수 없는 경우 결제 시 자동으로 적용되는 기본…" at bounding box center [812, 113] width 168 height 1194
click at [738, 225] on div "Shopify에 기본 배송 방법을 추가하려면 어떻게 해야 하나요? 빠른 태그 적용 범위를 사용할 수 없는 경우 결제 시 자동으로 적용되는 기본…" at bounding box center [812, 113] width 168 height 1194
drag, startPoint x: 738, startPoint y: 225, endPoint x: 833, endPoint y: 308, distance: 126.6
click at [833, 308] on div "Shopify에 기본 배송 방법을 추가하려면 어떻게 해야 하나요? 빠른 태그 적용 범위를 사용할 수 없는 경우 결제 시 자동으로 적용되는 기본…" at bounding box center [812, 113] width 168 height 1194
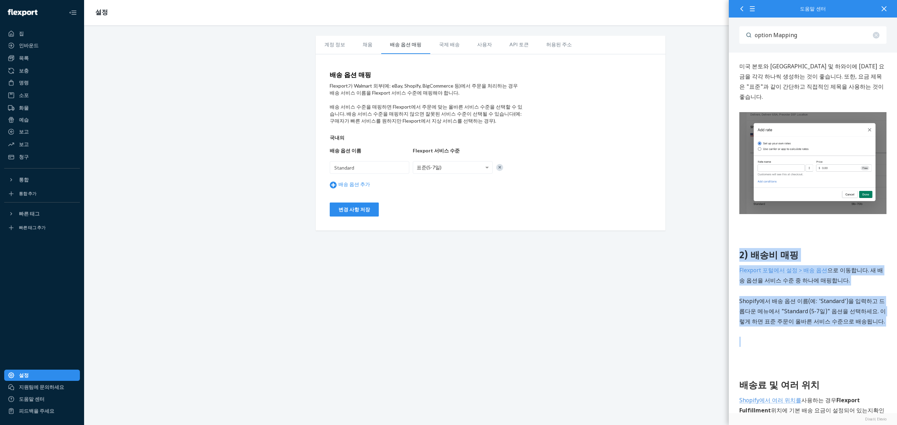
click at [835, 301] on div "1) Shopify에서 배송비 설정하기 Shopify 계정에서 설정 > 배송 및 배달 > 요금 관리로 이동합니다. 다음으로, 표준 배송 옵션을…" at bounding box center [812, 166] width 147 height 1065
drag, startPoint x: 855, startPoint y: 292, endPoint x: 740, endPoint y: 233, distance: 129.2
click at [740, 233] on div "1) Shopify에서 배송비 설정하기 Shopify 계정에서 설정 > 배송 및 배달 > 요금 관리로 이동합니다. 다음으로, 표준 배송 옵션을…" at bounding box center [812, 166] width 147 height 1065
click at [740, 249] on font "2) 배송비 매핑" at bounding box center [768, 255] width 59 height 13
drag, startPoint x: 740, startPoint y: 232, endPoint x: 840, endPoint y: 303, distance: 122.3
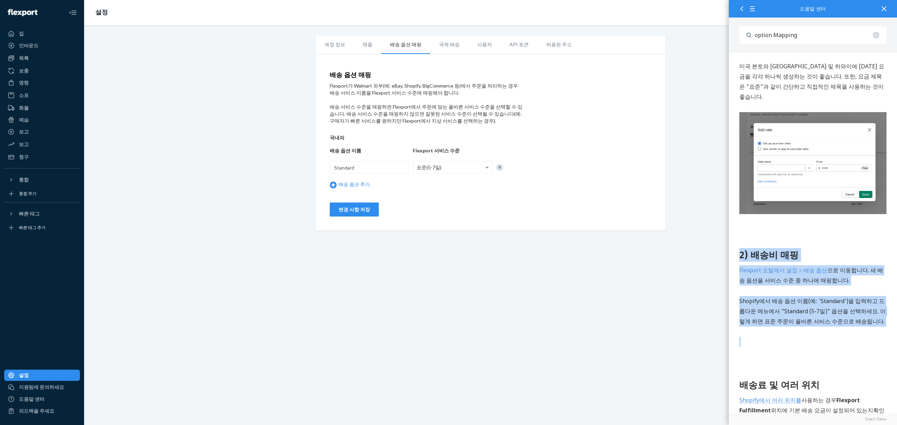
click at [840, 303] on div "1) Shopify에서 배송비 설정하기 Shopify 계정에서 설정 > 배송 및 배달 > 요금 관리로 이동합니다. 다음으로, 표준 배송 옵션을…" at bounding box center [812, 166] width 147 height 1065
click at [847, 297] on font "Shopify에서 배송 옵션 이름(예: 'Standard')을 입력하고 드롭다운 메뉴에서 "Standard (5-7일)" 옵션을 선택하세요. …" at bounding box center [812, 311] width 146 height 28
drag, startPoint x: 856, startPoint y: 291, endPoint x: 742, endPoint y: 228, distance: 130.4
click at [742, 228] on div "1) Shopify에서 배송비 설정하기 Shopify 계정에서 설정 > 배송 및 배달 > 요금 관리로 이동합니다. 다음으로, 표준 배송 옵션을…" at bounding box center [812, 166] width 147 height 1065
click at [833, 297] on font "Shopify에서 배송 옵션 이름(예: 'Standard')을 입력하고 드롭다운 메뉴에서 "Standard (5-7일)" 옵션을 선택하세요. …" at bounding box center [812, 311] width 146 height 28
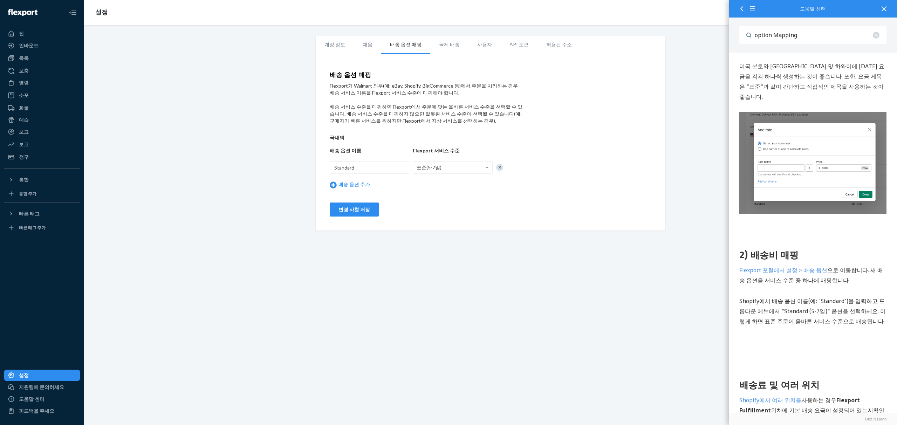
click at [760, 267] on font "Flexport 포털에서 설정 > 배송 옵션" at bounding box center [783, 271] width 88 height 8
click at [455, 214] on form "배송 옵션 매핑 Flexport가 Walmart 외부(예: eBay, Shopify, BigCommerce 등)에서 주문을 처리하는 경우 배송…" at bounding box center [426, 144] width 193 height 145
drag, startPoint x: 499, startPoint y: 122, endPoint x: 315, endPoint y: 104, distance: 185.4
click at [315, 104] on div "계정 정보 채움 배송 옵션 매핑 국제 배송 사용자 API 토큰 허용된 주소 배송 옵션 매핑 Flexport가 Walmart 외부(예: eBay…" at bounding box center [490, 133] width 360 height 195
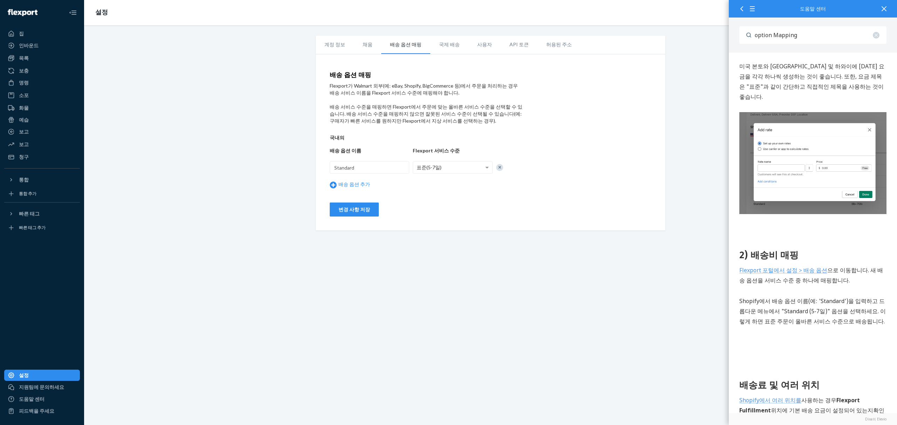
drag, startPoint x: 333, startPoint y: 109, endPoint x: 462, endPoint y: 120, distance: 129.8
click at [462, 120] on div "배송 옵션 매핑 Flexport가 Walmart 외부(예: eBay, Shopify, BigCommerce 등)에서 주문을 처리하는 경우 배송…" at bounding box center [491, 144] width 350 height 173
click at [462, 120] on div "배송 서비스 수준을 매핑하면 Flexport에서 주문에 맞는 올바른 서비스 수준을 선택할 수 있습니다. 배송 서비스 수준을 매핑하지 않으면 잘…" at bounding box center [426, 113] width 193 height 21
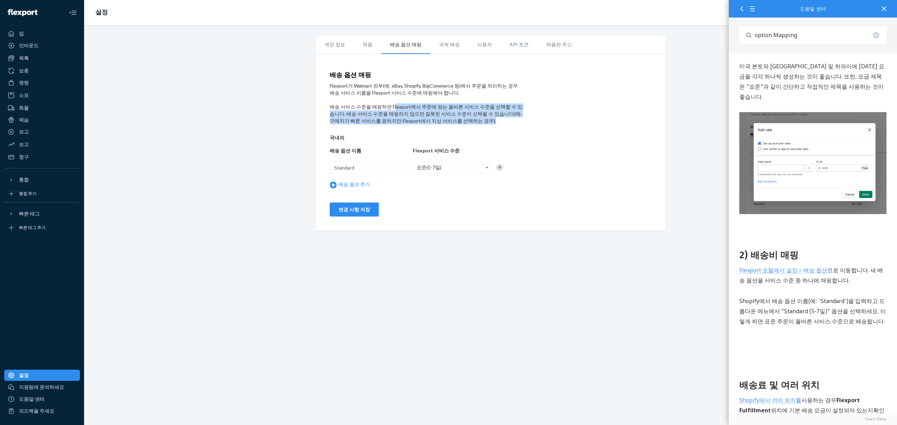
drag, startPoint x: 462, startPoint y: 120, endPoint x: 326, endPoint y: 108, distance: 136.9
click at [326, 108] on div "배송 옵션 매핑 Flexport가 Walmart 외부(예: eBay, Shopify, BigCommerce 등)에서 주문을 처리하는 경우 배송…" at bounding box center [491, 144] width 350 height 173
drag, startPoint x: 326, startPoint y: 108, endPoint x: 453, endPoint y: 123, distance: 128.4
click at [453, 123] on div "배송 옵션 매핑 Flexport가 Walmart 외부(예: eBay, Shopify, BigCommerce 등)에서 주문을 처리하는 경우 배송…" at bounding box center [491, 144] width 350 height 173
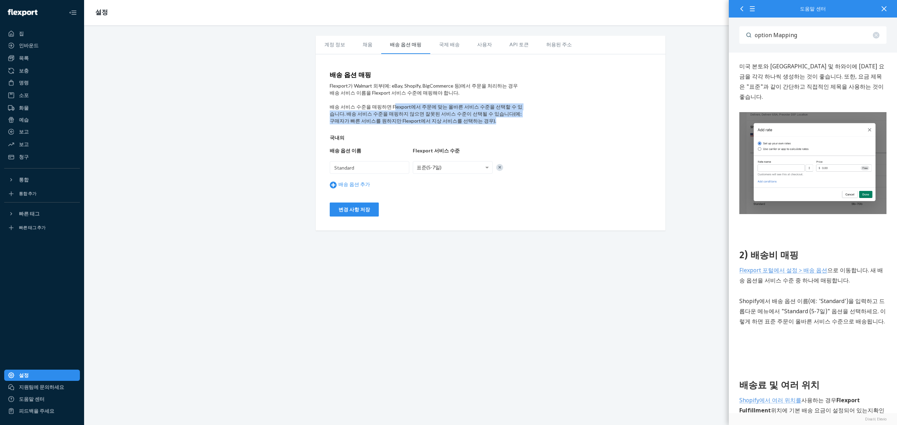
click at [453, 123] on div "배송 서비스 수준을 매핑하면 Flexport에서 주문에 맞는 올바른 서비스 수준을 선택할 수 있습니다. 배송 서비스 수준을 매핑하지 않으면 잘…" at bounding box center [426, 113] width 193 height 21
drag, startPoint x: 458, startPoint y: 123, endPoint x: 281, endPoint y: 109, distance: 178.1
click at [281, 109] on div "계정 정보 채움 배송 옵션 매핑 국제 배송 사용자 API 토큰 허용된 주소 배송 옵션 매핑 Flexport가 Walmart 외부(예: eBay…" at bounding box center [490, 133] width 802 height 195
click at [479, 108] on font "배송 서비스 수준을 매핑하면 Flexport에서 주문에 맞는 올바른 서비스 수준을 선택할 수 있습니다. 배송 서비스 수준을 매핑하지 않으면 잘…" at bounding box center [426, 114] width 193 height 20
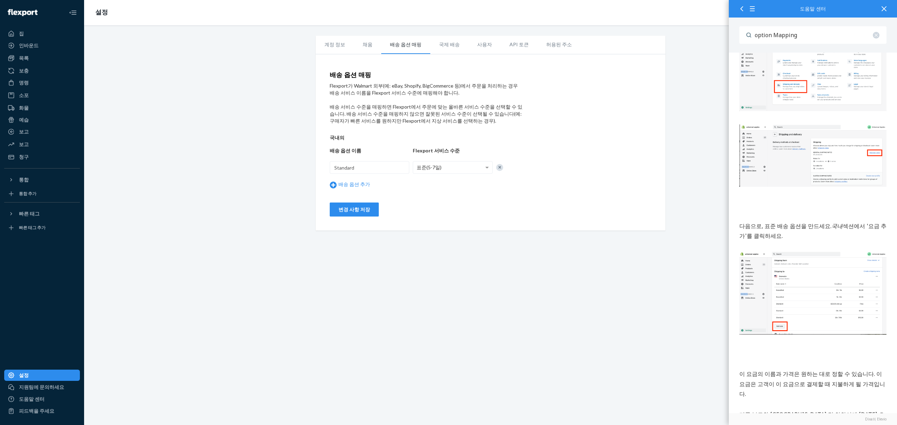
scroll to position [193, 0]
click at [834, 293] on img at bounding box center [812, 288] width 147 height 83
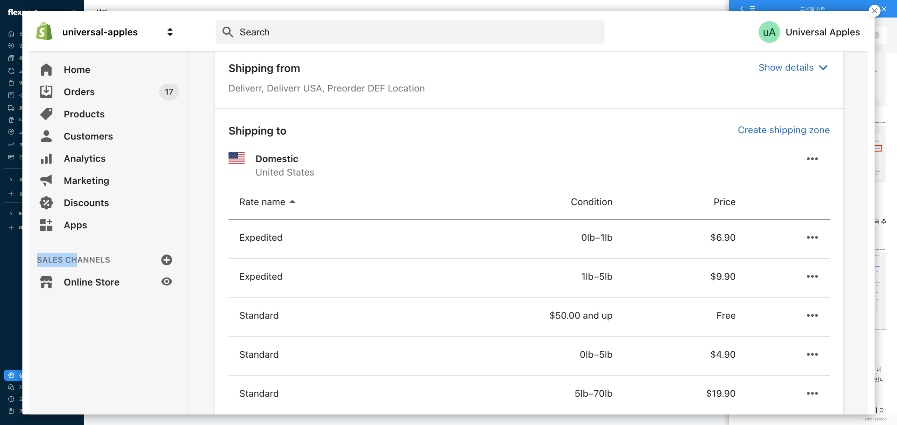
scroll to position [83, 0]
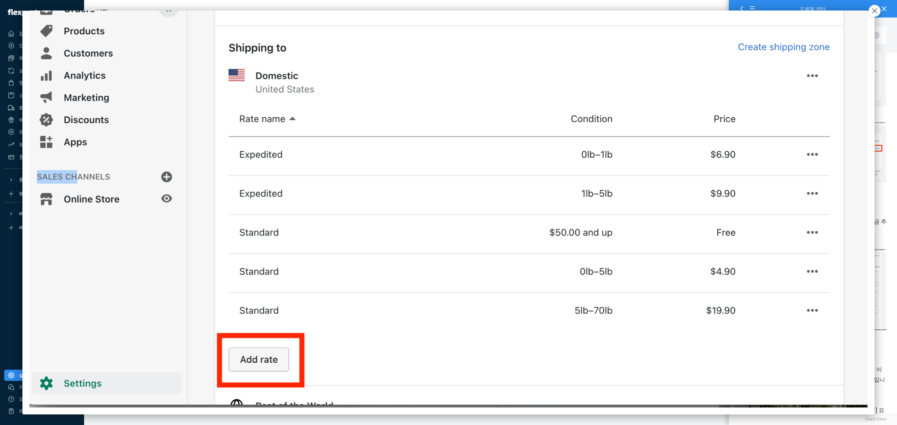
click at [875, 11] on icon "button" at bounding box center [874, 10] width 5 height 5
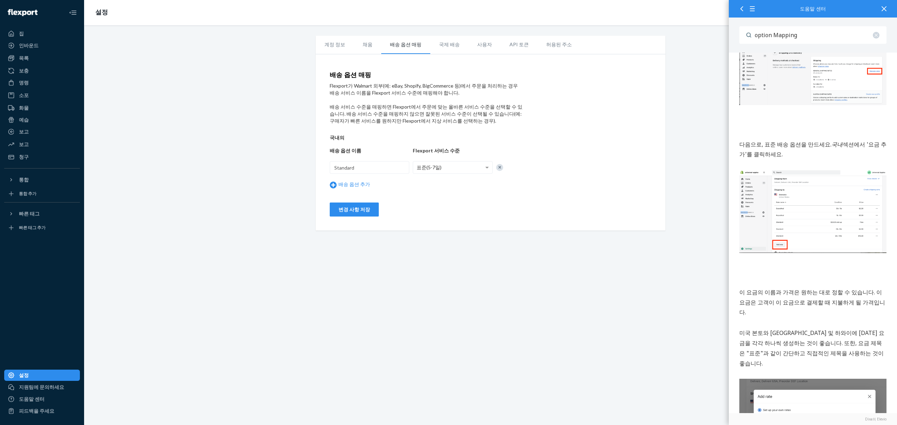
scroll to position [306, 0]
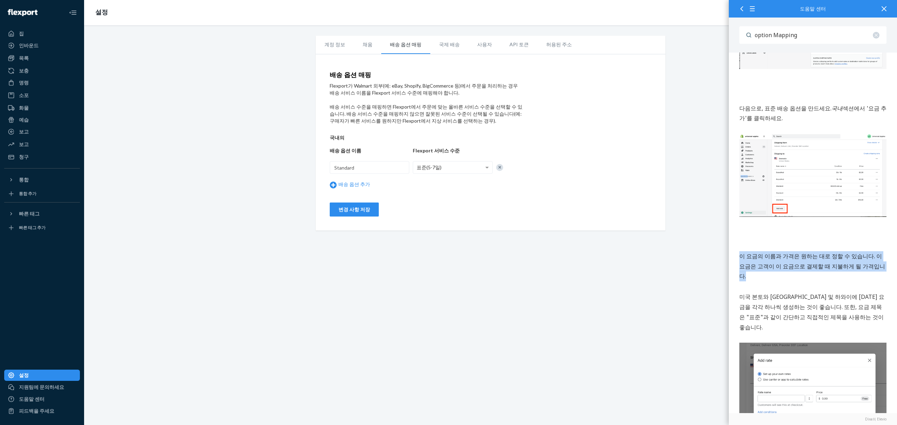
drag, startPoint x: 739, startPoint y: 247, endPoint x: 864, endPoint y: 261, distance: 125.5
click at [864, 261] on p "이 요금의 이름과 가격은 원하는 대로 정할 수 있습니다. 이 요금은 고객이 이 요금으로 결제할 때 지불하게 될 가격입니다." at bounding box center [812, 266] width 147 height 30
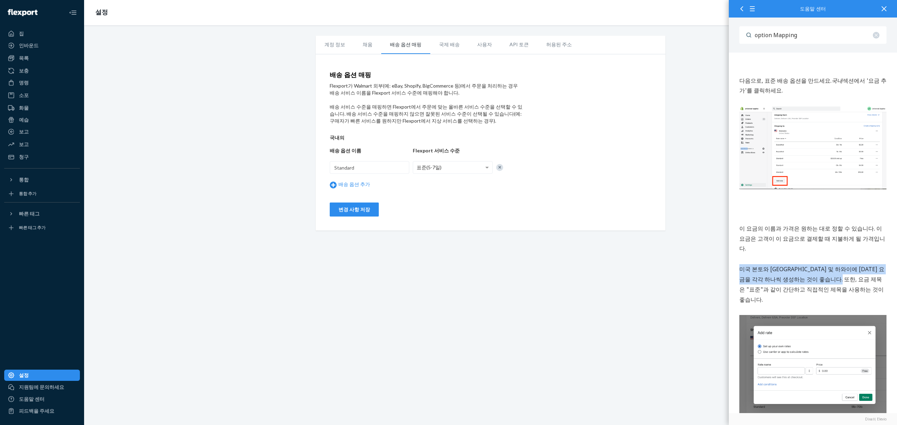
drag, startPoint x: 741, startPoint y: 256, endPoint x: 844, endPoint y: 260, distance: 102.7
click at [844, 265] on font "미국 본토와 알래스카 및 하와이에 대한 요금을 각각 하나씩 생성하는 것이 좋습니다. 또한, 요금 제목은 "표준"과 같이 간단하고 직접적인 제목…" at bounding box center [811, 284] width 145 height 38
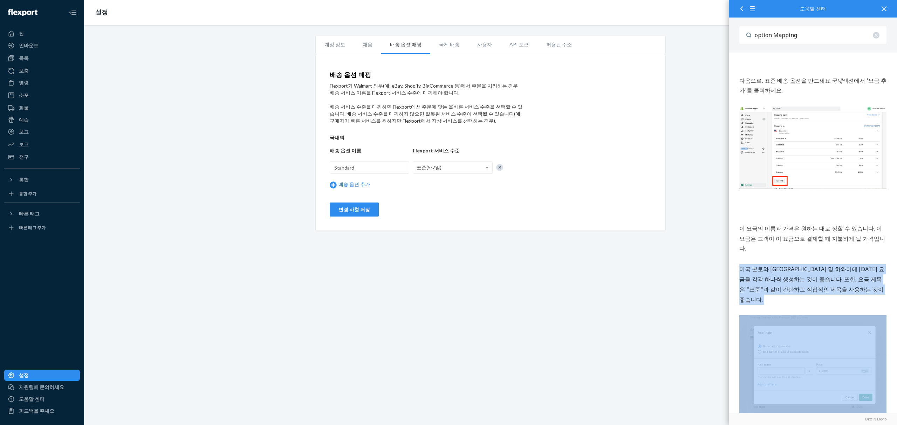
drag, startPoint x: 858, startPoint y: 279, endPoint x: 1454, endPoint y: -32, distance: 673.0
click at [728, 248] on html "Shopify에 기본 배송 방법을 추가하려면 어떻게 해야 하나요? 빠른 태그 적용 범위를 사용할 수 없는 경우 결제 시 자동으로 적용되는 기본…" at bounding box center [812, 316] width 168 height 1194
click at [740, 265] on font "미국 본토와 알래스카 및 하와이에 대한 요금을 각각 하나씩 생성하는 것이 좋습니다. 또한, 요금 제목은 "표준"과 같이 간단하고 직접적인 제목…" at bounding box center [811, 284] width 145 height 38
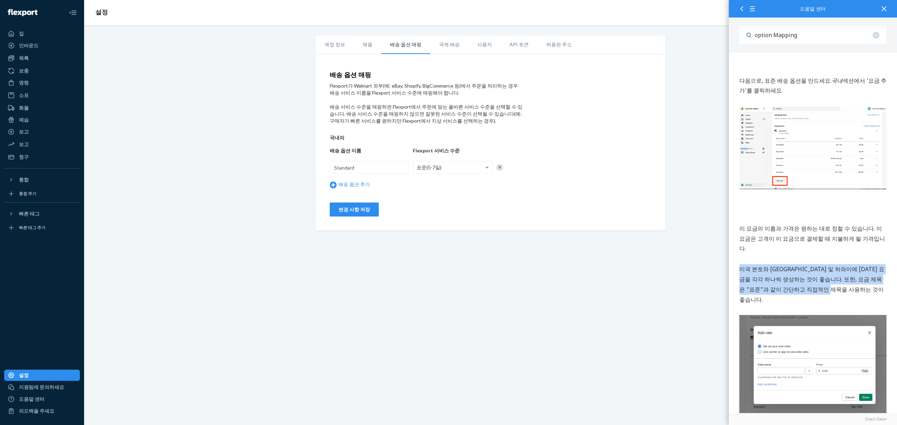
drag, startPoint x: 737, startPoint y: 254, endPoint x: 852, endPoint y: 275, distance: 116.7
click at [852, 275] on div "Shopify에 기본 배송 방법을 추가하려면 어떻게 해야 하나요? 빠른 태그 적용 범위를 사용할 수 없는 경우 결제 시 자동으로 적용되는 기본…" at bounding box center [812, 316] width 168 height 1194
click at [852, 275] on p "미국 본토와 알래스카 및 하와이에 대한 요금을 각각 하나씩 생성하는 것이 좋습니다. 또한, 요금 제목은 "표준"과 같이 간단하고 직접적인 제목…" at bounding box center [812, 284] width 147 height 40
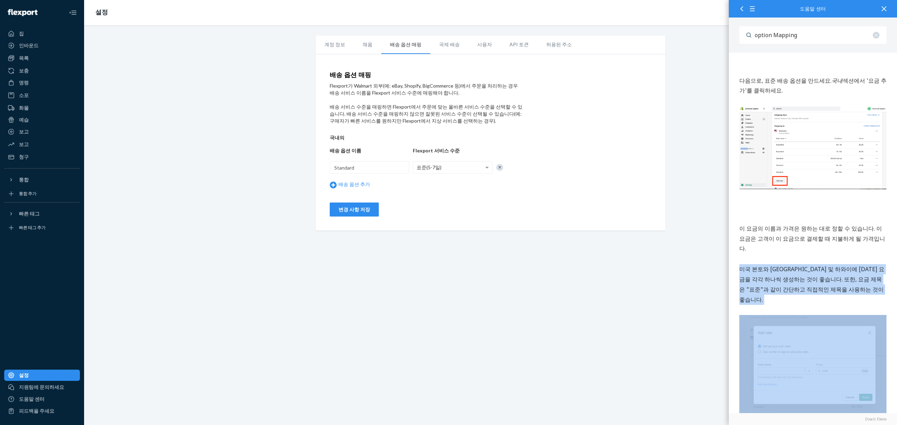
drag, startPoint x: 852, startPoint y: 275, endPoint x: 730, endPoint y: 254, distance: 124.4
click at [730, 254] on div "Shopify에 기본 배송 방법을 추가하려면 어떻게 해야 하나요? 빠른 태그 적용 범위를 사용할 수 없는 경우 결제 시 자동으로 적용되는 기본…" at bounding box center [812, 316] width 168 height 1194
click at [751, 265] on font "미국 본토와 알래스카 및 하와이에 대한 요금을 각각 하나씩 생성하는 것이 좋습니다. 또한, 요금 제목은 "표준"과 같이 간단하고 직접적인 제목…" at bounding box center [811, 284] width 145 height 38
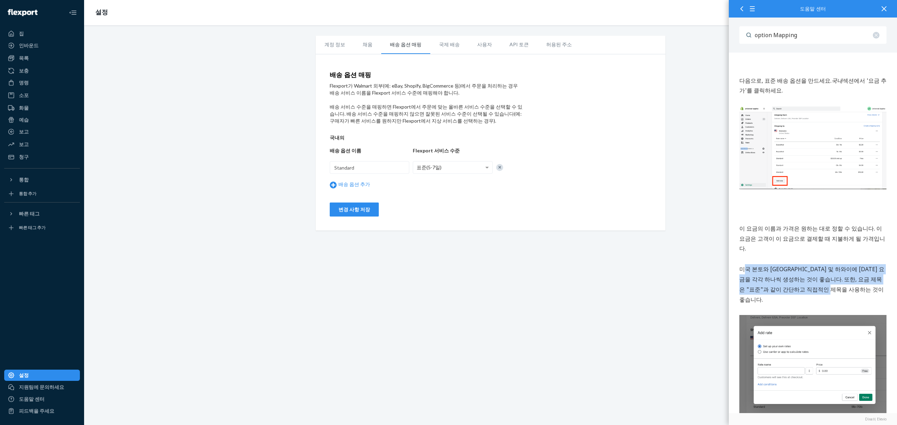
drag, startPoint x: 824, startPoint y: 273, endPoint x: 745, endPoint y: 256, distance: 80.2
click at [745, 264] on p "미국 본토와 알래스카 및 하와이에 대한 요금을 각각 하나씩 생성하는 것이 좋습니다. 또한, 요금 제목은 "표준"과 같이 간단하고 직접적인 제목…" at bounding box center [812, 284] width 147 height 40
click at [822, 269] on p "미국 본토와 알래스카 및 하와이에 대한 요금을 각각 하나씩 생성하는 것이 좋습니다. 또한, 요금 제목은 "표준"과 같이 간단하고 직접적인 제목…" at bounding box center [812, 284] width 147 height 40
drag, startPoint x: 825, startPoint y: 271, endPoint x: 704, endPoint y: 248, distance: 123.4
click at [728, 248] on html "Shopify에 기본 배송 방법을 추가하려면 어떻게 해야 하나요? 빠른 태그 적용 범위를 사용할 수 없는 경우 결제 시 자동으로 적용되는 기본…" at bounding box center [812, 316] width 168 height 1194
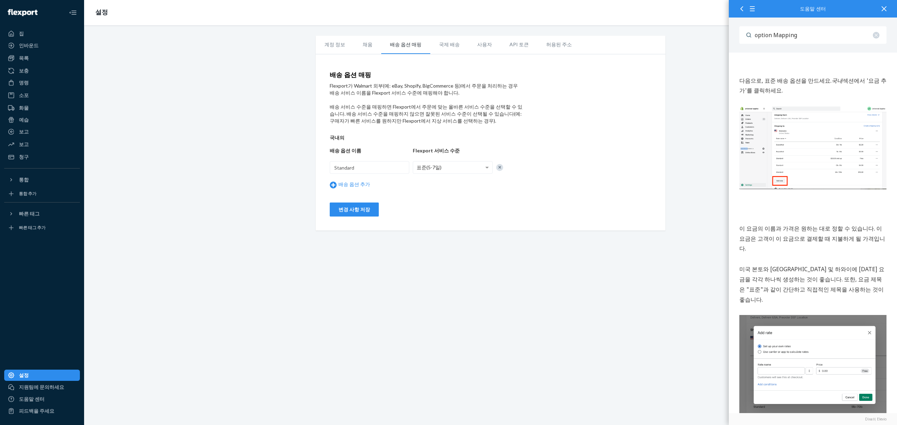
click at [816, 270] on font "미국 본토와 알래스카 및 하와이에 대한 요금을 각각 하나씩 생성하는 것이 좋습니다. 또한, 요금 제목은 "표준"과 같이 간단하고 직접적인 제목…" at bounding box center [811, 284] width 145 height 38
drag, startPoint x: 824, startPoint y: 272, endPoint x: 646, endPoint y: 251, distance: 179.5
click at [728, 251] on html "Shopify에 기본 배송 방법을 추가하려면 어떻게 해야 하나요? 빠른 태그 적용 범위를 사용할 수 없는 경우 결제 시 자동으로 적용되는 기본…" at bounding box center [812, 316] width 168 height 1194
click at [772, 265] on font "미국 본토와 알래스카 및 하와이에 대한 요금을 각각 하나씩 생성하는 것이 좋습니다. 또한, 요금 제목은 "표준"과 같이 간단하고 직접적인 제목…" at bounding box center [811, 284] width 145 height 38
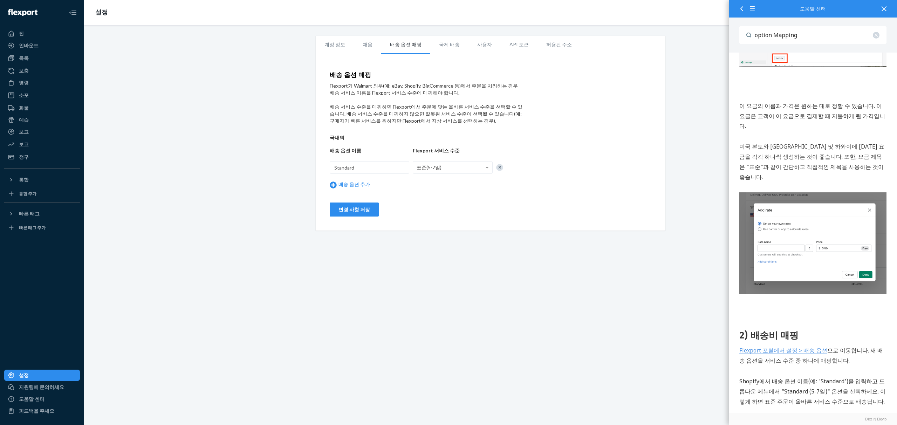
click at [809, 253] on img at bounding box center [812, 244] width 147 height 102
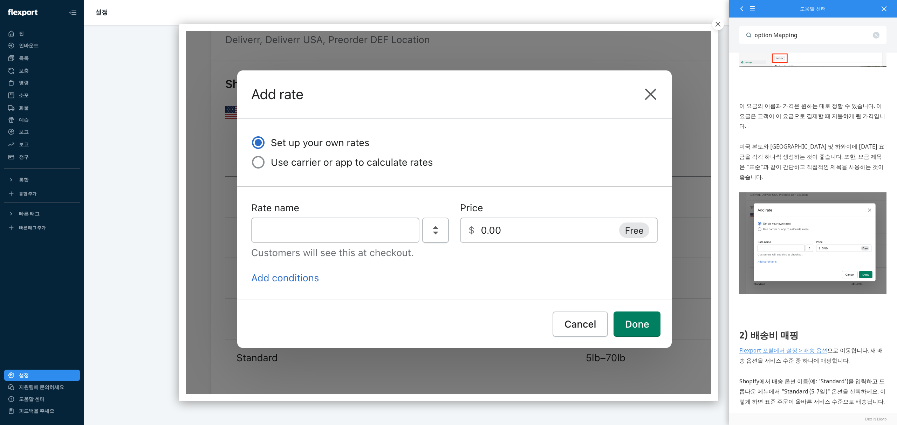
click at [640, 94] on img at bounding box center [448, 212] width 525 height 363
click at [651, 85] on img at bounding box center [448, 212] width 525 height 363
click at [650, 86] on img at bounding box center [448, 212] width 525 height 363
click at [650, 88] on img at bounding box center [448, 212] width 525 height 363
click at [651, 92] on img at bounding box center [448, 212] width 525 height 363
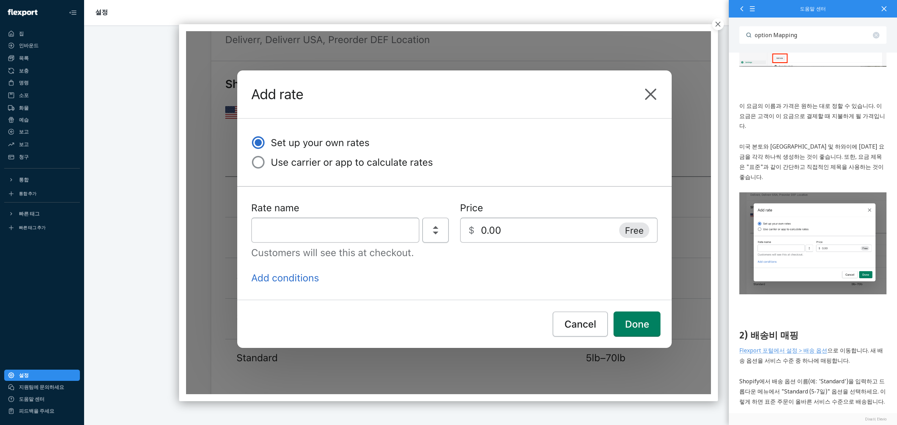
click at [652, 94] on img at bounding box center [448, 212] width 525 height 363
click at [712, 29] on button "button" at bounding box center [718, 24] width 12 height 12
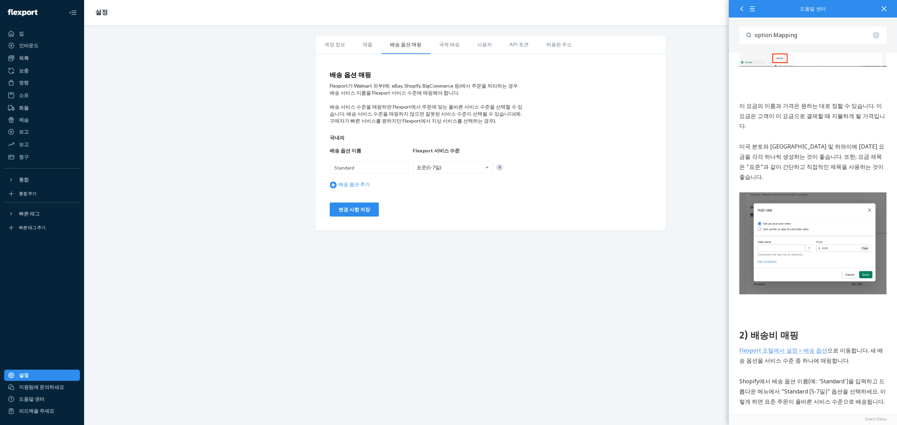
scroll to position [530, 0]
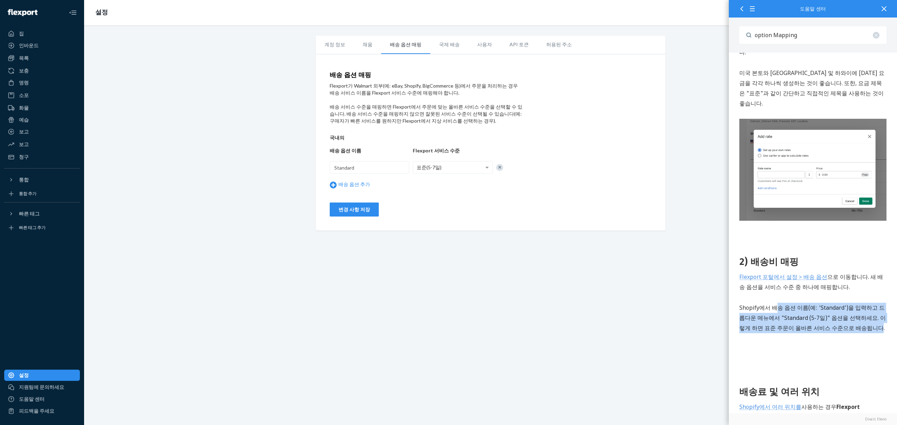
drag, startPoint x: 853, startPoint y: 301, endPoint x: 805, endPoint y: 305, distance: 48.2
click at [773, 304] on font "Shopify에서 배송 옵션 이름(예: 'Standard')을 입력하고 드롭다운 메뉴에서 "Standard (5-7일)" 옵션을 선택하세요. …" at bounding box center [812, 318] width 146 height 28
click at [807, 307] on div "1) Shopify에서 배송비 설정하기 Shopify 계정에서 설정 > 배송 및 배달 > 요금 관리로 이동합니다. 다음으로, 표준 배송 옵션을…" at bounding box center [812, 173] width 147 height 1065
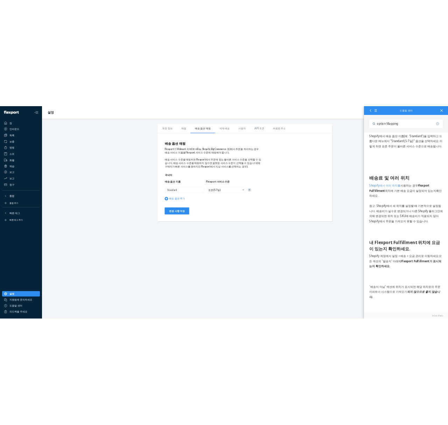
scroll to position [826, 0]
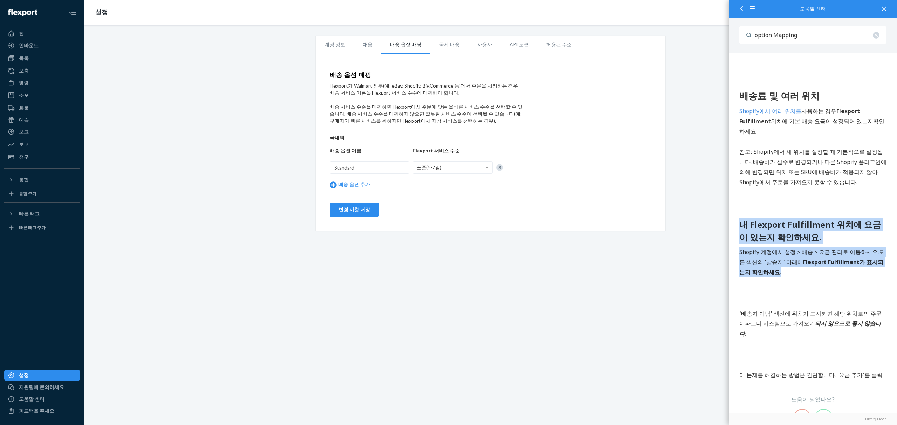
drag, startPoint x: 816, startPoint y: 247, endPoint x: 1437, endPoint y: -575, distance: 1030.7
click at [861, 247] on p "Shopify 계정에서 설정 > 배송 > 요금 관리로 이동하세요. 모든 섹션의 '발송지' 아래에 Flexport Fulfillment가 표시되…" at bounding box center [812, 262] width 147 height 30
drag, startPoint x: 859, startPoint y: 250, endPoint x: 757, endPoint y: 215, distance: 108.2
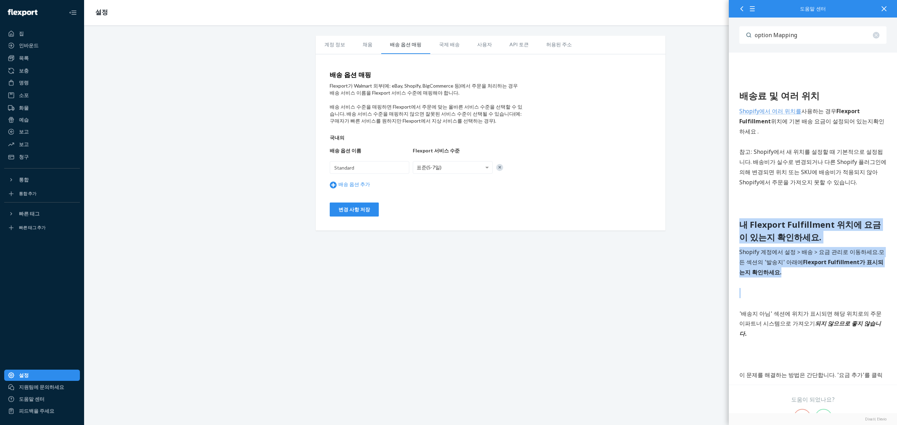
drag, startPoint x: 800, startPoint y: 236, endPoint x: 717, endPoint y: 198, distance: 91.4
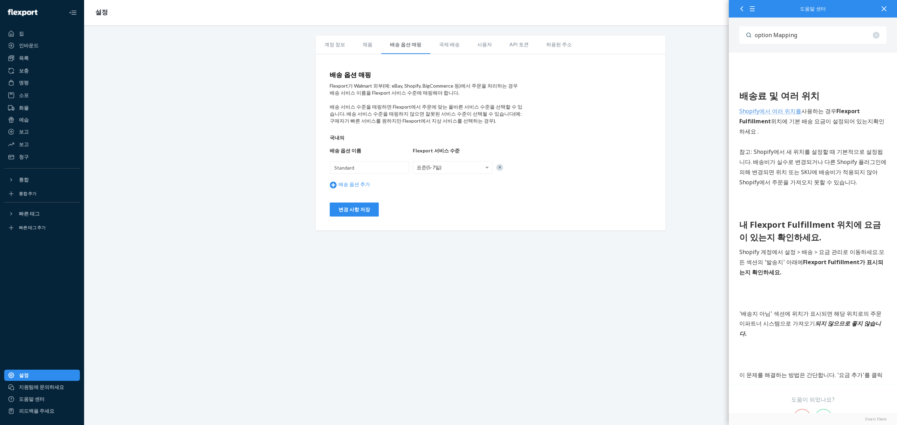
click at [824, 249] on p "Shopify 계정에서 설정 > 배송 > 요금 관리로 이동하세요. 모든 섹션의 '발송지' 아래에 Flexport Fulfillment가 표시되…" at bounding box center [812, 262] width 147 height 30
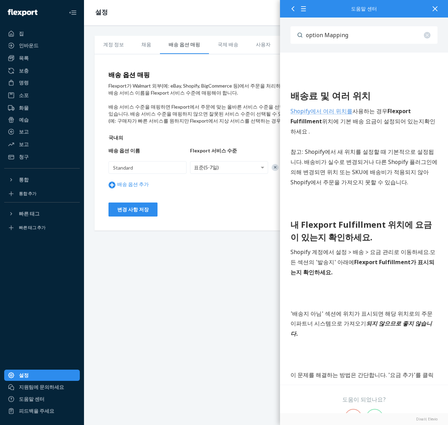
scroll to position [869, 0]
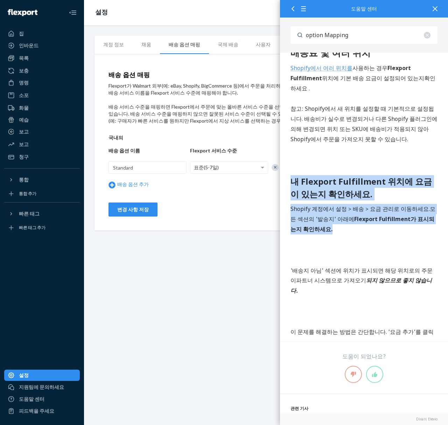
drag, startPoint x: 359, startPoint y: 202, endPoint x: 293, endPoint y: 146, distance: 86.9
click at [370, 215] on font "Flexport Fulfillment가 표시되는지 확인하세요." at bounding box center [363, 224] width 144 height 18
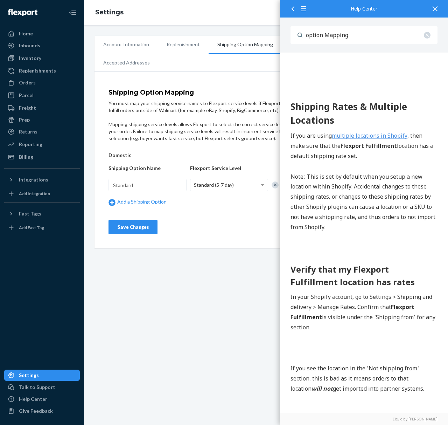
click at [380, 210] on p "Note : This is set by default when you setup a new location within Shopify. Acc…" at bounding box center [364, 202] width 147 height 61
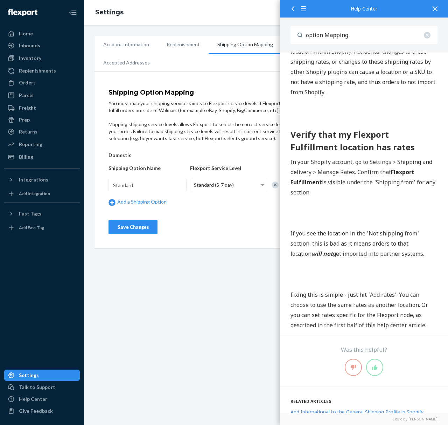
scroll to position [993, 0]
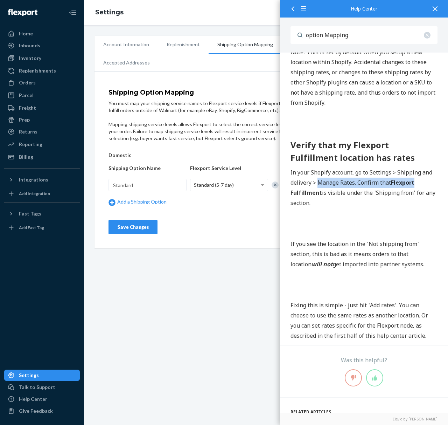
drag, startPoint x: 318, startPoint y: 176, endPoint x: 426, endPoint y: 177, distance: 107.9
click at [426, 177] on p "In your Shopify account, go to Settings > Shipping and delivery > Manage Rates.…" at bounding box center [364, 188] width 147 height 40
click at [427, 177] on p "In your Shopify account, go to Settings > Shipping and delivery > Manage Rates.…" at bounding box center [364, 188] width 147 height 40
click at [335, 174] on p "In your Shopify account, go to Settings > Shipping and delivery > Manage Rates.…" at bounding box center [364, 188] width 147 height 40
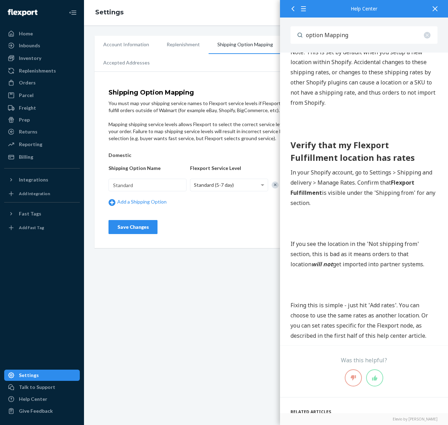
click at [359, 176] on p "In your Shopify account, go to Settings > Shipping and delivery > Manage Rates.…" at bounding box center [364, 188] width 147 height 40
click at [340, 173] on p "In your Shopify account, go to Settings > Shipping and delivery > Manage Rates.…" at bounding box center [364, 188] width 147 height 40
copy p "Rates"
drag, startPoint x: 316, startPoint y: 177, endPoint x: 353, endPoint y: 173, distance: 37.6
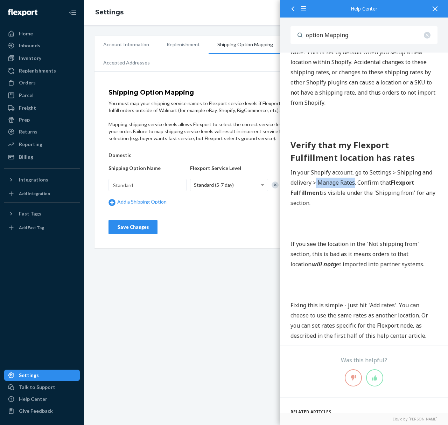
click at [353, 173] on p "In your Shopify account, go to Settings > Shipping and delivery > Manage Rates.…" at bounding box center [364, 188] width 147 height 40
copy p "Manage Rates"
click at [355, 178] on p "In your Shopify account, go to Settings > Shipping and delivery > Manage Rates.…" at bounding box center [364, 188] width 147 height 40
copy p "Manage Rates"
drag, startPoint x: 319, startPoint y: 175, endPoint x: 353, endPoint y: 176, distance: 34.7
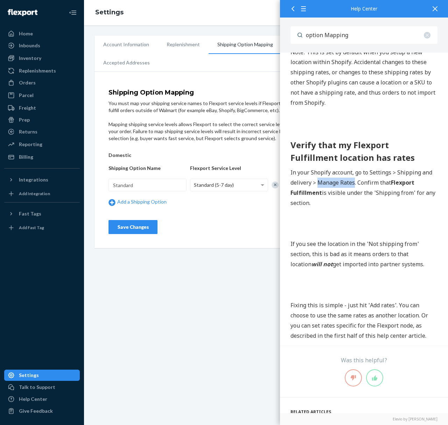
click at [353, 176] on p "In your Shopify account, go to Settings > Shipping and delivery > Manage Rates.…" at bounding box center [364, 188] width 147 height 40
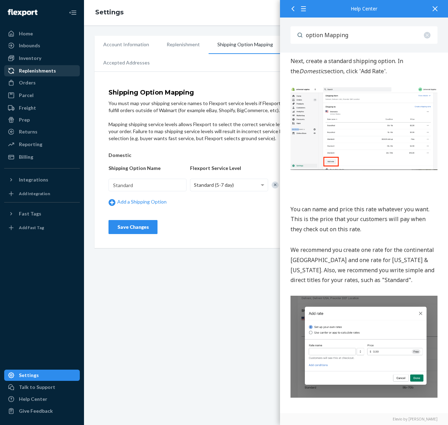
scroll to position [0, 0]
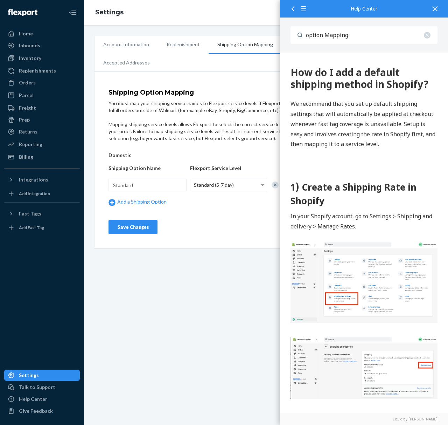
click at [287, 8] on div at bounding box center [291, 8] width 13 height 17
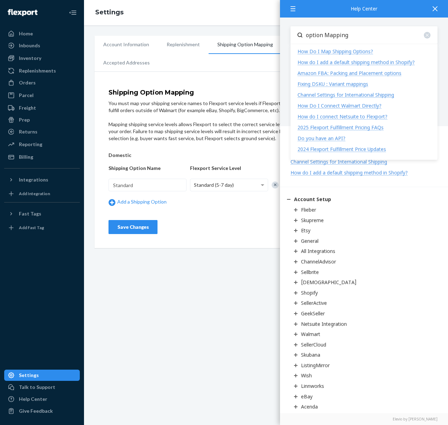
drag, startPoint x: 358, startPoint y: 35, endPoint x: 249, endPoint y: 35, distance: 109.3
click at [249, 35] on body "Home Inbounds Shipping Plans Problems Inventory Products Replenishments Orders …" at bounding box center [224, 212] width 448 height 425
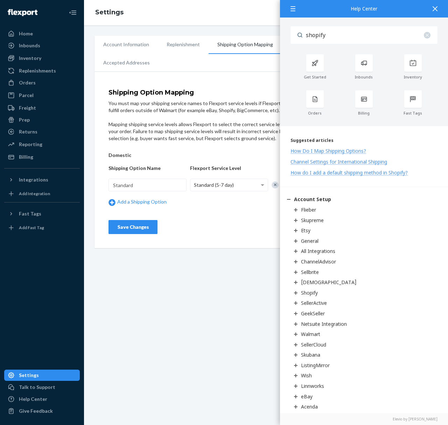
click at [362, 4] on div "Help Center" at bounding box center [364, 9] width 168 height 18
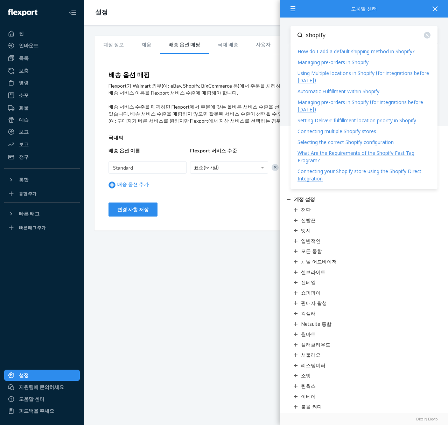
click at [334, 28] on input "shopify" at bounding box center [370, 35] width 135 height 18
click at [336, 31] on input "shopify" at bounding box center [370, 35] width 135 height 18
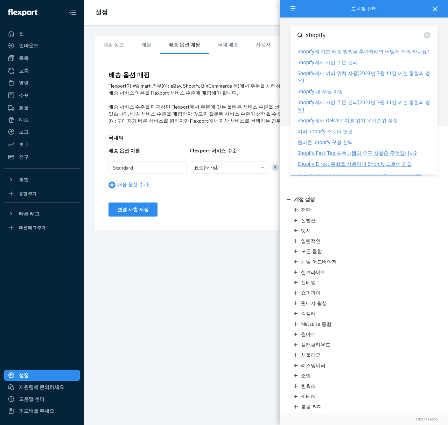
click at [388, 50] on font "Shopify에 기본 배송 방법을 추가하려면 어떻게 해야 하나요?" at bounding box center [364, 51] width 132 height 7
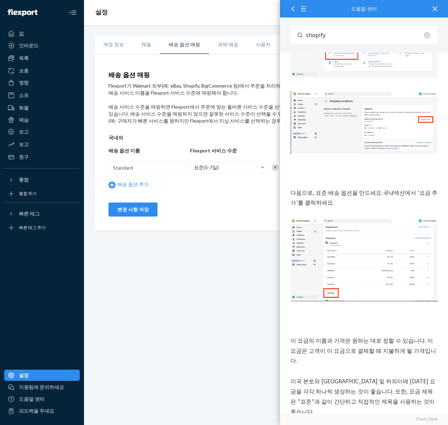
scroll to position [334, 0]
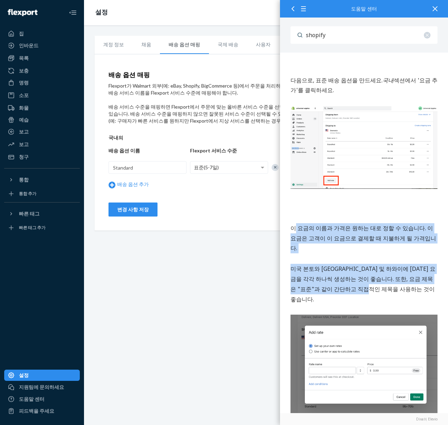
drag, startPoint x: 305, startPoint y: 243, endPoint x: 363, endPoint y: 274, distance: 65.2
click at [363, 274] on div "1) Shopify에서 배송비 설정하기 Shopify 계정에서 설정 > 배송 및 배달 > 요금 관리로 이동합니다. 다음으로, 표준 배송 옵션을…" at bounding box center [364, 368] width 147 height 1065
click at [363, 274] on font "미국 본토와 알래스카 및 하와이에 대한 요금을 각각 하나씩 생성하는 것이 좋습니다. 또한, 요금 제목은 "표준"과 같이 간단하고 직접적인 제목…" at bounding box center [363, 284] width 145 height 38
drag, startPoint x: 400, startPoint y: 272, endPoint x: 289, endPoint y: 222, distance: 122.6
click at [289, 222] on div "Shopify에 기본 배송 방법을 추가하려면 어떻게 해야 하나요? 빠른 태그 적용 범위를 사용할 수 없는 경우 결제 시 자동으로 적용되는 기본…" at bounding box center [364, 316] width 168 height 1194
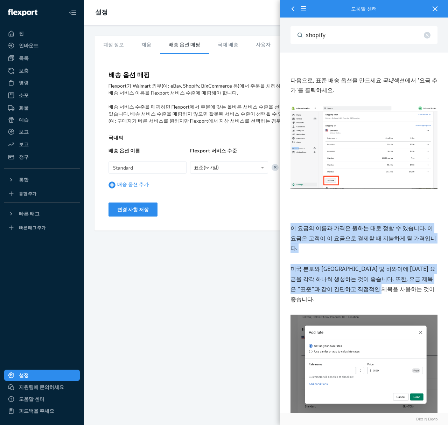
click at [289, 222] on div "Shopify에 기본 배송 방법을 추가하려면 어떻게 해야 하나요? 빠른 태그 적용 범위를 사용할 수 없는 경우 결제 시 자동으로 적용되는 기본…" at bounding box center [364, 316] width 168 height 1194
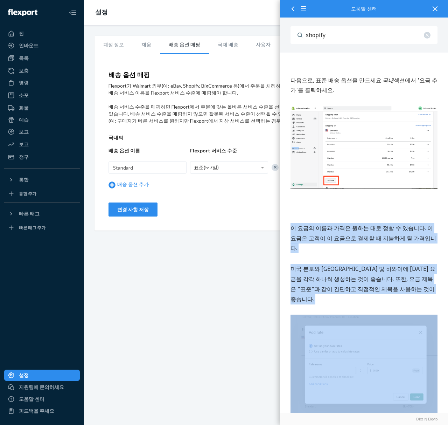
drag, startPoint x: 289, startPoint y: 222, endPoint x: 403, endPoint y: 280, distance: 128.9
click at [403, 280] on div "Shopify에 기본 배송 방법을 추가하려면 어떻게 해야 하나요? 빠른 태그 적용 범위를 사용할 수 없는 경우 결제 시 자동으로 적용되는 기본…" at bounding box center [364, 316] width 168 height 1194
click at [403, 280] on div "1) Shopify에서 배송비 설정하기 Shopify 계정에서 설정 > 배송 및 배달 > 요금 관리로 이동합니다. 다음으로, 표준 배송 옵션을…" at bounding box center [364, 368] width 147 height 1065
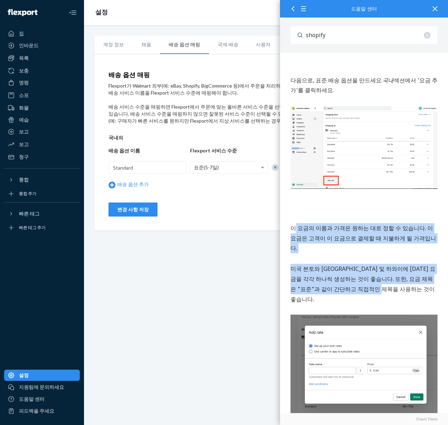
drag, startPoint x: 406, startPoint y: 271, endPoint x: 293, endPoint y: 220, distance: 123.5
click at [293, 220] on div "1) Shopify에서 배송비 설정하기 Shopify 계정에서 설정 > 배송 및 배달 > 요금 관리로 이동합니다. 다음으로, 표준 배송 옵션을…" at bounding box center [364, 368] width 147 height 1065
click at [293, 225] on font "이 요금의 이름과 가격은 원하는 대로 정할 수 있습니다. 이 요금은 고객이 이 요금으로 결제할 때 지불하게 될 가격입니다." at bounding box center [364, 239] width 146 height 28
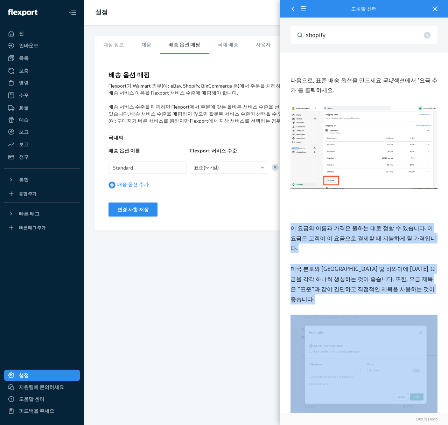
drag, startPoint x: 289, startPoint y: 221, endPoint x: 406, endPoint y: 281, distance: 131.9
click at [406, 281] on div "Shopify에 기본 배송 방법을 추가하려면 어떻게 해야 하나요? 빠른 태그 적용 범위를 사용할 수 없는 경우 결제 시 자동으로 적용되는 기본…" at bounding box center [364, 316] width 168 height 1194
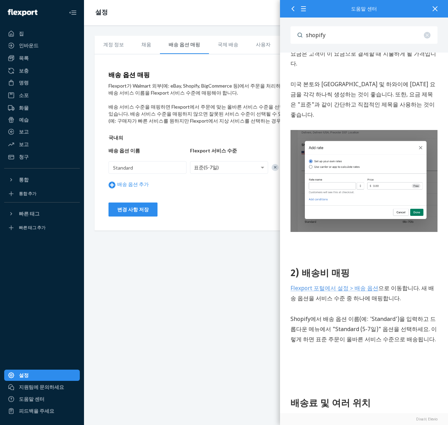
click at [386, 284] on font "으로 이동합니다" at bounding box center [399, 288] width 41 height 8
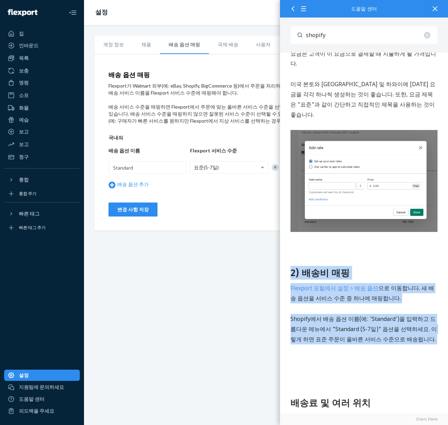
drag, startPoint x: 304, startPoint y: 237, endPoint x: 410, endPoint y: 319, distance: 134.4
click at [410, 319] on div "1) Shopify에서 배송비 설정하기 Shopify 계정에서 설정 > 배송 및 배달 > 요금 관리로 이동합니다. 다음으로, 표준 배송 옵션을…" at bounding box center [364, 184] width 147 height 1065
drag, startPoint x: 424, startPoint y: 304, endPoint x: 560, endPoint y: -224, distance: 545.2
click at [280, 241] on html "Shopify에 기본 배송 방법을 추가하려면 어떻게 해야 하나요? 빠른 태그 적용 범위를 사용할 수 없는 경우 결제 시 자동으로 적용되는 기본…" at bounding box center [364, 131] width 168 height 1194
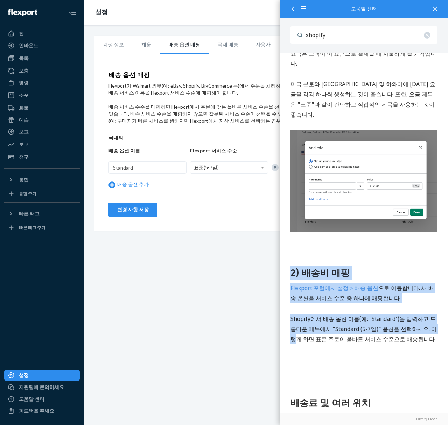
click at [364, 315] on font "Shopify에서 배송 옵션 이름(예: 'Standard')을 입력하고 드롭다운 메뉴에서 "Standard (5-7일)" 옵션을 선택하세요. …" at bounding box center [364, 329] width 146 height 28
drag, startPoint x: 417, startPoint y: 309, endPoint x: 282, endPoint y: 237, distance: 152.8
click at [282, 237] on div "Shopify에 기본 배송 방법을 추가하려면 어떻게 해야 하나요? 빠른 태그 적용 범위를 사용할 수 없는 경우 결제 시 자동으로 적용되는 기본…" at bounding box center [364, 131] width 168 height 1194
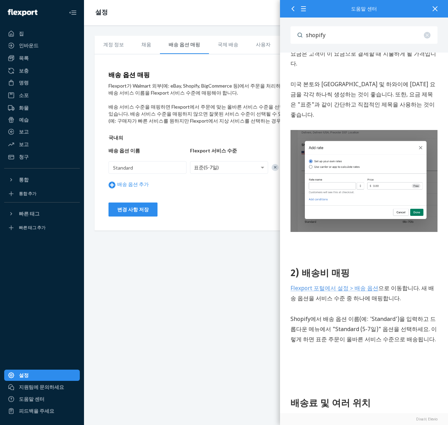
click at [365, 286] on div "1) Shopify에서 배송비 설정하기 Shopify 계정에서 설정 > 배송 및 배달 > 요금 관리로 이동합니다. 다음으로, 표준 배송 옵션을…" at bounding box center [364, 184] width 147 height 1065
click at [111, 192] on div "배송 옵션 추가" at bounding box center [148, 184] width 78 height 14
click at [132, 167] on input "Standard" at bounding box center [148, 167] width 78 height 13
click at [132, 187] on font "배송 옵션 추가" at bounding box center [133, 184] width 32 height 6
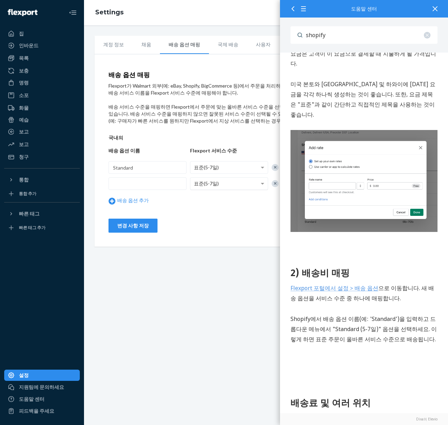
click at [224, 185] on div "표준(5-7일)" at bounding box center [229, 184] width 77 height 12
click at [220, 246] on div "배송 옵션 매핑 Flexport가 Walmart 외부(예: eBay, Shopify, BigCommerce 등)에서 주문을 처리하는 경우 배송…" at bounding box center [266, 152] width 343 height 189
click at [280, 181] on div at bounding box center [285, 185] width 26 height 10
click at [274, 186] on div at bounding box center [275, 183] width 7 height 7
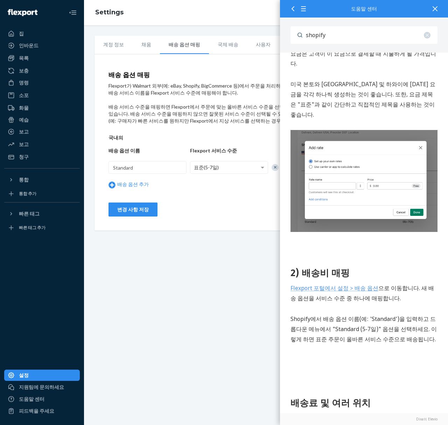
scroll to position [672, 0]
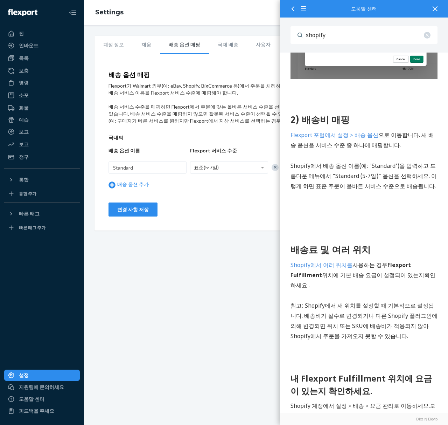
drag, startPoint x: 396, startPoint y: 304, endPoint x: 301, endPoint y: 219, distance: 127.5
click at [301, 219] on div "1) Shopify에서 배송비 설정하기 Shopify 계정에서 설정 > 배송 및 배달 > 요금 관리로 이동합니다. 다음으로, 표준 배송 옵션을…" at bounding box center [364, 31] width 147 height 1065
click at [301, 243] on font "배송료 및 여러 위치" at bounding box center [331, 249] width 80 height 13
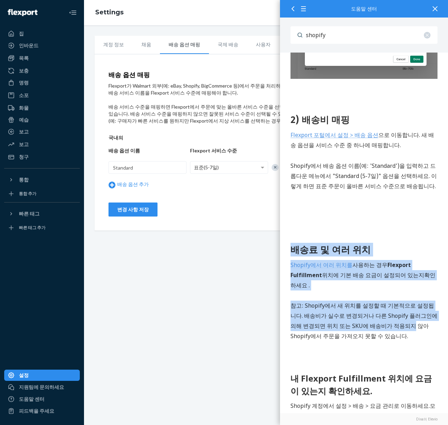
drag, startPoint x: 293, startPoint y: 220, endPoint x: 378, endPoint y: 298, distance: 115.5
click at [378, 298] on div "1) Shopify에서 배송비 설정하기 Shopify 계정에서 설정 > 배송 및 배달 > 요금 관리로 이동합니다. 다음으로, 표준 배송 옵션을…" at bounding box center [364, 31] width 147 height 1065
click at [378, 302] on font ": Shopify에서 새 위치를 설정할 때 기본적으로 설정됩니다. 배송비가 실수로 변경되거나 다른 Shopify 플러그인에 의해 변경되면 위치…" at bounding box center [364, 321] width 147 height 38
drag, startPoint x: 388, startPoint y: 315, endPoint x: 559, endPoint y: -420, distance: 754.1
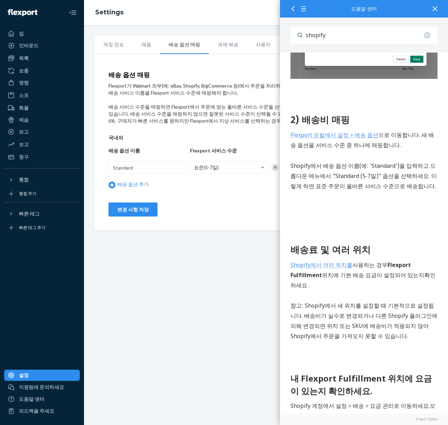
click at [374, 302] on font ": Shopify에서 새 위치를 설정할 때 기본적으로 설정됩니다. 배송비가 실수로 변경되거나 다른 Shopify 플러그인에 의해 변경되면 위치…" at bounding box center [364, 321] width 147 height 38
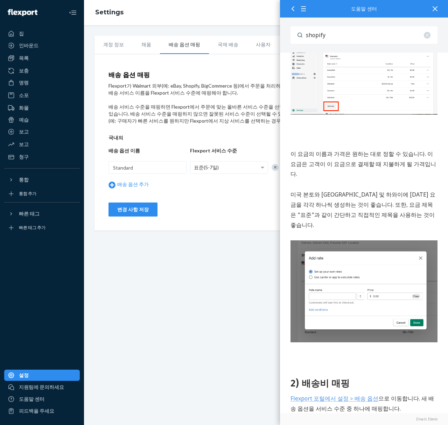
scroll to position [0, 0]
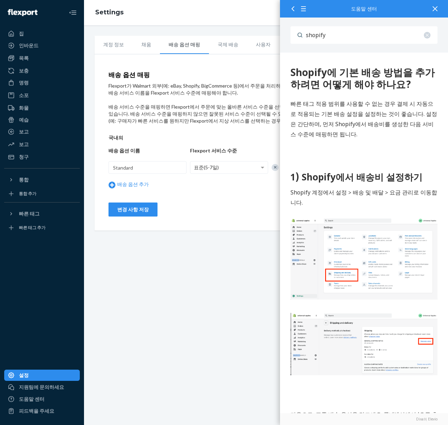
click at [295, 12] on div at bounding box center [291, 8] width 13 height 17
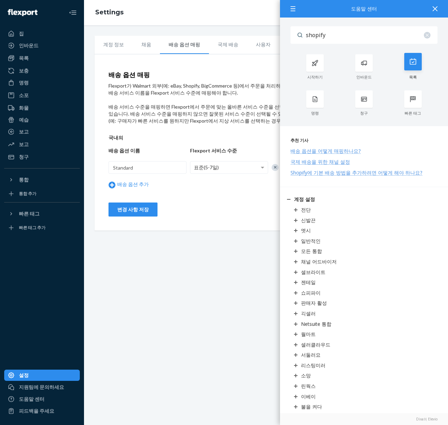
click at [422, 65] on div "목록" at bounding box center [413, 66] width 49 height 25
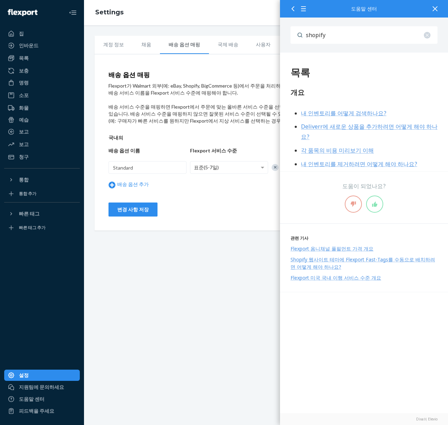
click at [292, 8] on icon at bounding box center [293, 8] width 3 height 5
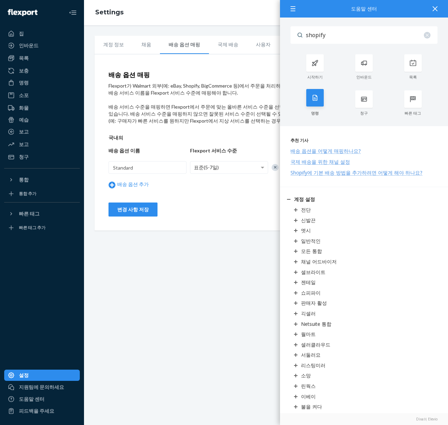
click at [297, 111] on div "명령" at bounding box center [315, 113] width 49 height 5
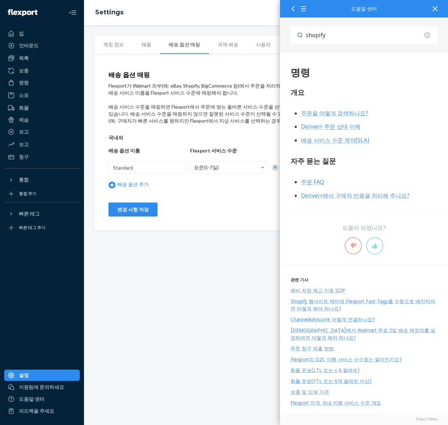
click at [354, 124] on font "Deliverr 주문 상태 이해" at bounding box center [331, 127] width 60 height 8
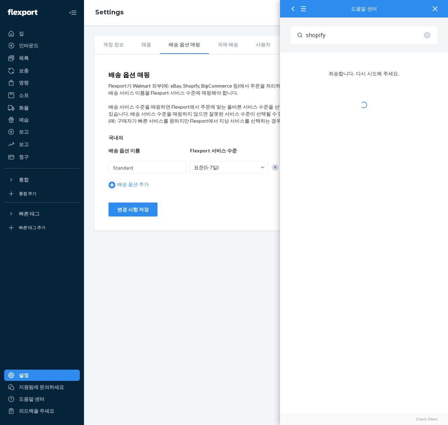
click at [362, 50] on div "사용자 이름 shopify" at bounding box center [364, 35] width 168 height 35
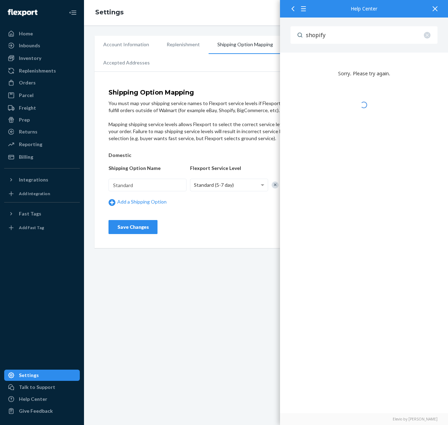
click at [304, 63] on div "Sorry. Please try again." at bounding box center [364, 73] width 168 height 21
click at [289, 13] on div at bounding box center [291, 8] width 13 height 17
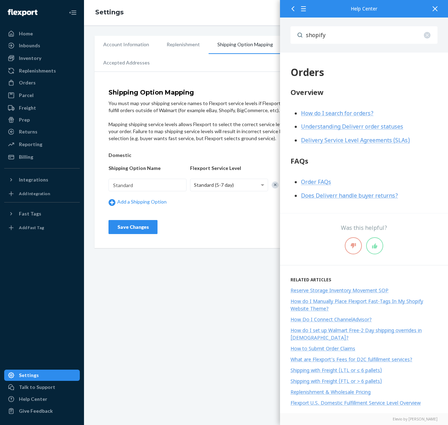
click at [325, 127] on span "Understanding Deliverr order statuses" at bounding box center [352, 127] width 102 height 8
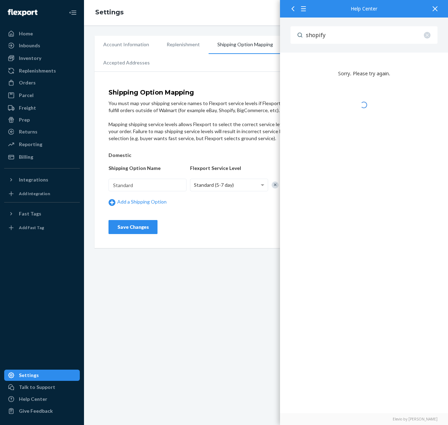
click at [292, 14] on div at bounding box center [291, 8] width 13 height 17
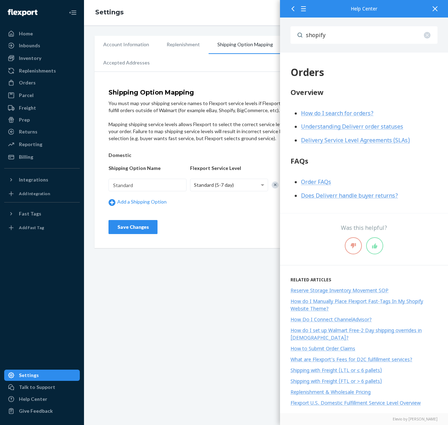
click at [325, 114] on span "How do I search for orders?" at bounding box center [337, 113] width 72 height 8
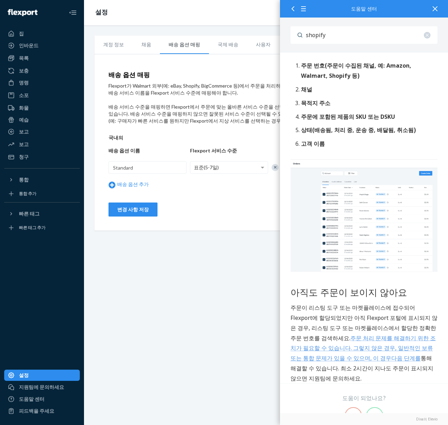
scroll to position [51, 0]
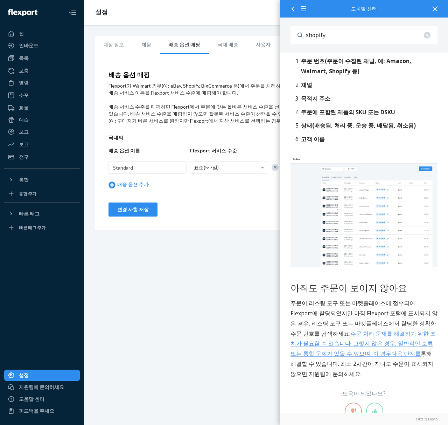
click at [376, 147] on div "다음과 같은 방법으로 특정 주문을 검색할 수 있습니다. 주문 번호(주문이 수집된 채널, 예: Amazon, Walmart, Shopify 등)…" at bounding box center [364, 207] width 147 height 343
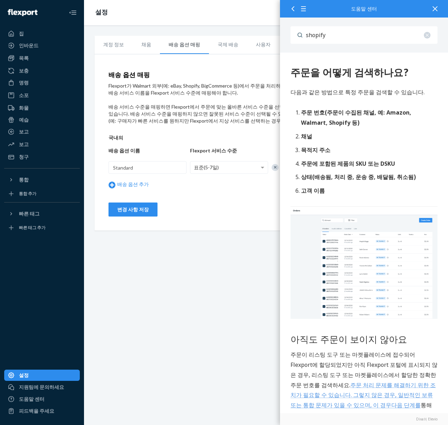
scroll to position [184, 0]
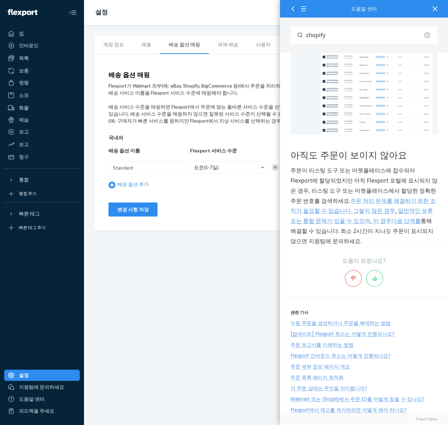
click at [310, 200] on font "주문 처리 문제를 해결하기 위한 조치가 필요할 수 있습니다. 그렇지 않은 경우, 일반적인 보류 또는 통합 문제가 있을 수 있으며, 이 경우" at bounding box center [363, 211] width 145 height 28
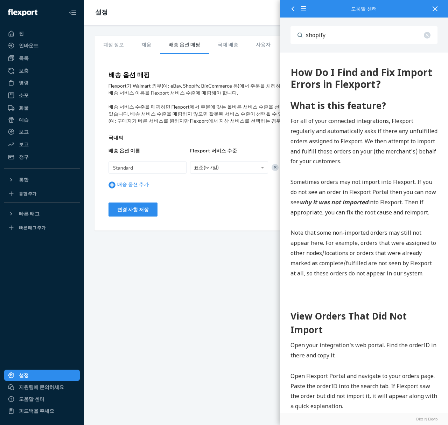
scroll to position [0, 0]
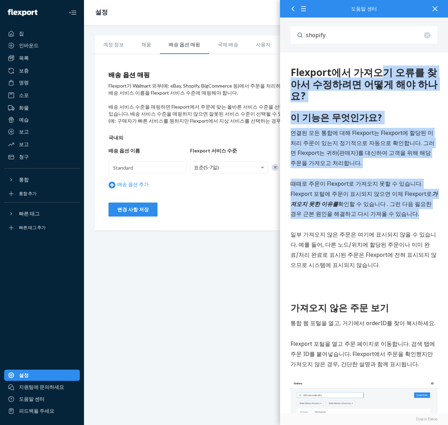
drag, startPoint x: 292, startPoint y: 73, endPoint x: 345, endPoint y: 208, distance: 145.5
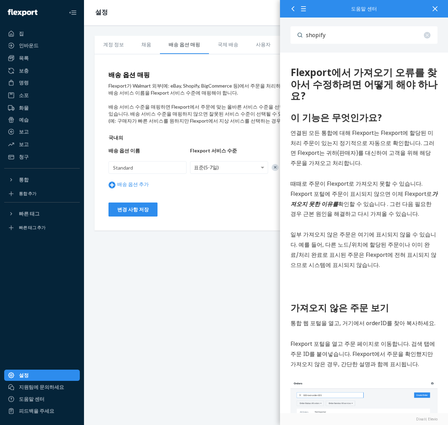
click at [352, 230] on font "일부 가져오지 않은 주문은 여기에 표시되지 않을 수 있습니다. 예를 들어, 다른 노드/위치에 할당된 주문이나 이미 완료/처리 완료로 표시된 주…" at bounding box center [364, 249] width 146 height 38
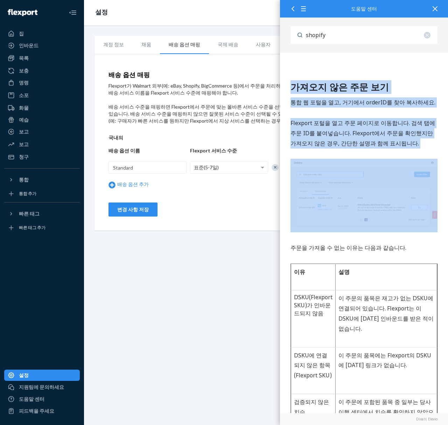
drag, startPoint x: 293, startPoint y: 75, endPoint x: 385, endPoint y: 166, distance: 129.3
click at [381, 166] on div "이 기능은 무엇인가요? 연결된 모든 통합에 대해 Flexport는 Flexport에 할당된 미처리 주문이 있는지 정기적으로 자동으로 확인합니다…" at bounding box center [364, 362] width 147 height 944
click at [385, 166] on img at bounding box center [364, 194] width 147 height 70
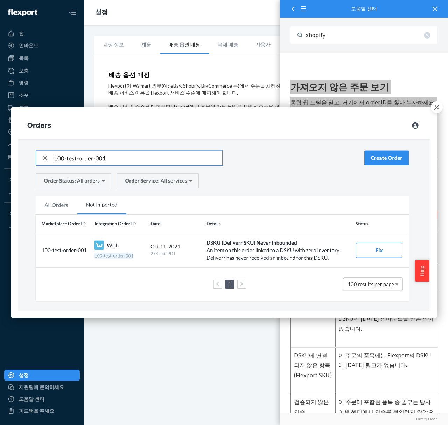
click at [391, 134] on img at bounding box center [224, 212] width 412 height 197
click at [431, 109] on button "button" at bounding box center [437, 107] width 12 height 12
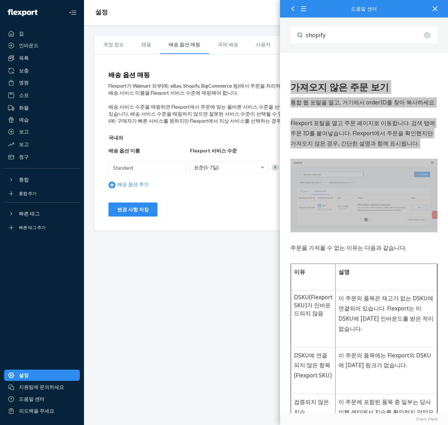
scroll to position [343, 0]
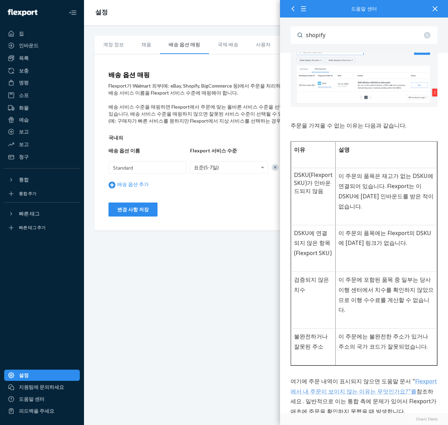
click at [339, 146] on font "설명" at bounding box center [344, 150] width 11 height 8
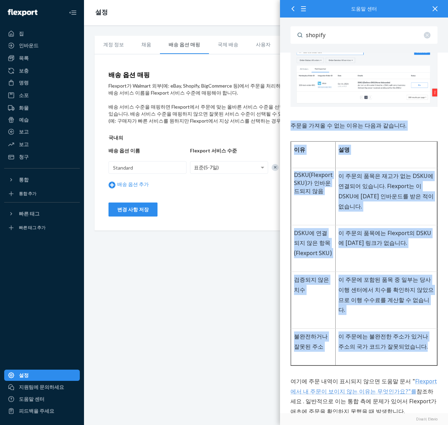
drag, startPoint x: 319, startPoint y: 108, endPoint x: 401, endPoint y: 336, distance: 241.7
click at [401, 336] on div "이 기능은 무엇인가요? 연결된 모든 통합에 대해 Flexport는 Flexport에 할당된 미처리 주문이 있는지 정기적으로 자동으로 확인합니다…" at bounding box center [364, 240] width 147 height 944
drag, startPoint x: 401, startPoint y: 336, endPoint x: 284, endPoint y: 116, distance: 248.5
click at [284, 116] on div "Flexport에서 가져오기 오류를 찾아서 수정하려면 어떻게 해야 하나요? 이 기능은 무엇인가요? 연결된 모든 통합에 대해 Flexport는 …" at bounding box center [364, 216] width 168 height 1013
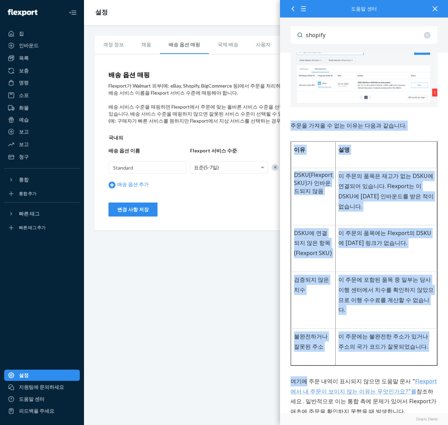
click at [331, 154] on td "이유" at bounding box center [313, 155] width 44 height 27
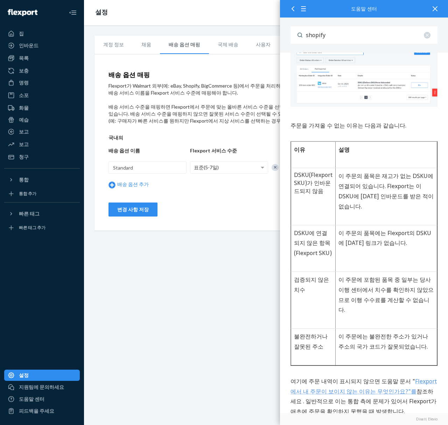
scroll to position [527, 0]
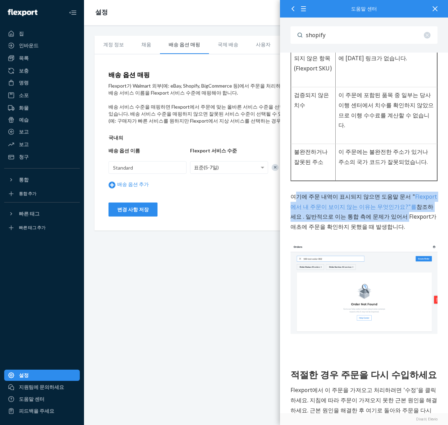
drag, startPoint x: 369, startPoint y: 199, endPoint x: 297, endPoint y: 163, distance: 80.8
click at [297, 192] on p "여기에 주문 내역이 표시되지 않으면 도움말 문서 " Flexport에서 내 주문이 보이지 않는 이유는 무엇인가요?"를 참조하세요 . 일반적으로…" at bounding box center [364, 212] width 147 height 40
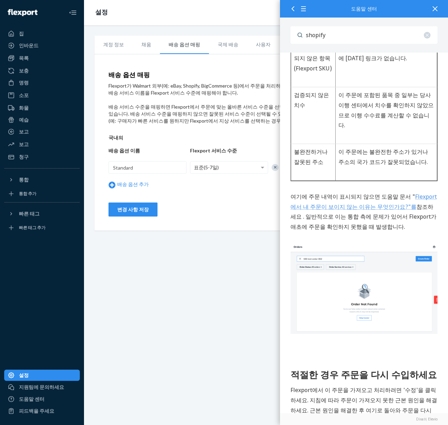
click at [369, 205] on div "이 기능은 무엇인가요? 연결된 모든 통합에 대해 Flexport는 Flexport에 할당된 미처리 주문이 있는지 정기적으로 자동으로 확인합니다…" at bounding box center [364, 56] width 147 height 944
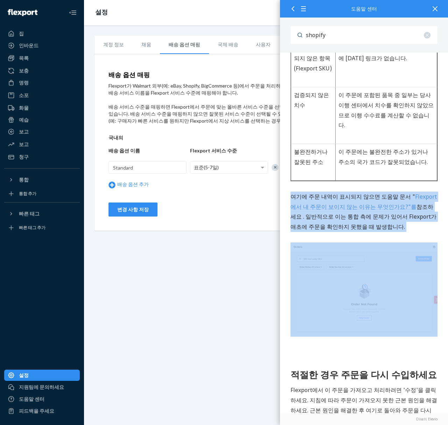
drag, startPoint x: 377, startPoint y: 202, endPoint x: 251, endPoint y: 153, distance: 135.3
click at [280, 153] on html "Flexport에서 가져오기 오류를 찾아서 수정하려면 어떻게 해야 하나요? 이 기능은 무엇인가요? 연결된 모든 통합에 대해 Flexport는 …" at bounding box center [364, 31] width 168 height 1013
click at [414, 208] on div "이 기능은 무엇인가요? 연결된 모든 통합에 대해 Flexport는 Flexport에 할당된 미처리 주문이 있는지 정기적으로 자동으로 확인합니다…" at bounding box center [364, 56] width 147 height 944
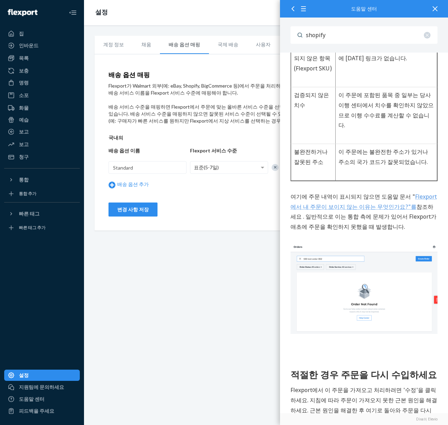
scroll to position [645, 0]
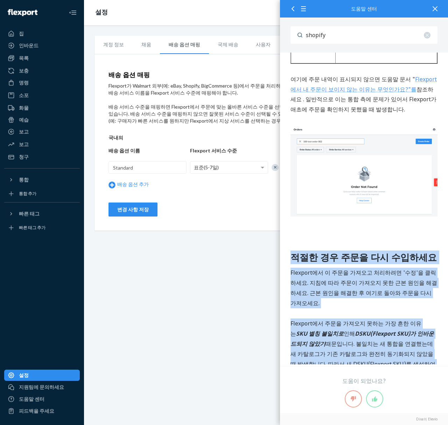
drag, startPoint x: 291, startPoint y: 219, endPoint x: 427, endPoint y: 357, distance: 194.4
drag, startPoint x: 430, startPoint y: 338, endPoint x: 282, endPoint y: 206, distance: 198.7
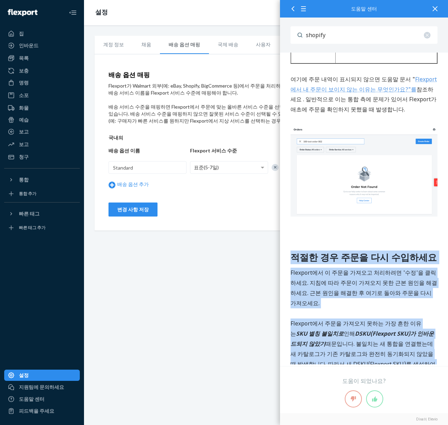
click at [313, 251] on font "적절한 경우 주문을 다시 수입하세요" at bounding box center [364, 257] width 146 height 13
drag, startPoint x: 295, startPoint y: 224, endPoint x: 413, endPoint y: 338, distance: 164.0
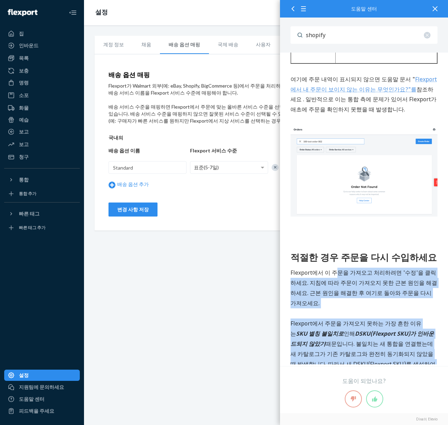
drag, startPoint x: 428, startPoint y: 331, endPoint x: 331, endPoint y: 238, distance: 134.5
click at [384, 340] on font "때문입니다. 불일치는 새 통합을 연결했는데 새 카탈로그가 기존 카탈로그와 완전히 동기화되지 않았을 때 발생합니다. 따라서 새 DSKU(Flex…" at bounding box center [363, 359] width 145 height 38
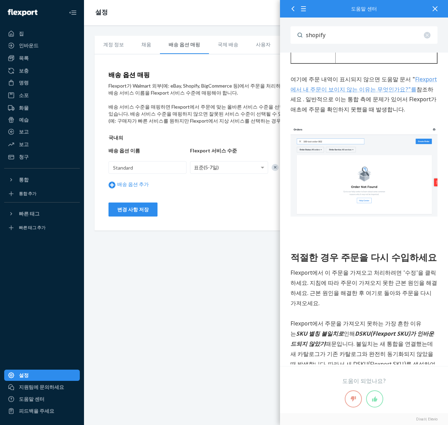
scroll to position [787, 0]
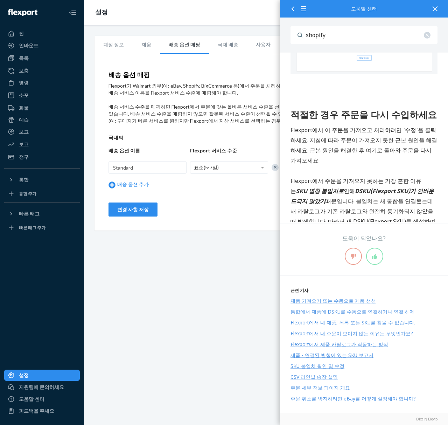
click at [293, 11] on div at bounding box center [291, 8] width 13 height 17
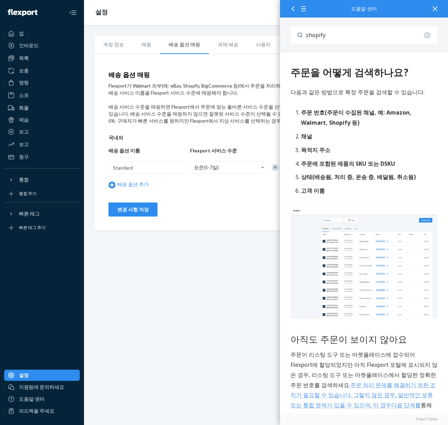
scroll to position [0, 0]
click at [293, 11] on div at bounding box center [291, 8] width 13 height 17
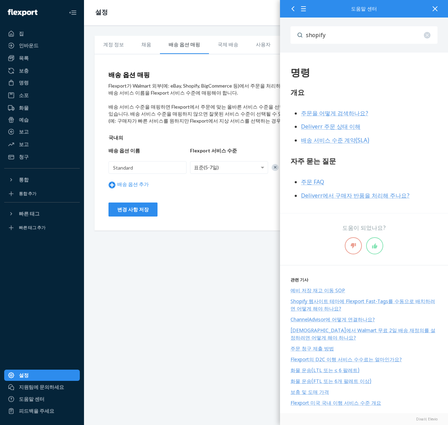
click at [293, 11] on div at bounding box center [291, 8] width 13 height 17
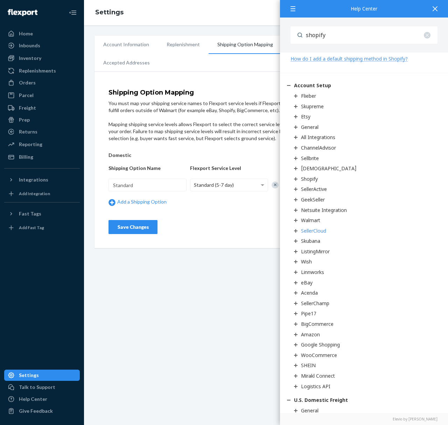
scroll to position [267, 0]
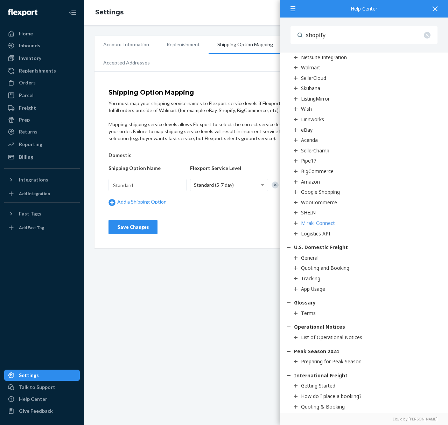
click at [398, 220] on link "Mirakl Connect" at bounding box center [364, 223] width 140 height 7
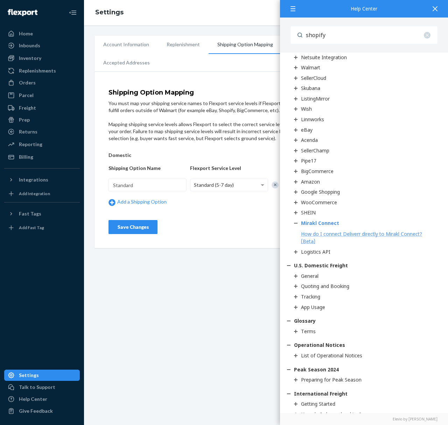
click at [398, 220] on link "Mirakl Connect" at bounding box center [364, 223] width 140 height 7
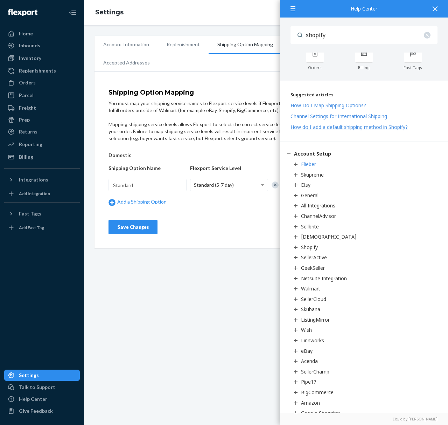
scroll to position [0, 0]
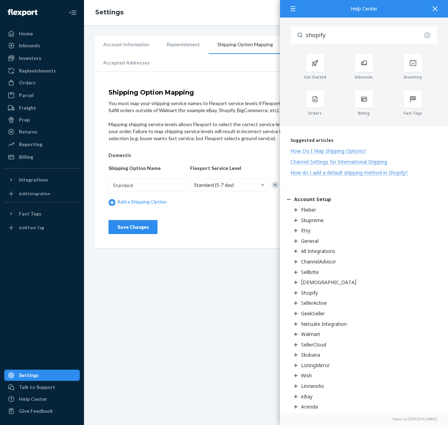
click at [373, 35] on input "shopify" at bounding box center [370, 35] width 135 height 18
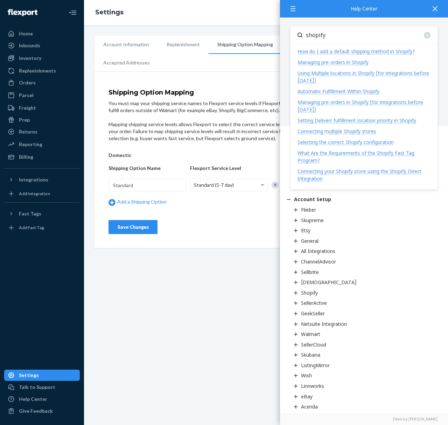
click at [373, 35] on input "shopify" at bounding box center [370, 35] width 135 height 18
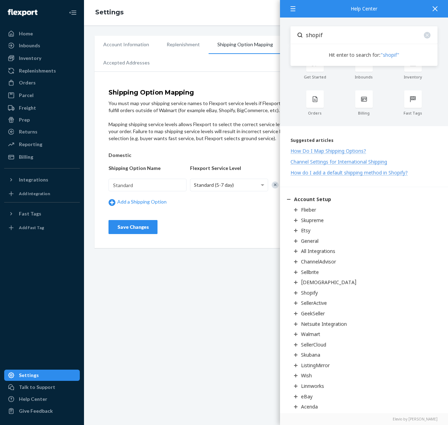
type input "shopif"
click at [427, 5] on div "Help Center" at bounding box center [364, 9] width 168 height 18
click at [430, 6] on div at bounding box center [435, 8] width 15 height 17
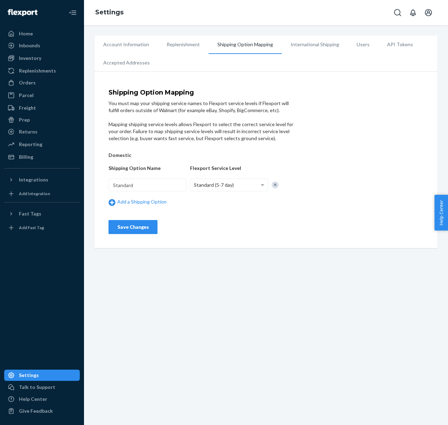
click at [245, 241] on div "Shipping Option Mapping You must map your shipping service names to Flexport se…" at bounding box center [266, 161] width 343 height 173
click at [57, 396] on div "Help Center" at bounding box center [42, 399] width 74 height 10
click at [134, 176] on div "Domestic Shipping Option Name Flexport Service Level Standard Standard (5-7 day…" at bounding box center [203, 179] width 189 height 61
click at [145, 186] on input "Standard" at bounding box center [148, 185] width 78 height 13
paste input "1 Shipping"
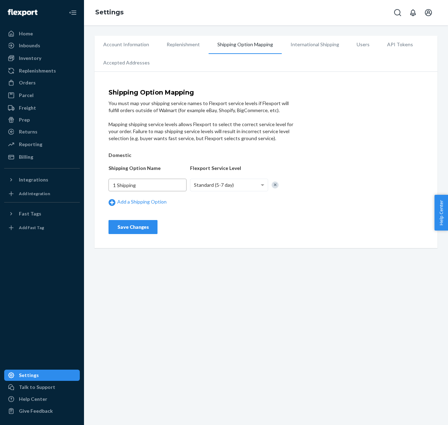
type input "1 Shipping"
drag, startPoint x: 289, startPoint y: 241, endPoint x: 63, endPoint y: 226, distance: 227.1
click at [289, 241] on div "Shipping Option Mapping You must map your shipping service names to Flexport se…" at bounding box center [266, 161] width 343 height 173
click at [133, 226] on div "Save Changes" at bounding box center [133, 226] width 37 height 7
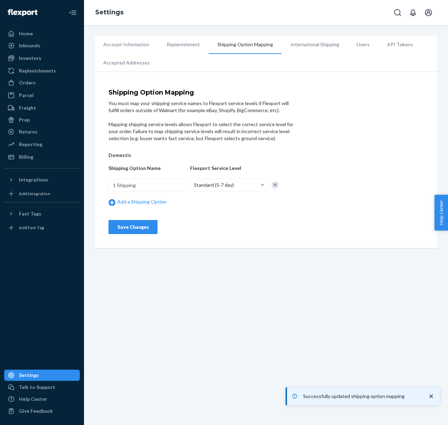
click at [376, 327] on div "Account Information Replenishment Shipping Option Mapping International Shippin…" at bounding box center [266, 225] width 364 height 400
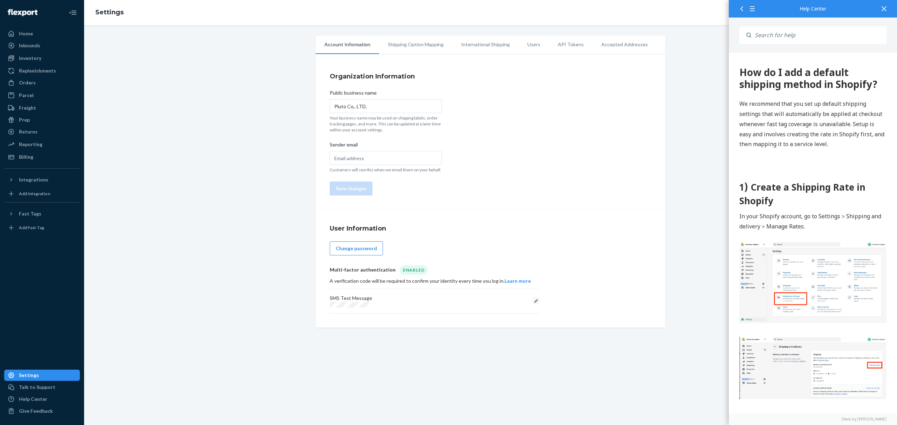
click at [379, 31] on div "Account Information Shipping Option Mapping International Shipping Users API To…" at bounding box center [490, 225] width 813 height 400
click at [426, 46] on li "Shipping Option Mapping" at bounding box center [415, 45] width 73 height 18
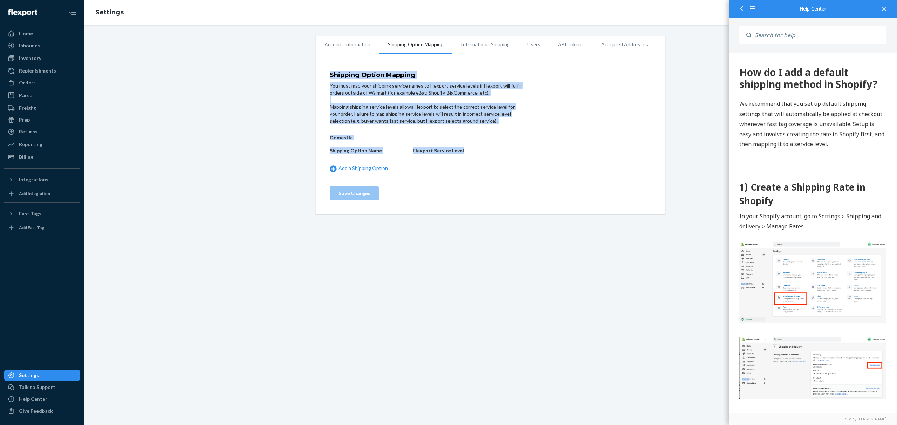
drag, startPoint x: 503, startPoint y: 140, endPoint x: 311, endPoint y: 65, distance: 205.5
click at [311, 65] on div "Account Information Shipping Option Mapping International Shipping Users API To…" at bounding box center [490, 125] width 360 height 179
drag, startPoint x: 317, startPoint y: 57, endPoint x: 500, endPoint y: 136, distance: 199.3
click at [500, 136] on div "Shipping Option Mapping You must map your shipping service names to Flexport se…" at bounding box center [491, 136] width 350 height 157
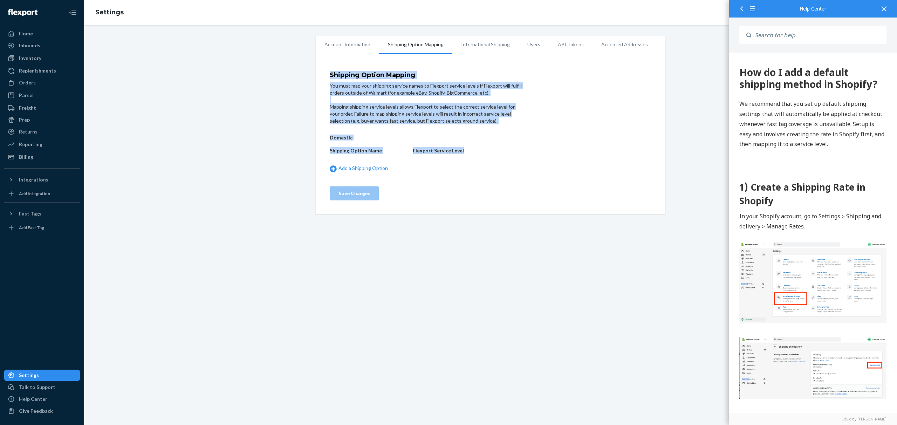
click at [500, 136] on div "Domestic Shipping Option Name Flexport Service Level Add a Shipping Option" at bounding box center [426, 153] width 193 height 44
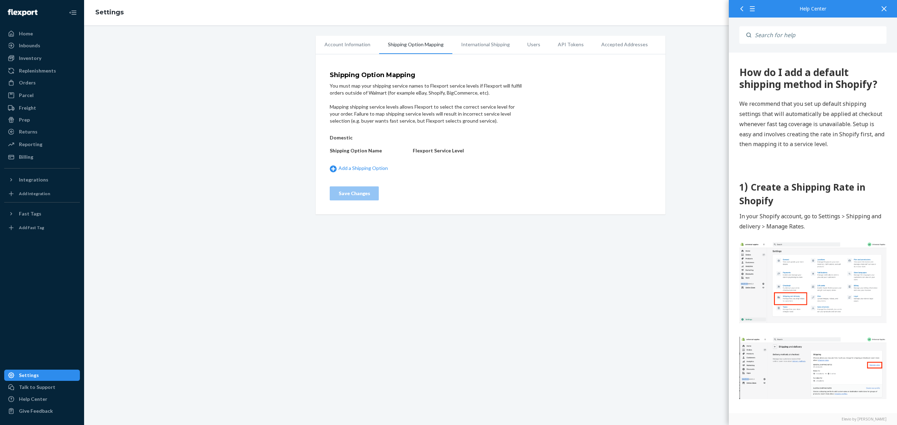
click at [878, 8] on div at bounding box center [883, 8] width 15 height 17
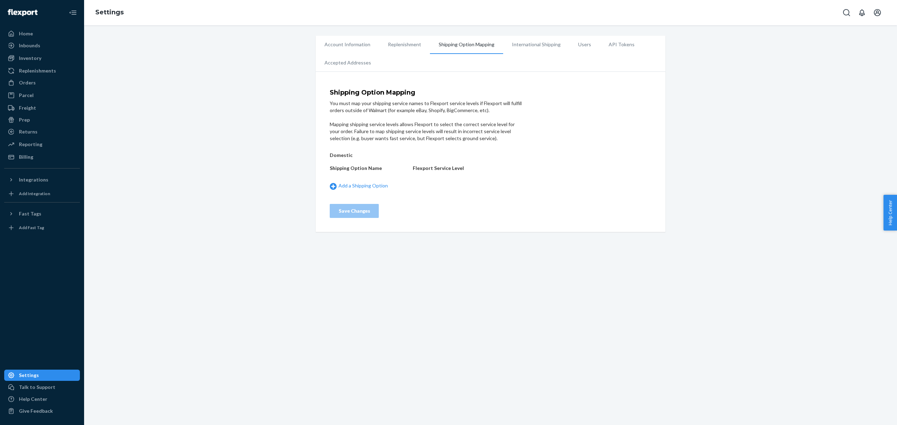
drag, startPoint x: 524, startPoint y: 140, endPoint x: 297, endPoint y: 80, distance: 235.1
click at [289, 76] on div "Account Information Replenishment Shipping Option Mapping International Shippin…" at bounding box center [490, 134] width 802 height 196
click at [481, 122] on div "Mapping shipping service levels allows Flexport to select the correct service l…" at bounding box center [426, 131] width 193 height 21
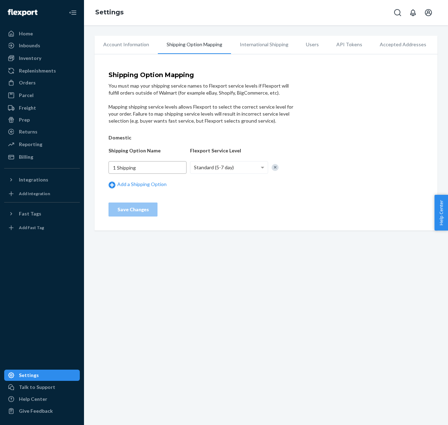
click at [164, 170] on input "1 Shipping" at bounding box center [148, 167] width 78 height 13
click at [206, 213] on form "Shipping Option Mapping You must map your shipping service names to Flexport se…" at bounding box center [203, 144] width 189 height 145
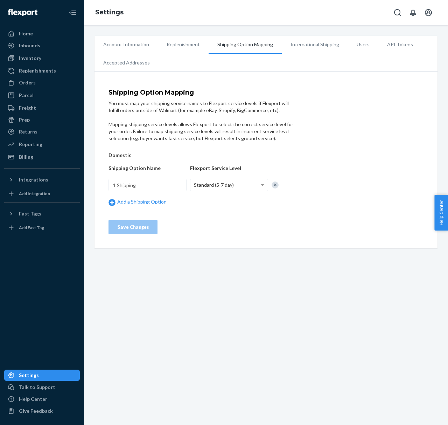
click at [157, 177] on div "Domestic Shipping Option Name Flexport Service Level 1 Shipping Standard (5-7 d…" at bounding box center [203, 179] width 189 height 61
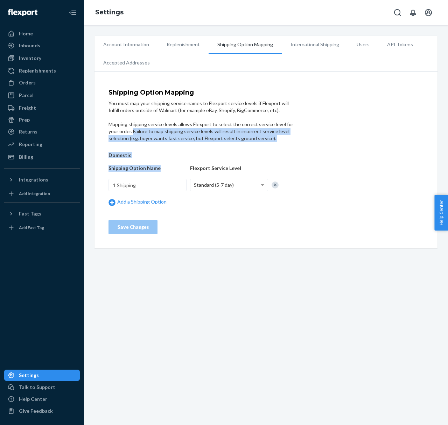
drag, startPoint x: 184, startPoint y: 174, endPoint x: 197, endPoint y: 137, distance: 39.6
click at [105, 129] on div "Shipping Option Mapping You must map your shipping service names to Flexport se…" at bounding box center [266, 161] width 343 height 173
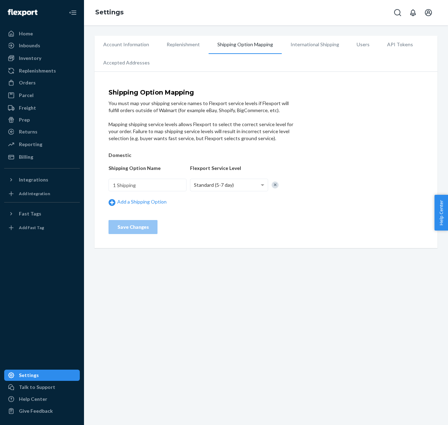
click at [278, 151] on div "Domestic Shipping Option Name Flexport Service Level 1 Shipping Standard (5-7 d…" at bounding box center [203, 179] width 189 height 61
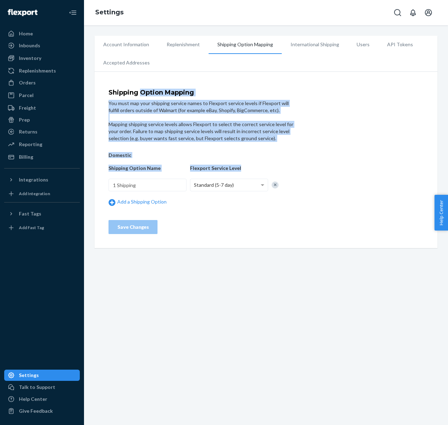
drag, startPoint x: 275, startPoint y: 164, endPoint x: 140, endPoint y: 95, distance: 151.5
click at [140, 95] on form "Shipping Option Mapping You must map your shipping service names to Flexport se…" at bounding box center [203, 161] width 189 height 145
click at [140, 95] on h4 "Shipping Option Mapping" at bounding box center [203, 92] width 189 height 7
drag, startPoint x: 106, startPoint y: 87, endPoint x: 284, endPoint y: 158, distance: 192.1
click at [284, 158] on div "Shipping Option Mapping You must map your shipping service names to Flexport se…" at bounding box center [266, 161] width 343 height 173
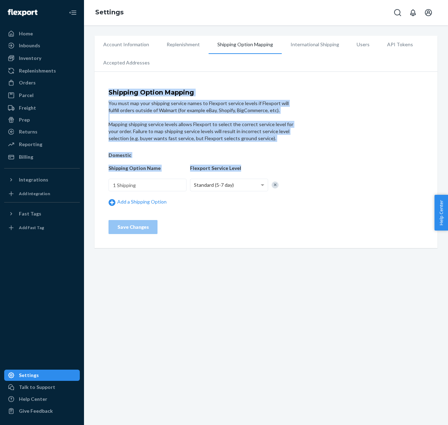
click at [284, 158] on div "Domestic Shipping Option Name Flexport Service Level 1 Shipping Standard (5-7 d…" at bounding box center [203, 179] width 189 height 61
drag, startPoint x: 284, startPoint y: 158, endPoint x: 102, endPoint y: 82, distance: 197.4
click at [102, 82] on div "Shipping Option Mapping You must map your shipping service names to Flexport se…" at bounding box center [266, 161] width 343 height 173
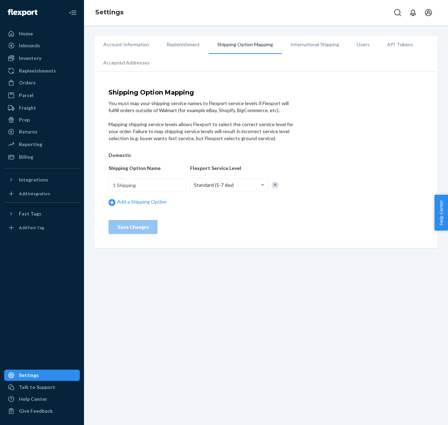
click at [221, 104] on div "You must map your shipping service names to Flexport service levels if Flexport…" at bounding box center [203, 107] width 189 height 14
click at [122, 202] on link "Add a Shipping Option" at bounding box center [148, 201] width 78 height 7
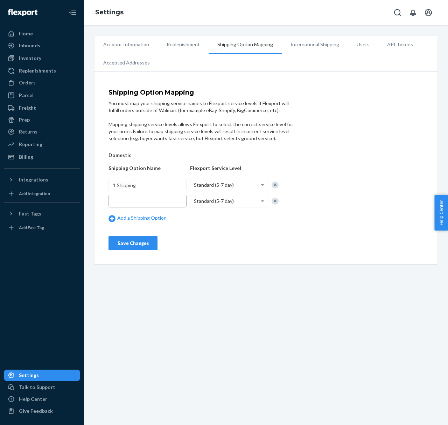
click at [128, 204] on input "text" at bounding box center [148, 201] width 78 height 13
click at [159, 205] on input "text" at bounding box center [148, 201] width 78 height 13
paste input "10 Shipping"
type input "10 Shipping"
click at [264, 251] on div "Shipping Option Mapping You must map your shipping service names to Flexport se…" at bounding box center [266, 169] width 343 height 189
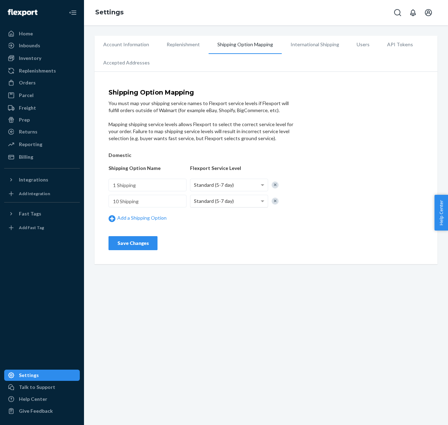
click at [216, 202] on span "Standard (5-7 day)" at bounding box center [214, 201] width 40 height 6
drag, startPoint x: 370, startPoint y: 213, endPoint x: 309, endPoint y: 239, distance: 66.4
click at [366, 215] on div "Shipping Option Mapping You must map your shipping service names to Flexport se…" at bounding box center [266, 169] width 315 height 161
click at [297, 153] on div "Domestic Shipping Option Name Flexport Service Level 1 Shipping Standard (5-7 d…" at bounding box center [203, 187] width 189 height 77
drag, startPoint x: 312, startPoint y: 192, endPoint x: 306, endPoint y: 194, distance: 6.9
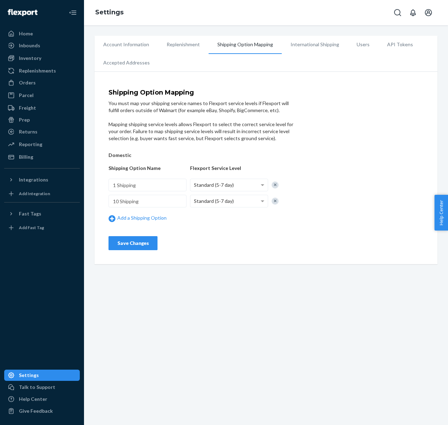
click at [312, 192] on div "Shipping Option Mapping You must map your shipping service names to Flexport se…" at bounding box center [266, 169] width 315 height 161
click at [270, 203] on div "10 Shipping Standard (5-7 day)" at bounding box center [203, 201] width 189 height 13
click at [283, 199] on div at bounding box center [285, 202] width 26 height 10
click at [278, 200] on div at bounding box center [275, 201] width 7 height 7
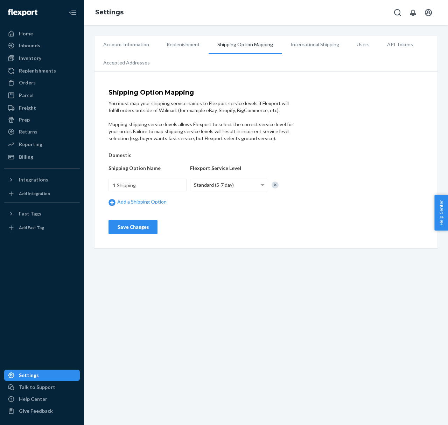
click at [333, 138] on div "Shipping Option Mapping You must map your shipping service names to Flexport se…" at bounding box center [266, 161] width 315 height 145
click at [319, 236] on div "Shipping Option Mapping You must map your shipping service names to Flexport se…" at bounding box center [266, 161] width 343 height 173
click at [439, 216] on span "Help Center" at bounding box center [442, 213] width 14 height 36
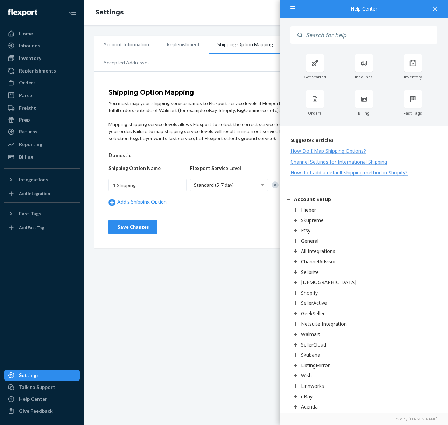
click at [232, 232] on form "Shipping Option Mapping You must map your shipping service names to Flexport se…" at bounding box center [203, 161] width 189 height 145
drag, startPoint x: 236, startPoint y: 184, endPoint x: 239, endPoint y: 188, distance: 4.6
click at [236, 184] on div "Standard (5-7 day)" at bounding box center [229, 185] width 77 height 12
click at [224, 161] on div "Domestic Shipping Option Name Flexport Service Level 1 Shipping Standard (5-7 d…" at bounding box center [203, 179] width 189 height 61
click at [44, 39] on link "Home" at bounding box center [42, 33] width 76 height 11
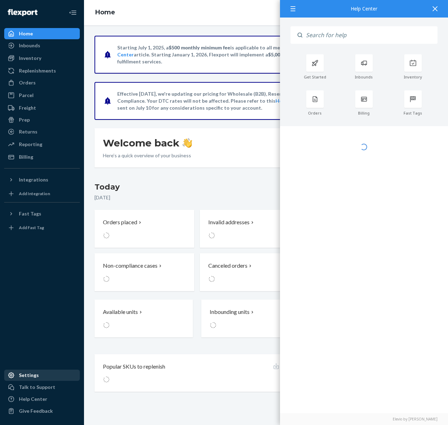
click at [34, 377] on div "Settings" at bounding box center [29, 375] width 20 height 7
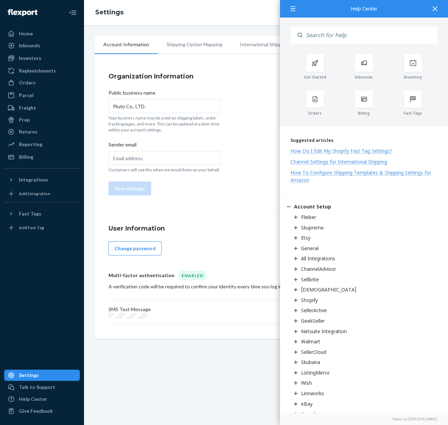
click at [432, 14] on div at bounding box center [435, 8] width 15 height 17
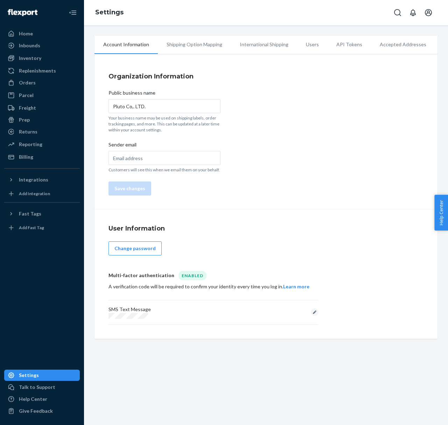
click at [190, 40] on li "Shipping Option Mapping" at bounding box center [194, 45] width 73 height 18
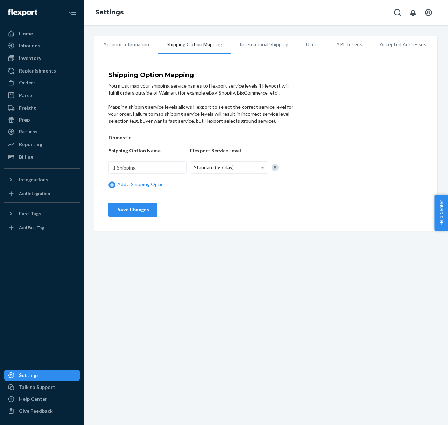
click at [242, 44] on li "International Shipping" at bounding box center [264, 45] width 66 height 18
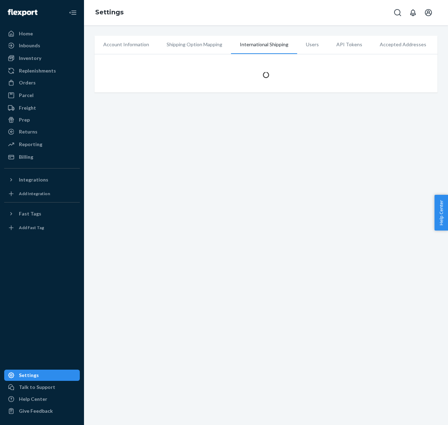
click at [201, 47] on li "Shipping Option Mapping" at bounding box center [194, 45] width 73 height 18
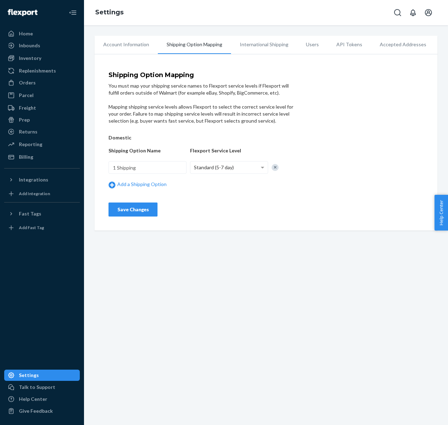
click at [116, 48] on li "Account Information" at bounding box center [126, 45] width 63 height 18
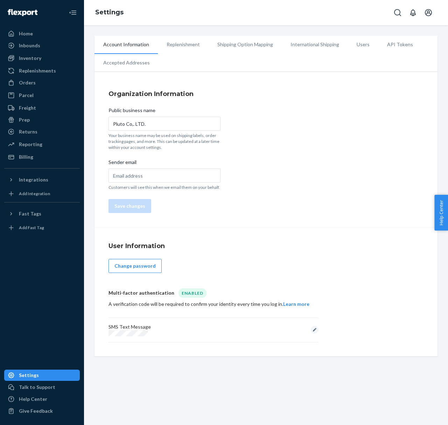
click at [250, 46] on li "Shipping Option Mapping" at bounding box center [245, 45] width 73 height 18
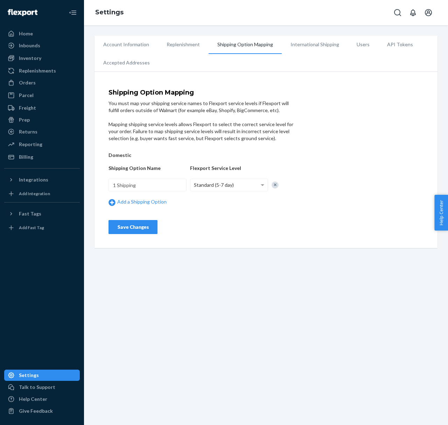
click at [351, 200] on div "Shipping Option Mapping You must map your shipping service names to Flexport se…" at bounding box center [266, 161] width 315 height 145
click at [272, 185] on div at bounding box center [275, 184] width 7 height 7
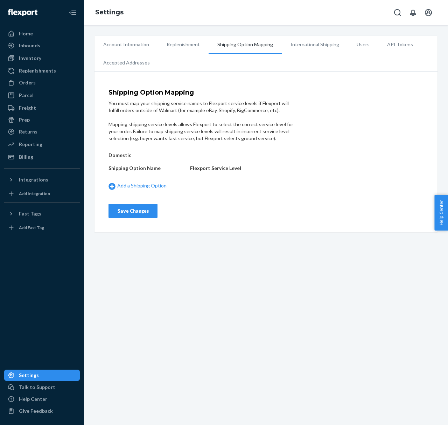
click at [140, 215] on button "Save Changes" at bounding box center [133, 211] width 49 height 14
click at [234, 246] on div "Account Information Replenishment Shipping Option Mapping International Shippin…" at bounding box center [266, 225] width 364 height 400
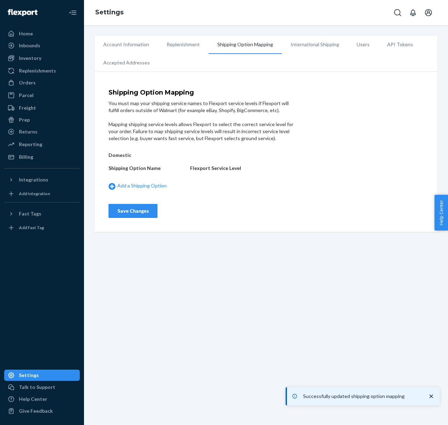
click at [223, 215] on form "Shipping Option Mapping You must map your shipping service names to Flexport se…" at bounding box center [203, 153] width 189 height 129
click at [176, 336] on div "Account Information Replenishment Shipping Option Mapping International Shippin…" at bounding box center [266, 225] width 364 height 400
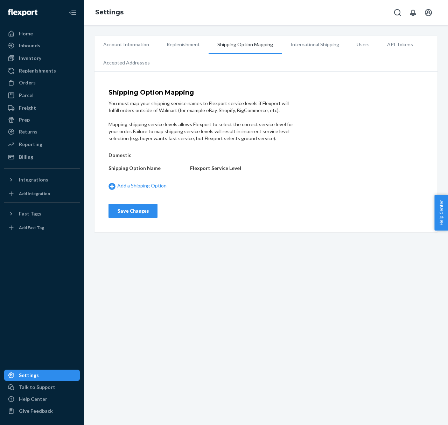
click at [127, 208] on div "Save Changes" at bounding box center [133, 210] width 37 height 7
click at [131, 180] on div "Add a Shipping Option" at bounding box center [148, 186] width 78 height 14
click at [131, 189] on div "Add a Shipping Option" at bounding box center [148, 186] width 78 height 14
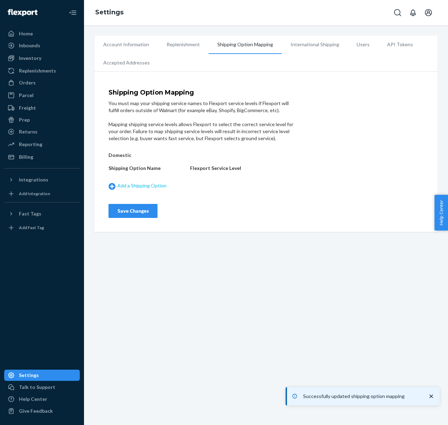
click at [140, 183] on link "Add a Shipping Option" at bounding box center [148, 185] width 78 height 7
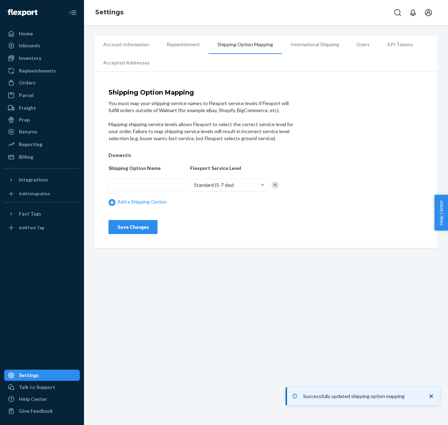
click at [219, 184] on span "Standard (5-7 day)" at bounding box center [214, 185] width 40 height 6
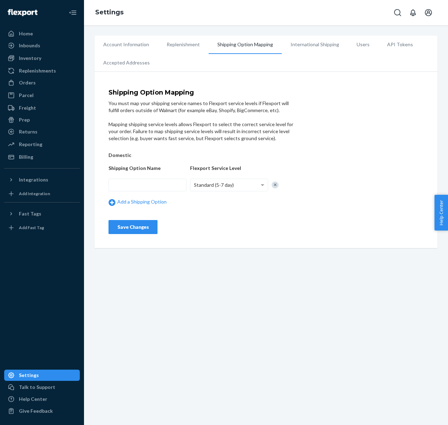
click at [316, 322] on div "Account Information Replenishment Shipping Option Mapping International Shippin…" at bounding box center [266, 225] width 364 height 400
